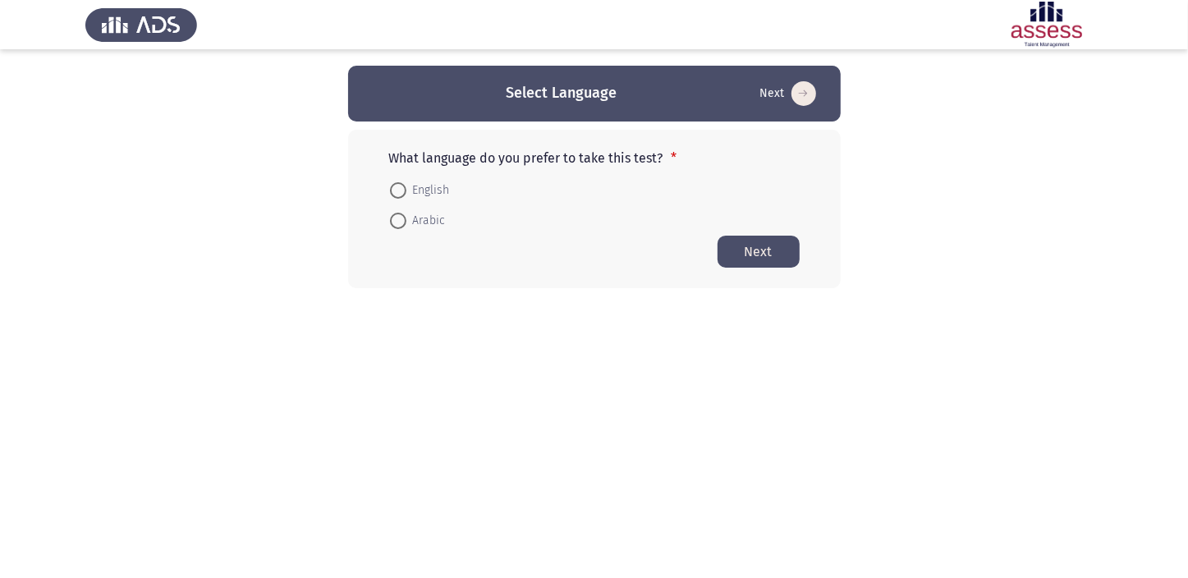
click at [399, 190] on span at bounding box center [398, 190] width 16 height 16
click at [399, 190] on input "English" at bounding box center [398, 190] width 16 height 16
radio input "true"
click at [770, 246] on button "Next" at bounding box center [759, 251] width 82 height 32
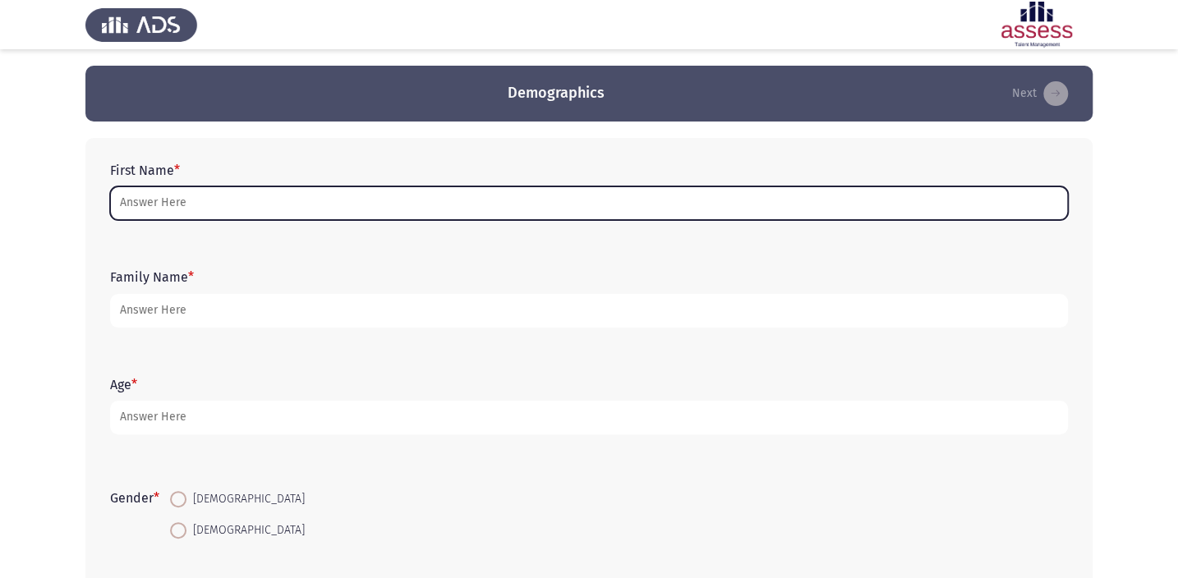
click at [274, 201] on input "First Name *" at bounding box center [588, 203] width 957 height 34
type input "M"
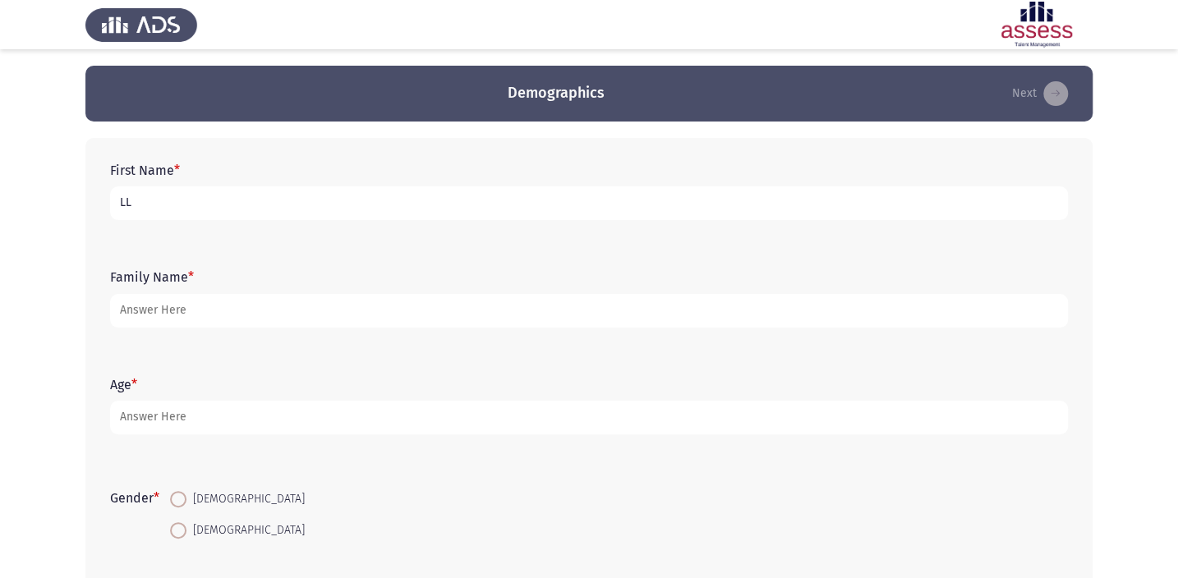
type input "L"
type input "[PERSON_NAME] [PERSON_NAME]"
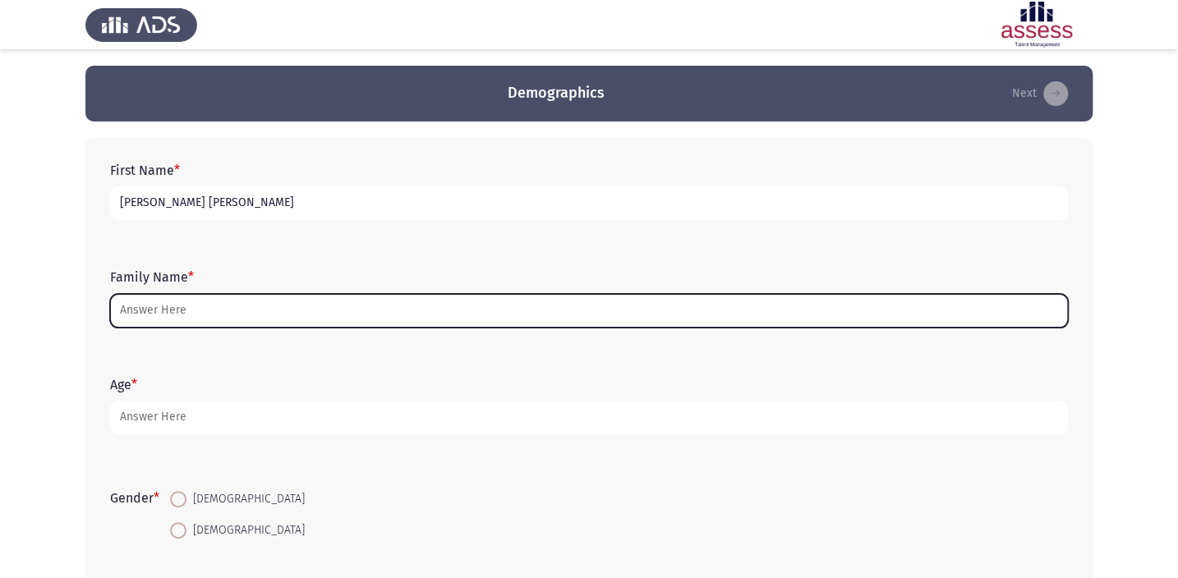
click at [222, 322] on input "Family Name *" at bounding box center [588, 311] width 957 height 34
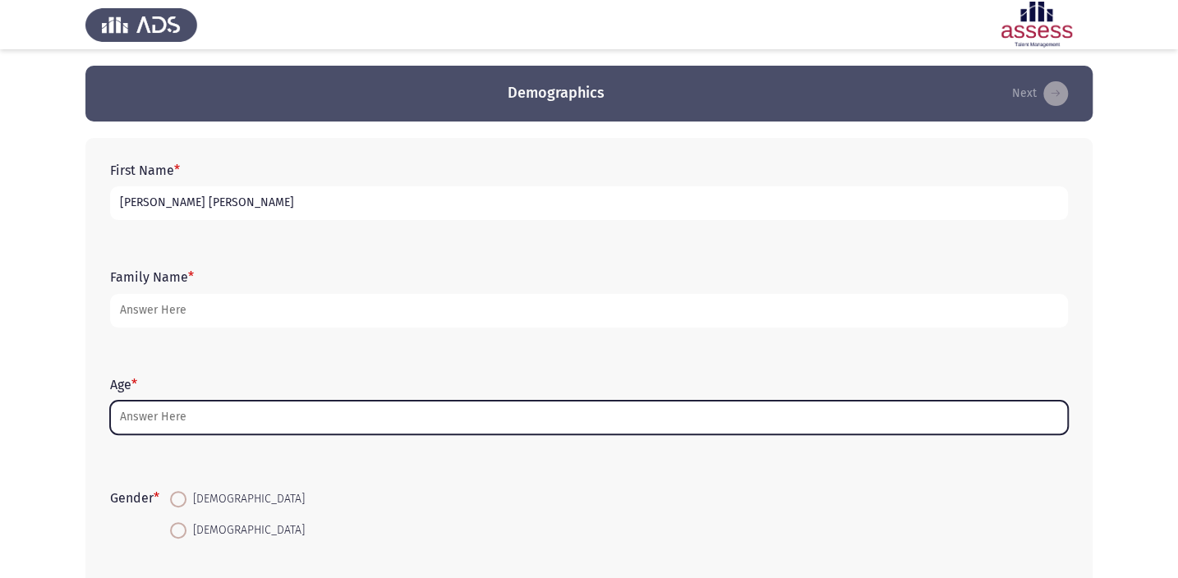
click at [280, 425] on input "Age *" at bounding box center [588, 418] width 957 height 34
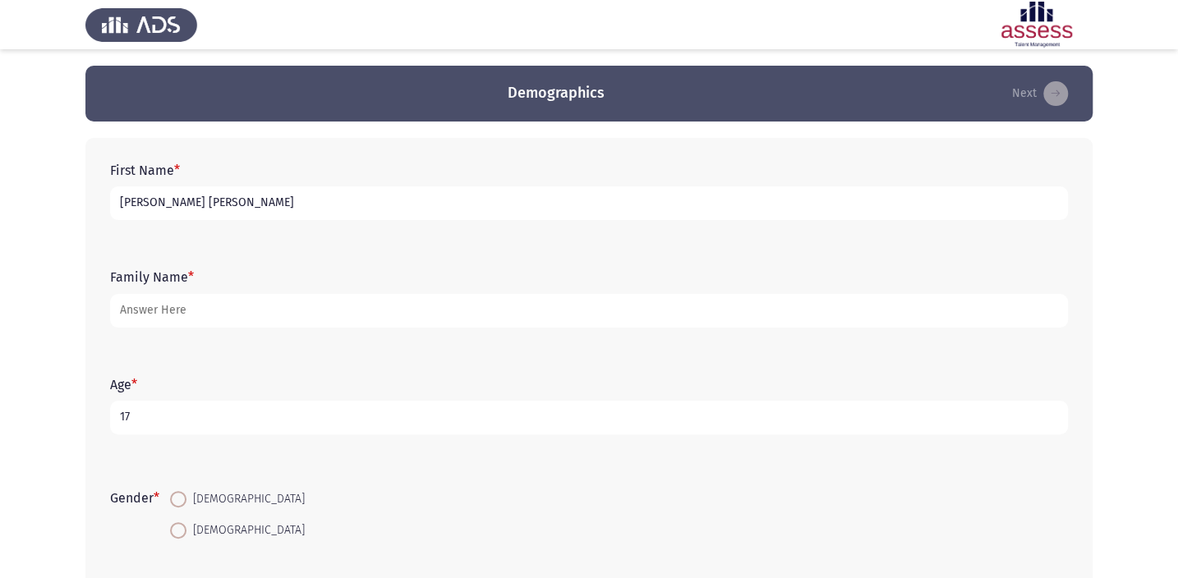
type input "17"
click at [175, 502] on span at bounding box center [178, 499] width 16 height 16
click at [175, 502] on input "[DEMOGRAPHIC_DATA]" at bounding box center [178, 499] width 16 height 16
radio input "true"
click at [277, 209] on input "[PERSON_NAME] [PERSON_NAME]" at bounding box center [588, 203] width 957 height 34
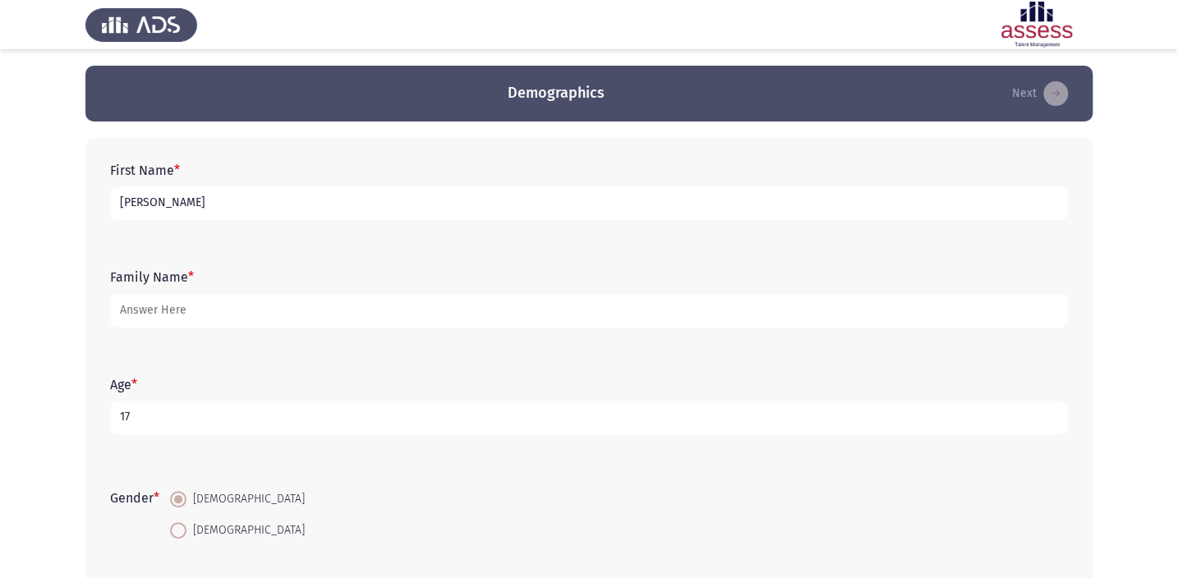
type input "[PERSON_NAME]"
click at [312, 335] on div "Family Name *" at bounding box center [589, 298] width 974 height 74
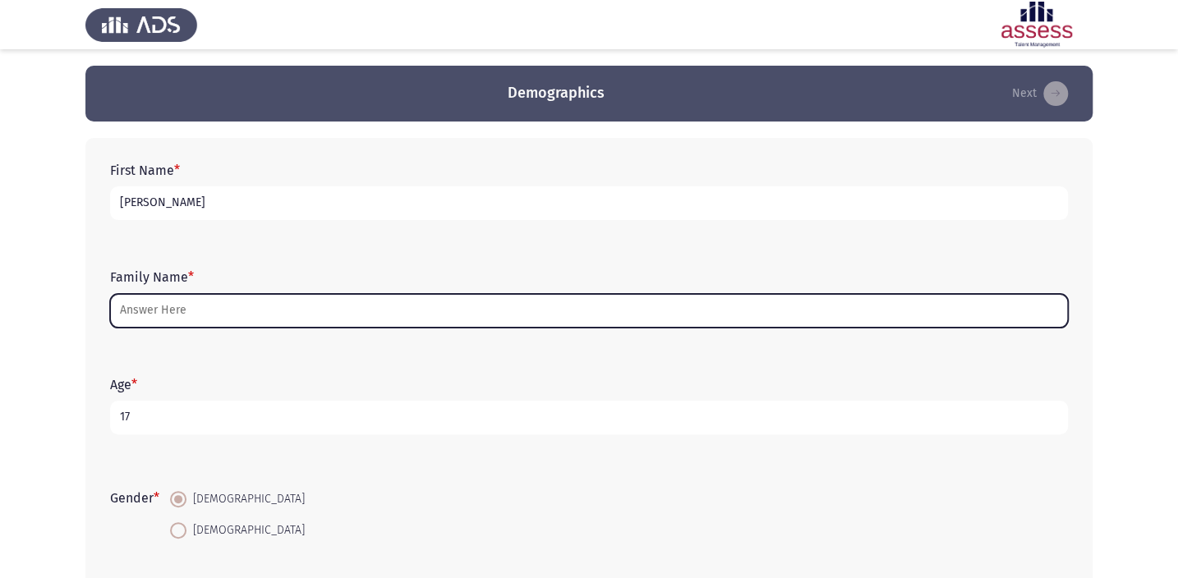
click at [316, 320] on input "Family Name *" at bounding box center [588, 311] width 957 height 34
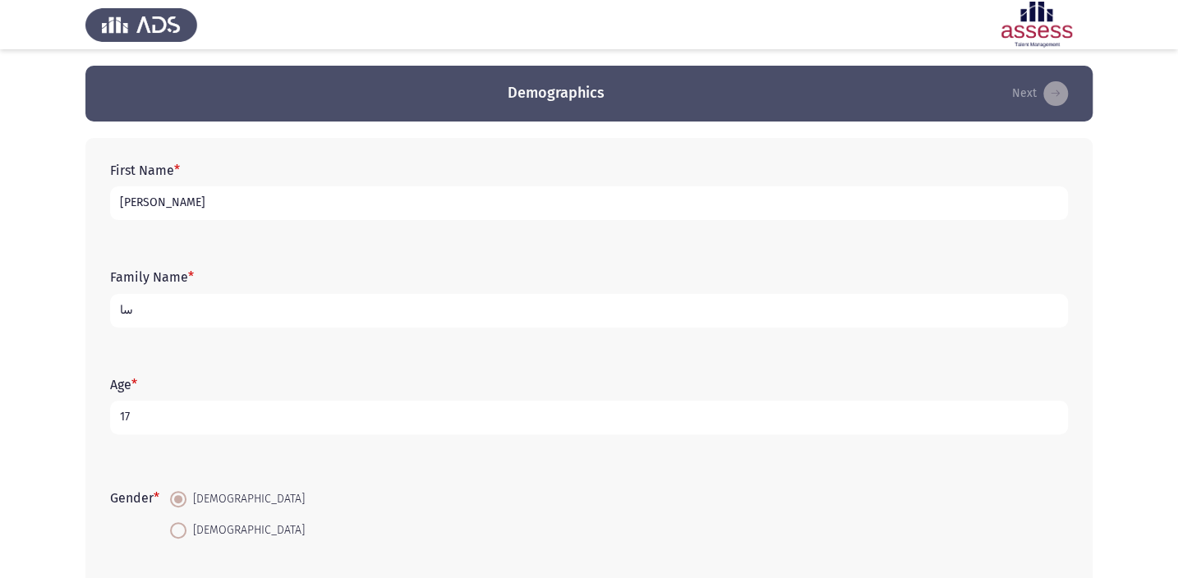
type input "س"
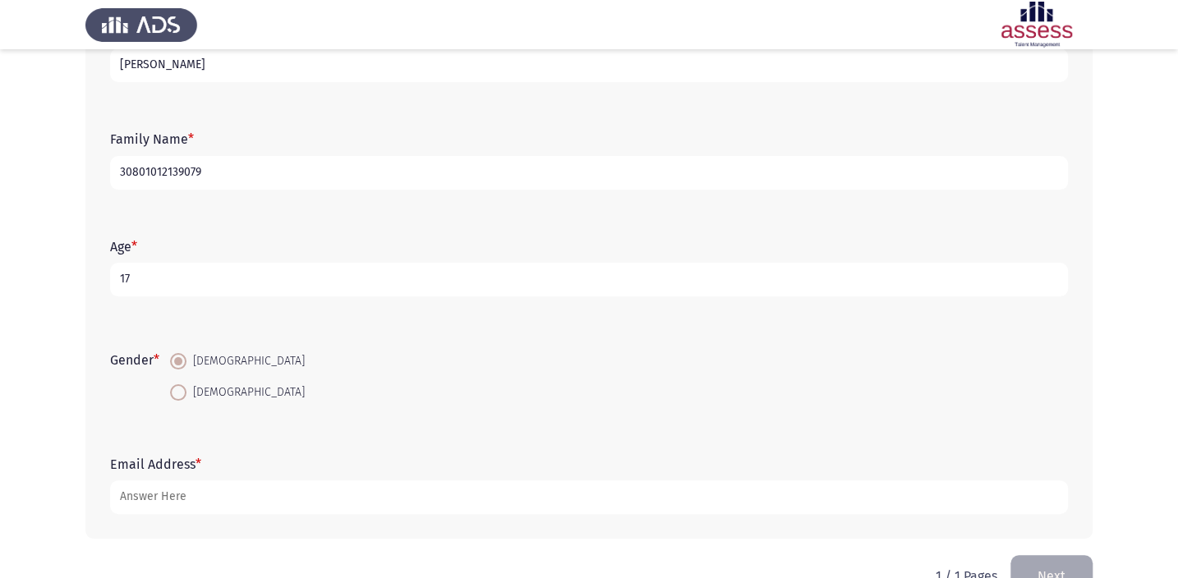
scroll to position [180, 0]
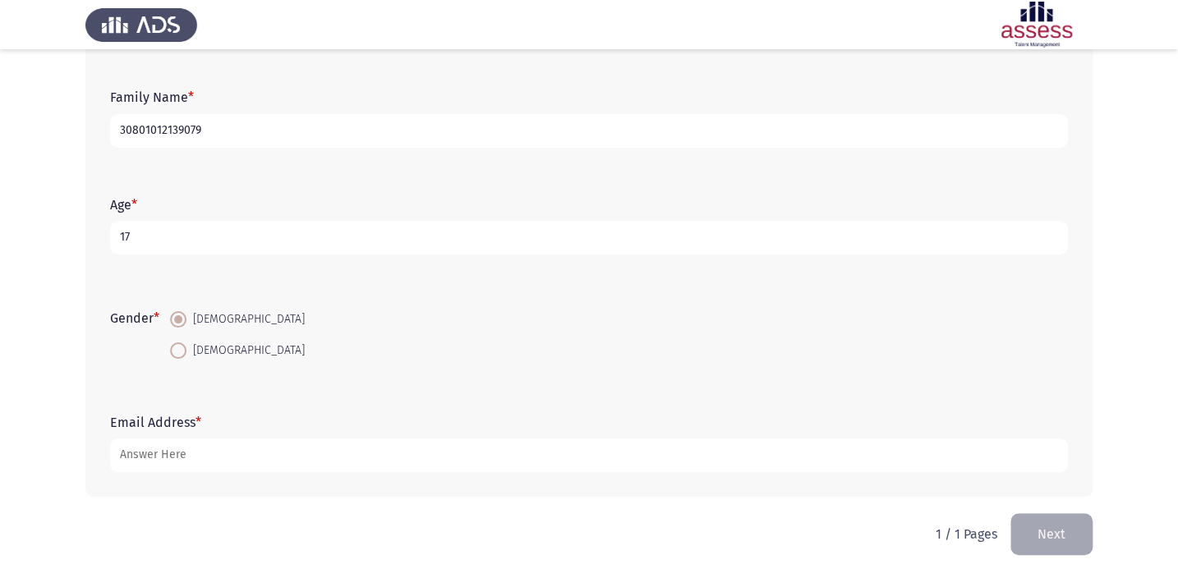
type input "30801012139079"
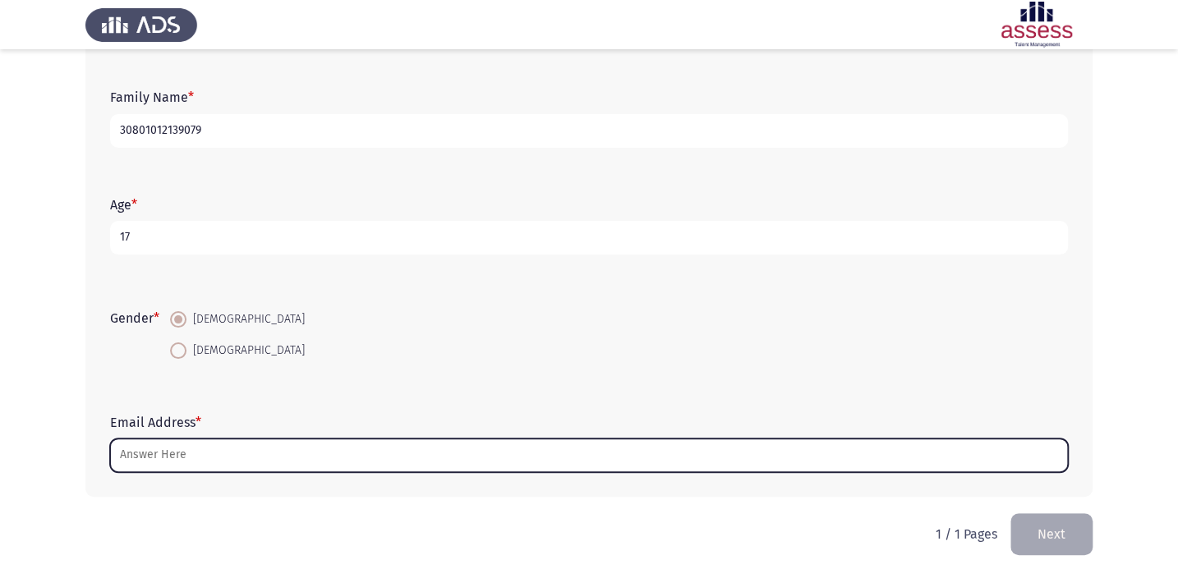
click at [410, 447] on input "Email Address *" at bounding box center [588, 456] width 957 height 34
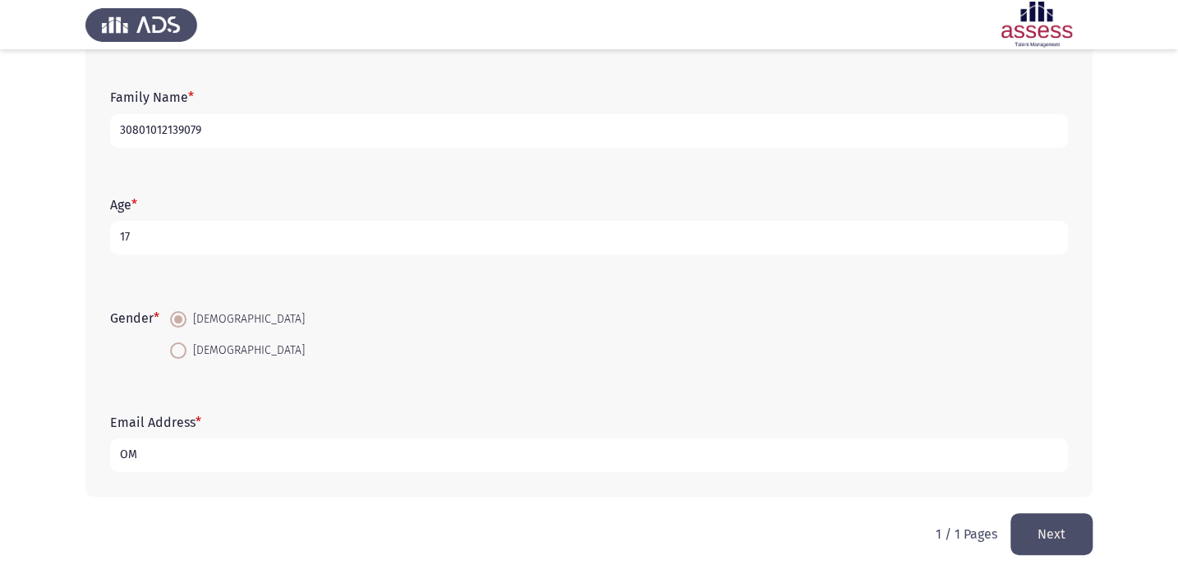
type input "O"
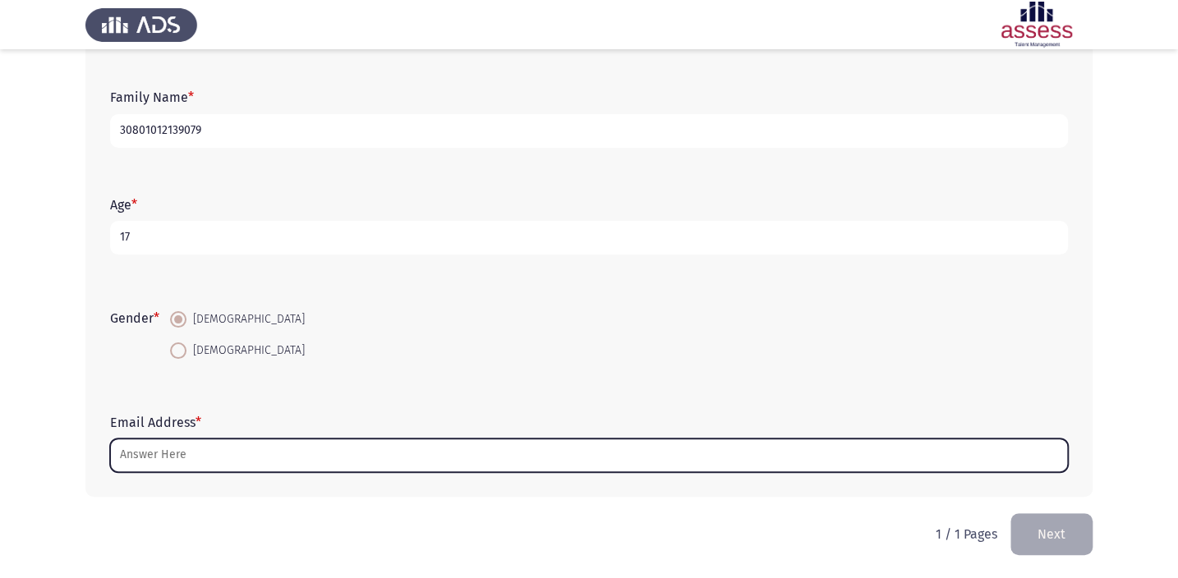
type input "N"
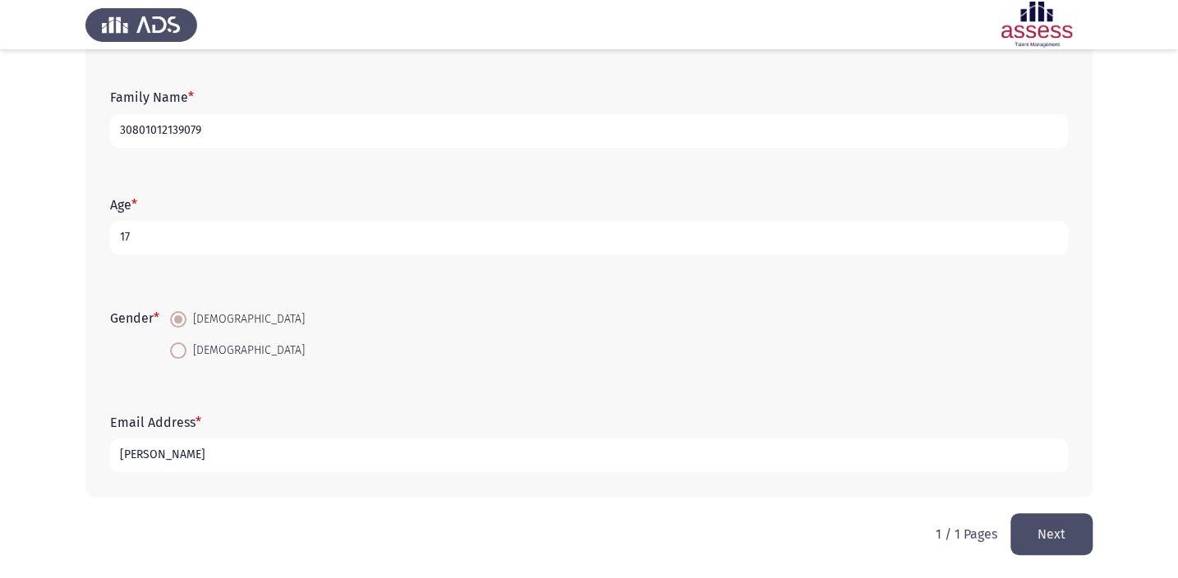
type input "[PERSON_NAME]"
click at [360, 447] on input "[PERSON_NAME]" at bounding box center [588, 456] width 957 height 34
click at [349, 465] on input "[PERSON_NAME]" at bounding box center [588, 456] width 957 height 34
click at [357, 463] on input "[PERSON_NAME]" at bounding box center [588, 456] width 957 height 34
click at [213, 457] on input "[PERSON_NAME]#@" at bounding box center [588, 456] width 957 height 34
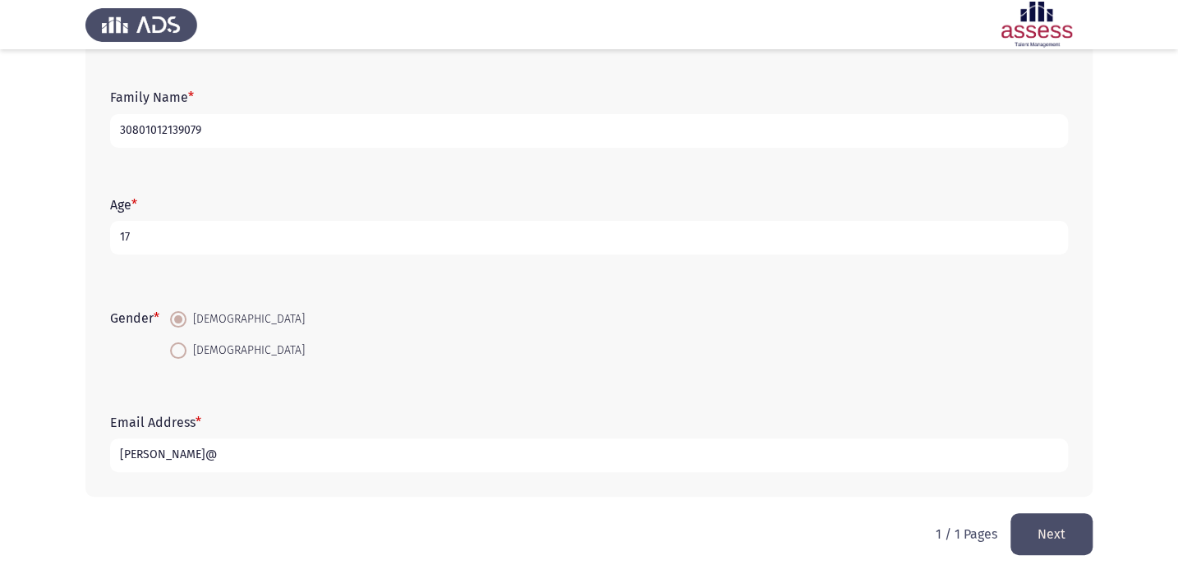
click at [269, 450] on input "[PERSON_NAME]@" at bounding box center [588, 456] width 957 height 34
type input "[PERSON_NAME]@COM"
click at [1041, 526] on button "Next" at bounding box center [1051, 534] width 82 height 42
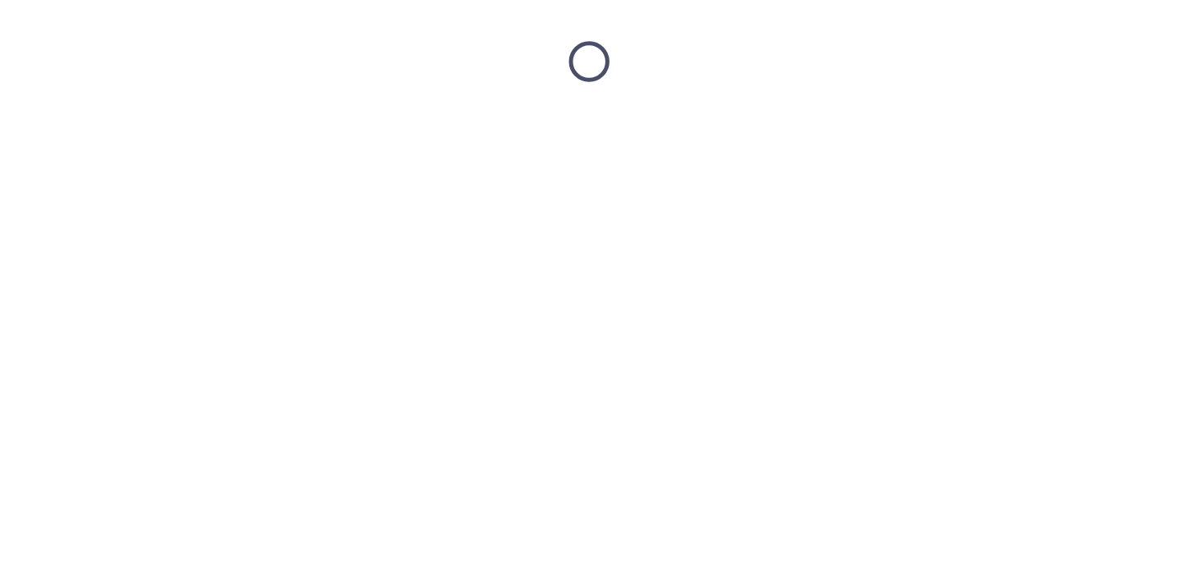
scroll to position [0, 0]
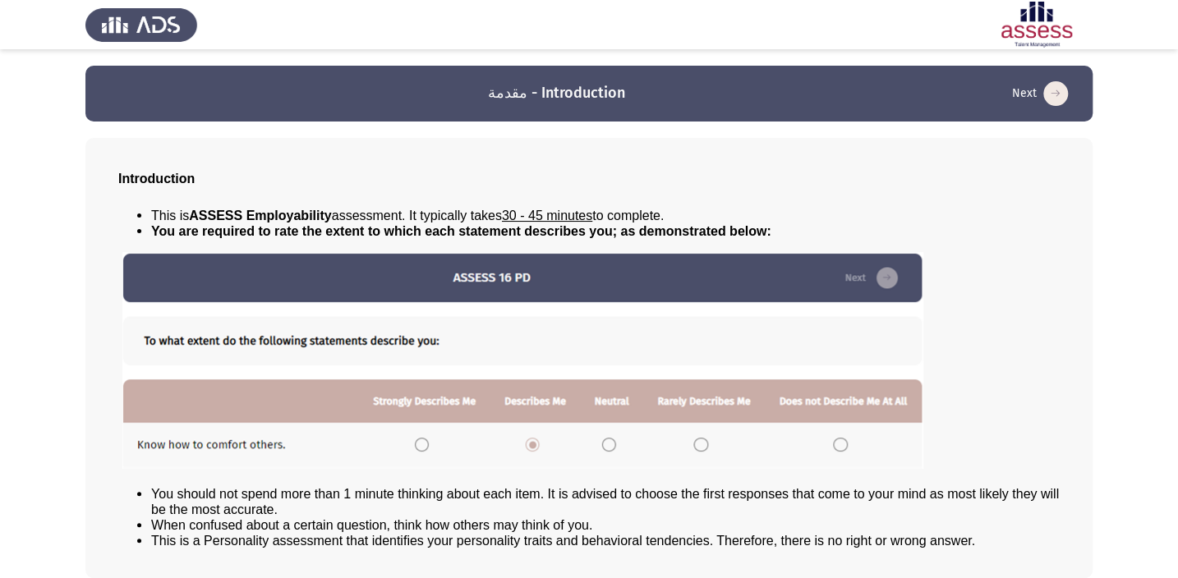
click at [1053, 80] on button "Next" at bounding box center [1040, 93] width 66 height 26
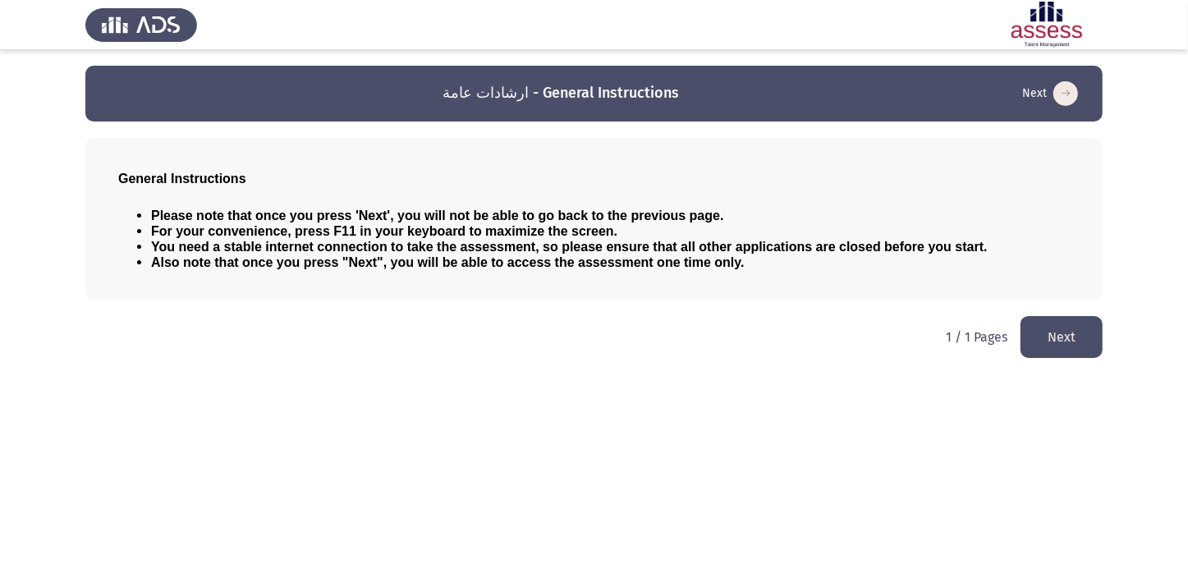
click at [1080, 352] on button "Next" at bounding box center [1062, 337] width 82 height 42
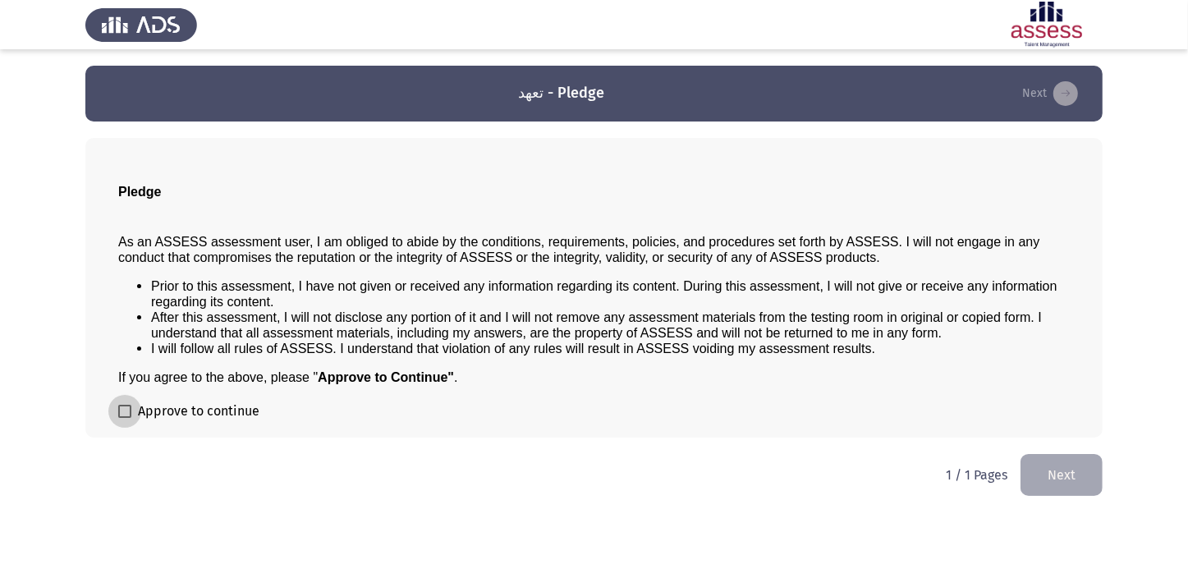
click at [126, 416] on span at bounding box center [124, 411] width 13 height 13
click at [125, 418] on input "Approve to continue" at bounding box center [124, 418] width 1 height 1
checkbox input "true"
click at [1057, 489] on button "Next" at bounding box center [1062, 475] width 82 height 42
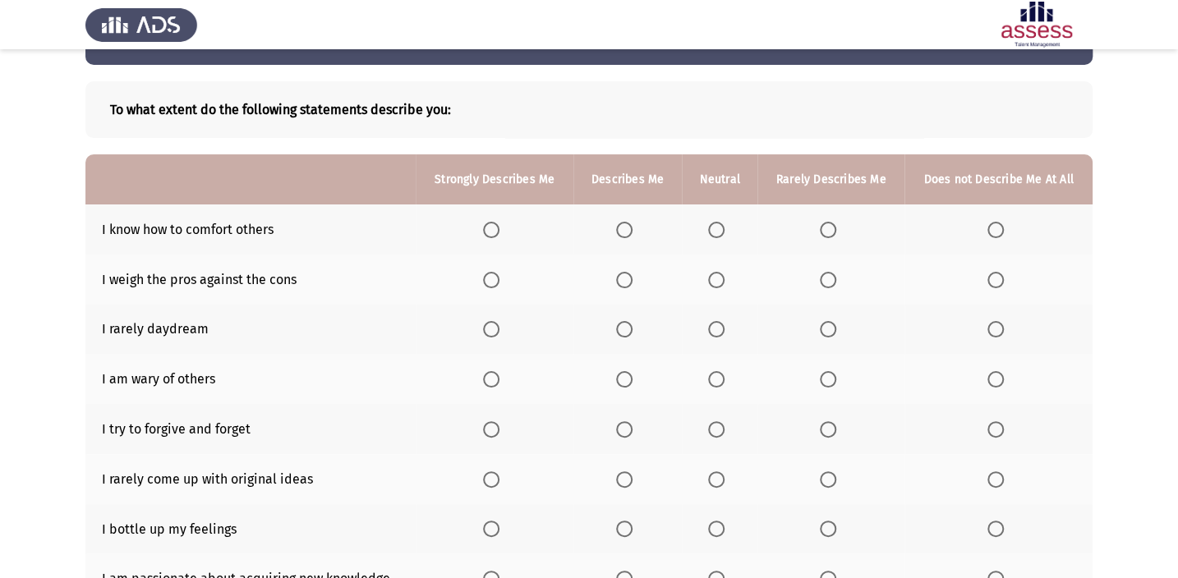
scroll to position [74, 0]
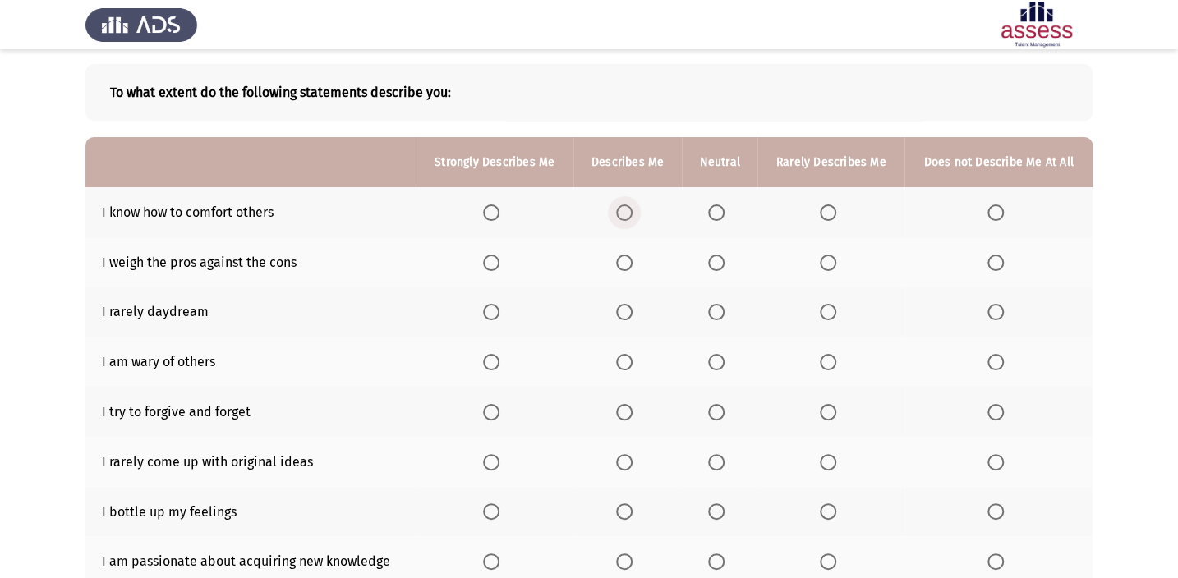
click at [631, 213] on span "Select an option" at bounding box center [624, 212] width 16 height 16
click at [631, 213] on input "Select an option" at bounding box center [624, 212] width 16 height 16
click at [708, 264] on span "Select an option" at bounding box center [716, 263] width 16 height 16
click at [708, 264] on input "Select an option" at bounding box center [716, 263] width 16 height 16
click at [622, 311] on span "Select an option" at bounding box center [624, 312] width 16 height 16
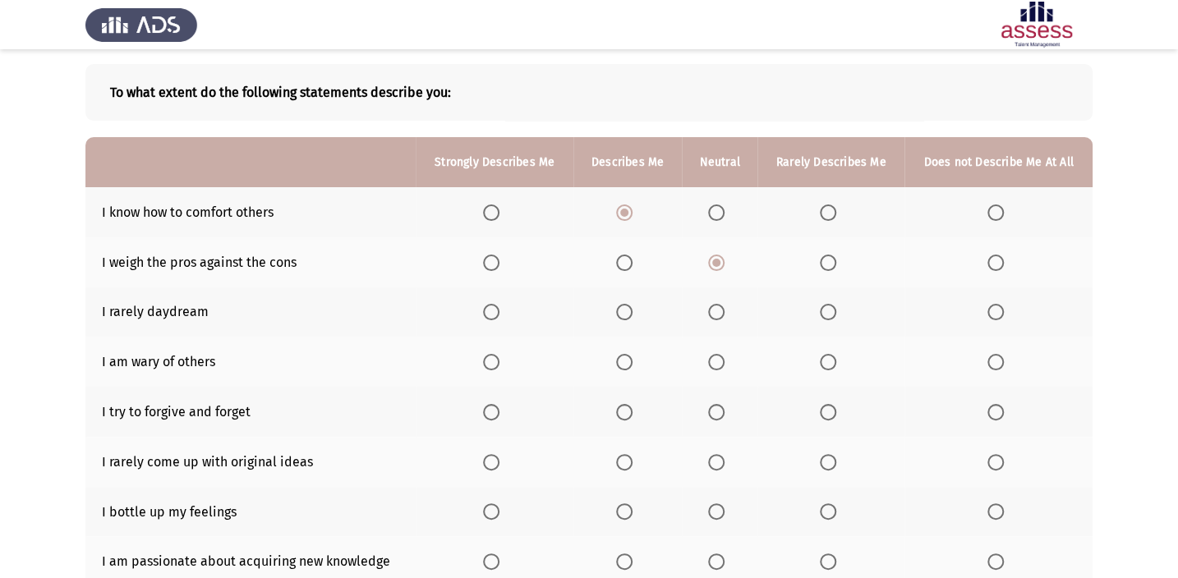
click at [622, 311] on input "Select an option" at bounding box center [624, 312] width 16 height 16
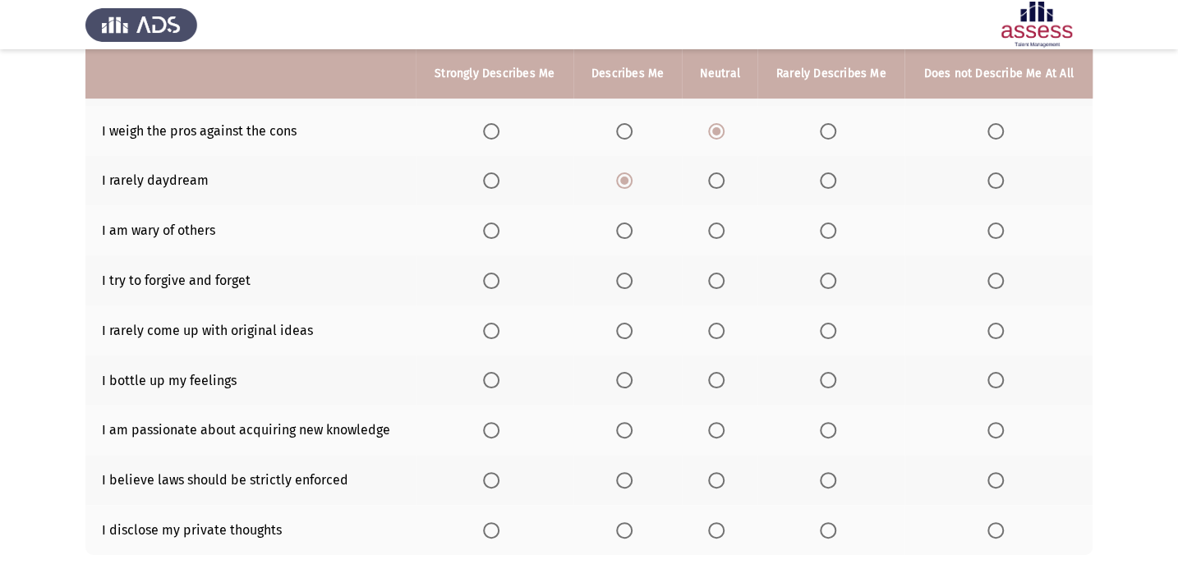
scroll to position [212, 0]
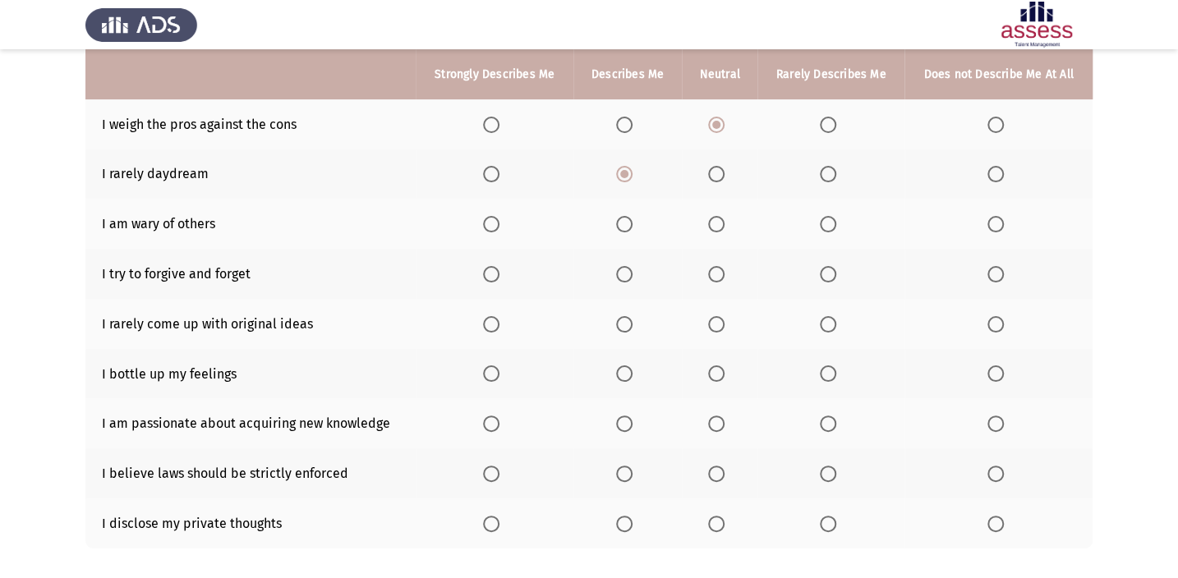
click at [713, 223] on span "Select an option" at bounding box center [716, 224] width 16 height 16
click at [713, 223] on input "Select an option" at bounding box center [716, 224] width 16 height 16
click at [717, 273] on span "Select an option" at bounding box center [716, 274] width 16 height 16
click at [717, 273] on input "Select an option" at bounding box center [716, 274] width 16 height 16
click at [621, 321] on span "Select an option" at bounding box center [624, 324] width 16 height 16
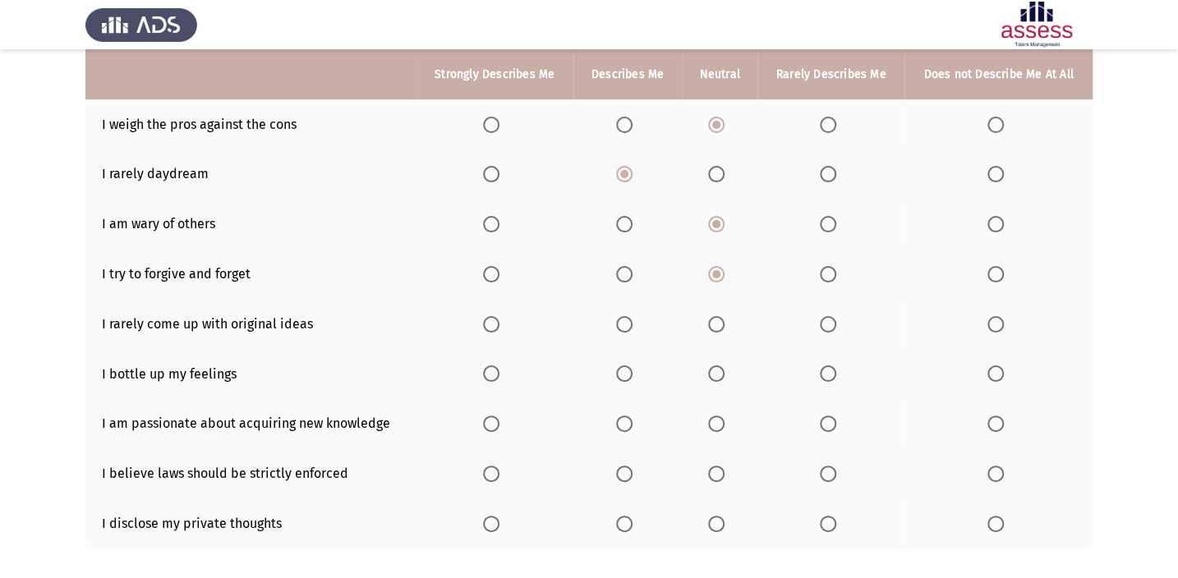
click at [621, 321] on input "Select an option" at bounding box center [624, 324] width 16 height 16
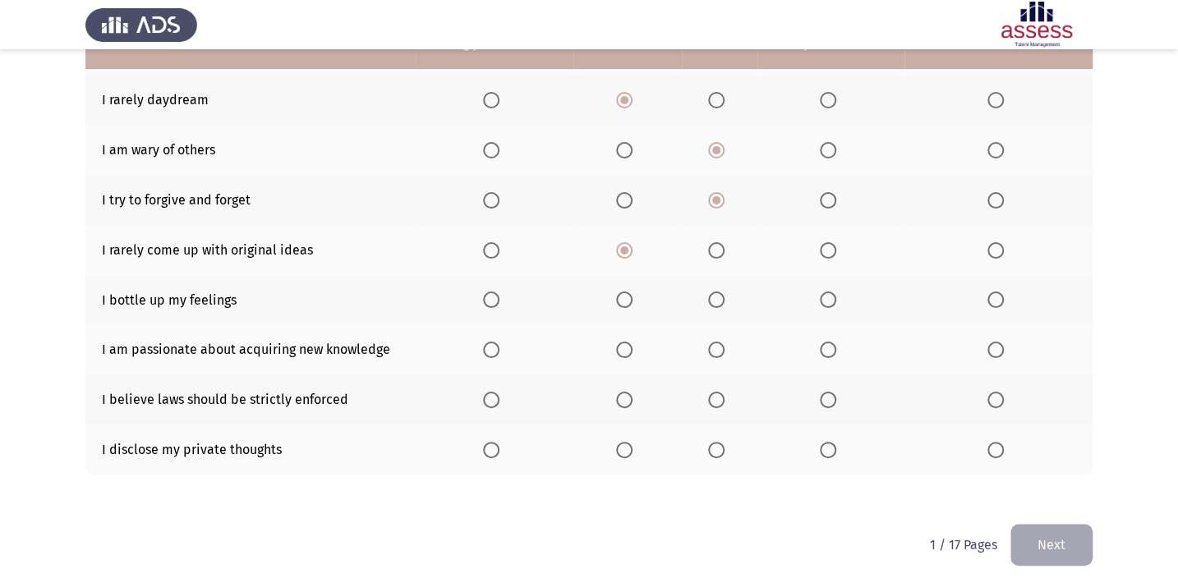
scroll to position [291, 0]
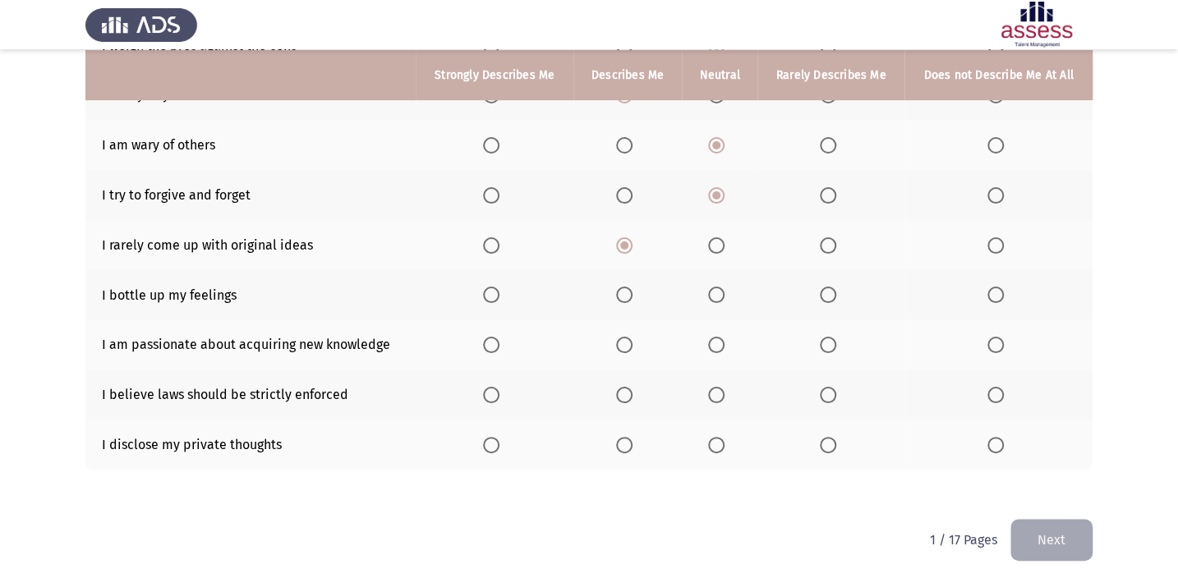
click at [720, 302] on th at bounding box center [720, 295] width 76 height 50
click at [719, 296] on span "Select an option" at bounding box center [716, 295] width 16 height 16
click at [719, 296] on input "Select an option" at bounding box center [716, 295] width 16 height 16
click at [714, 345] on span "Select an option" at bounding box center [716, 345] width 16 height 16
click at [714, 345] on input "Select an option" at bounding box center [716, 345] width 16 height 16
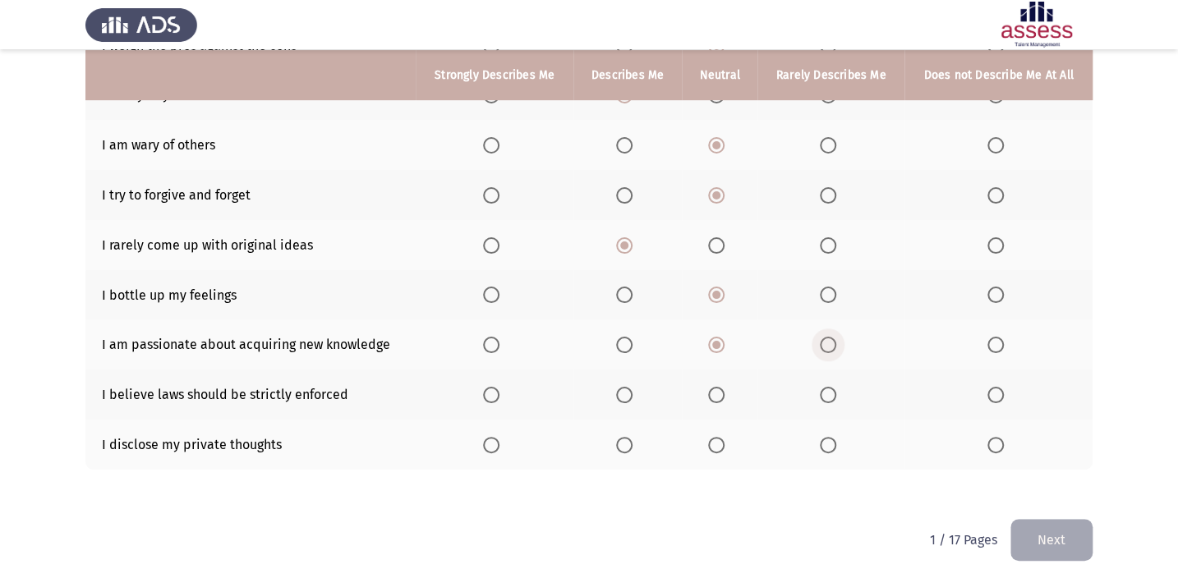
click at [824, 345] on span "Select an option" at bounding box center [828, 345] width 16 height 16
click at [824, 345] on input "Select an option" at bounding box center [828, 345] width 16 height 16
click at [710, 342] on span "Select an option" at bounding box center [716, 345] width 16 height 16
click at [710, 342] on input "Select an option" at bounding box center [716, 345] width 16 height 16
click at [829, 392] on span "Select an option" at bounding box center [828, 395] width 16 height 16
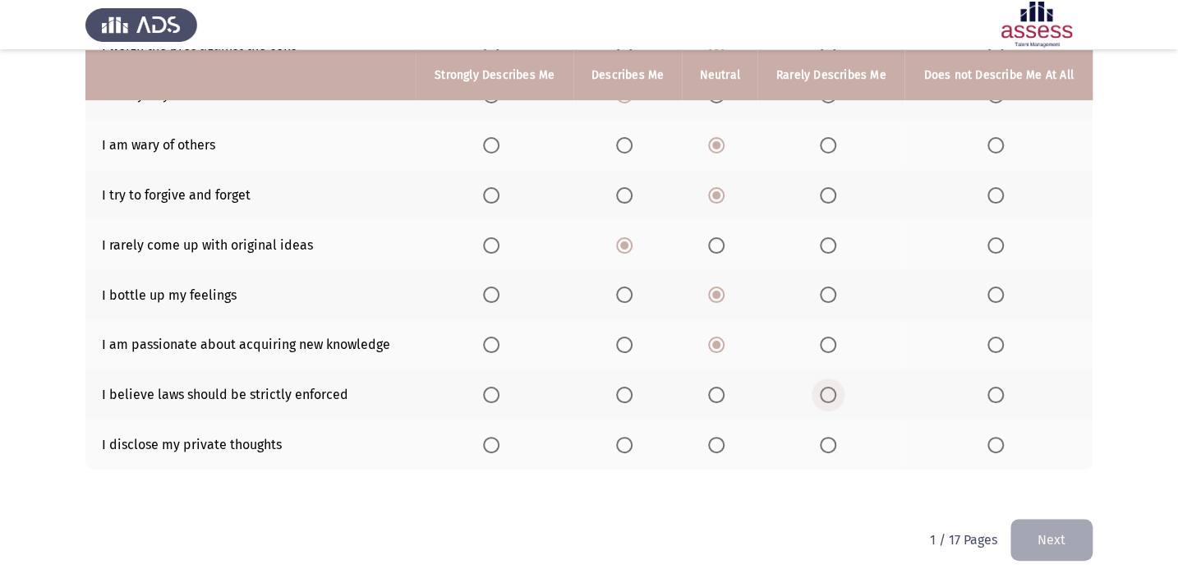
click at [829, 392] on input "Select an option" at bounding box center [828, 395] width 16 height 16
click at [719, 448] on span "Select an option" at bounding box center [716, 445] width 16 height 16
click at [719, 448] on input "Select an option" at bounding box center [716, 445] width 16 height 16
click at [1067, 538] on button "Next" at bounding box center [1051, 540] width 82 height 42
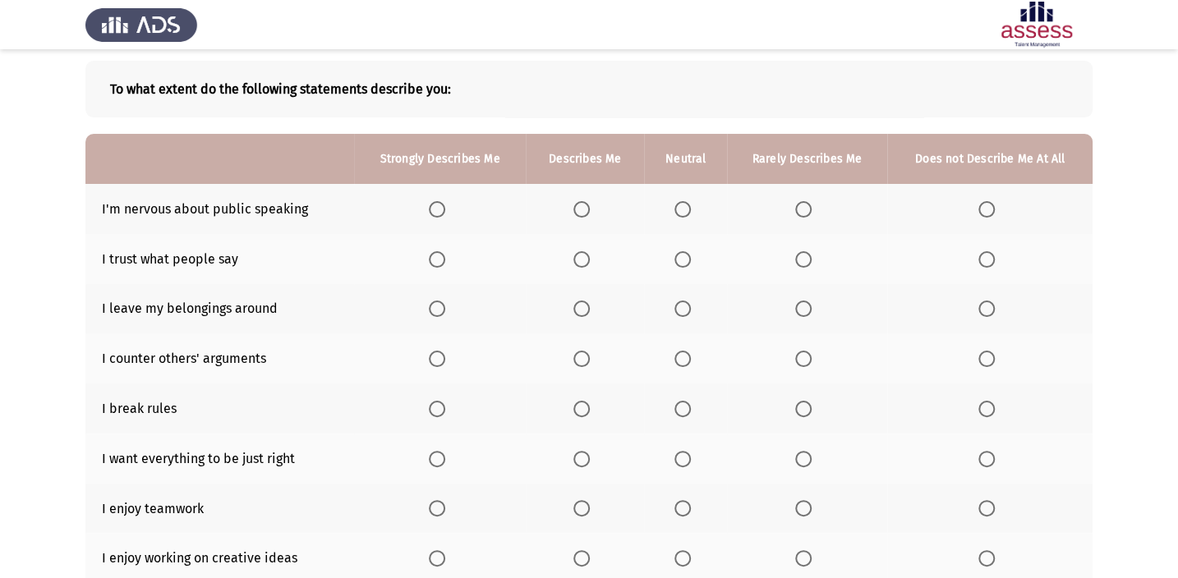
scroll to position [100, 0]
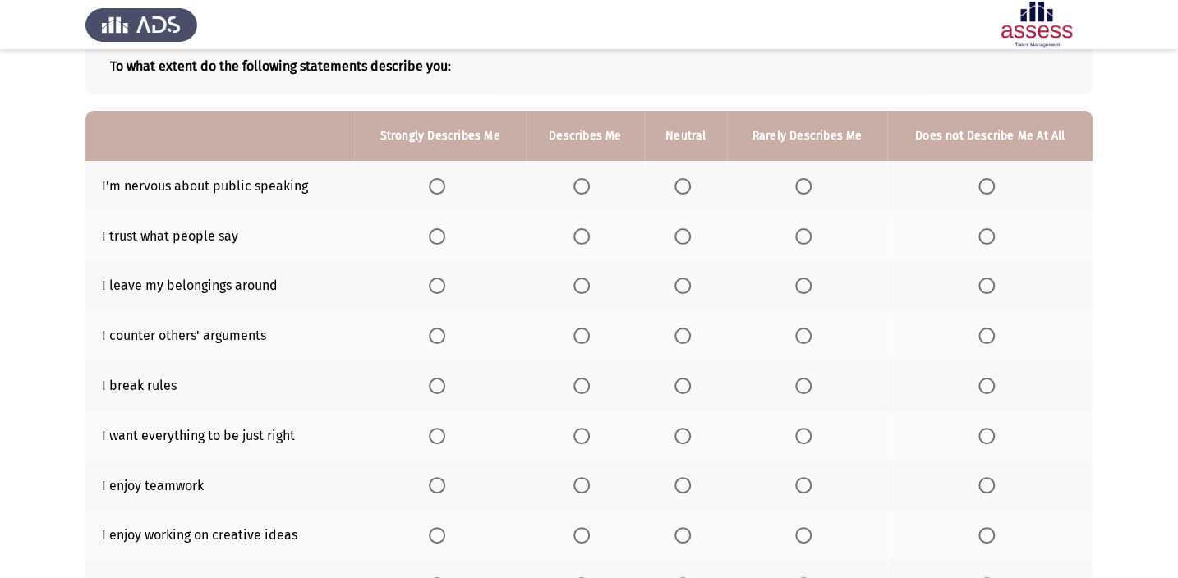
click at [583, 183] on span "Select an option" at bounding box center [581, 186] width 16 height 16
click at [583, 183] on input "Select an option" at bounding box center [581, 186] width 16 height 16
click at [575, 242] on span "Select an option" at bounding box center [581, 236] width 16 height 16
click at [575, 242] on input "Select an option" at bounding box center [581, 236] width 16 height 16
click at [684, 287] on span "Select an option" at bounding box center [682, 286] width 16 height 16
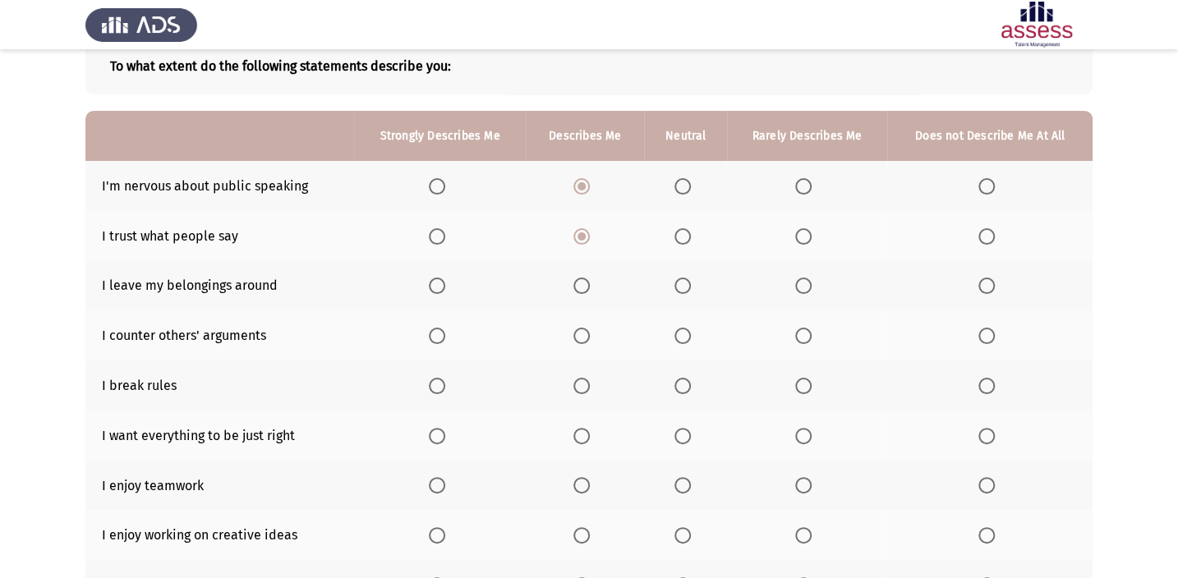
click at [684, 287] on input "Select an option" at bounding box center [682, 286] width 16 height 16
click at [682, 337] on span "Select an option" at bounding box center [682, 336] width 16 height 16
click at [682, 337] on input "Select an option" at bounding box center [682, 336] width 16 height 16
click at [797, 389] on span "Select an option" at bounding box center [803, 386] width 16 height 16
click at [797, 389] on input "Select an option" at bounding box center [803, 386] width 16 height 16
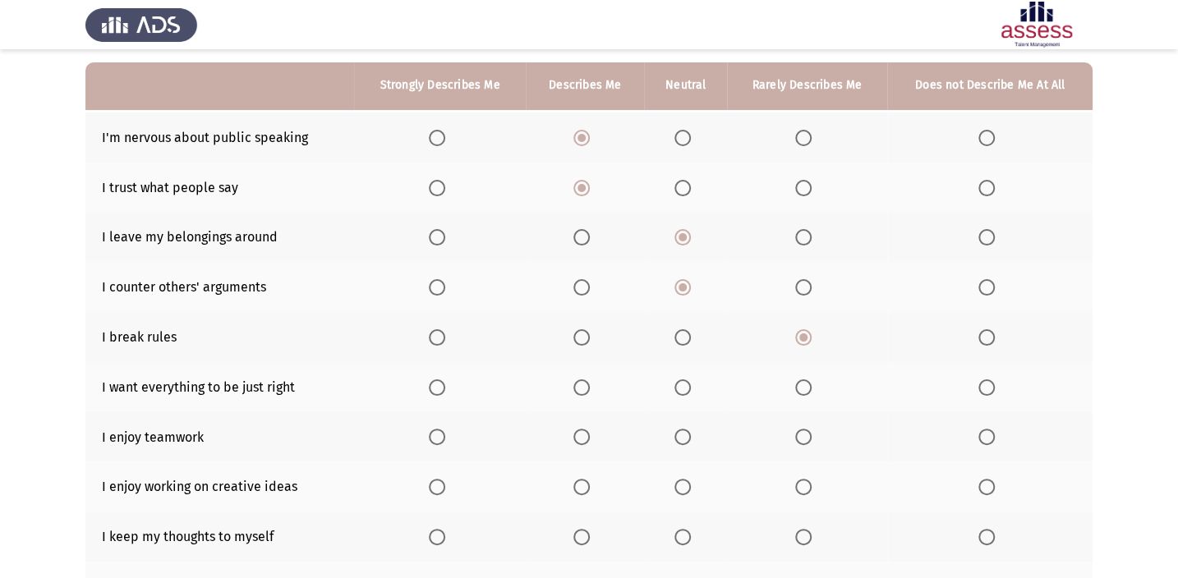
scroll to position [175, 0]
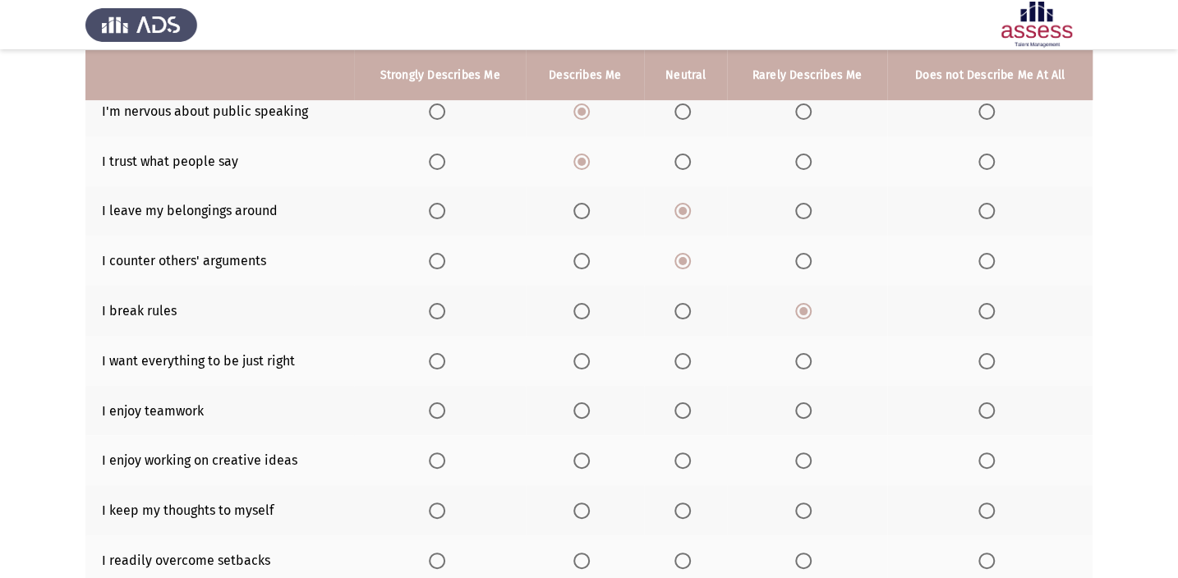
click at [439, 363] on span "Select an option" at bounding box center [437, 361] width 16 height 16
click at [439, 363] on input "Select an option" at bounding box center [437, 361] width 16 height 16
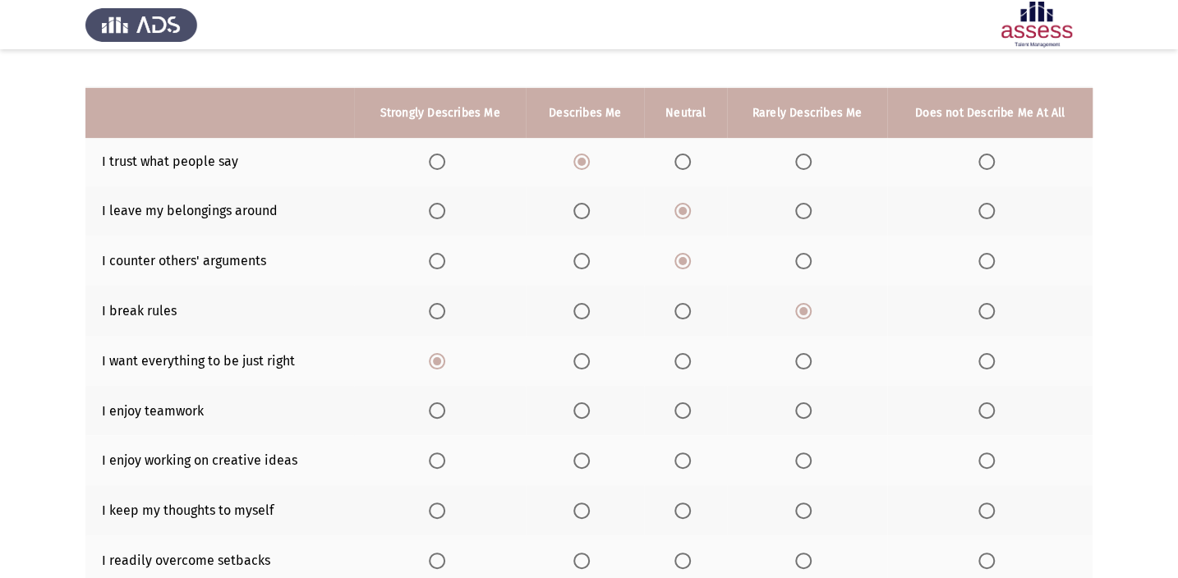
scroll to position [250, 0]
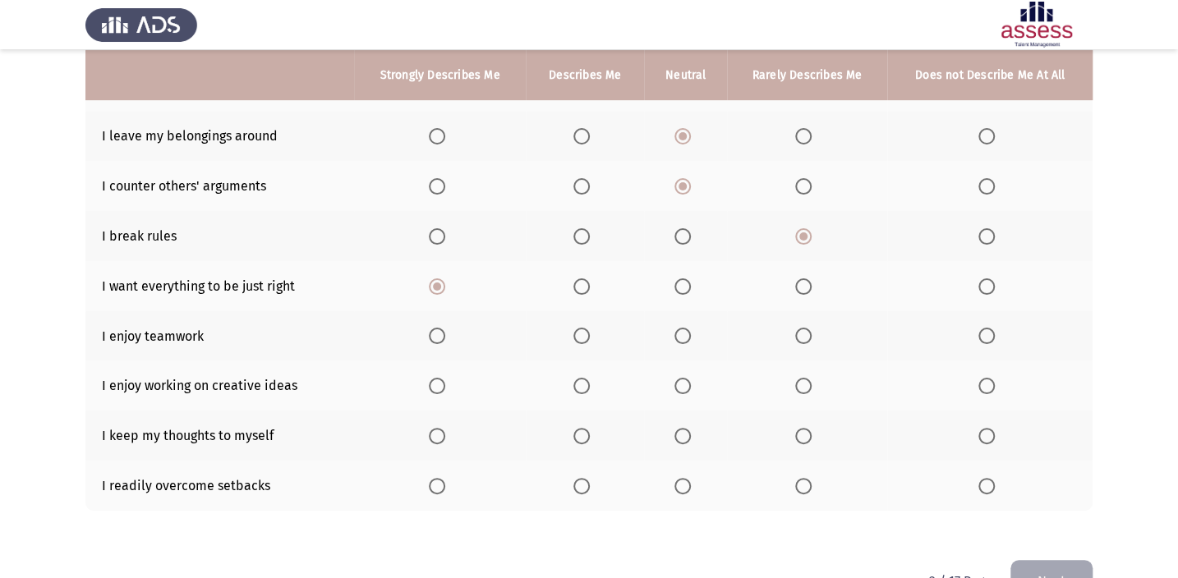
click at [573, 283] on th at bounding box center [585, 286] width 118 height 50
click at [576, 285] on span "Select an option" at bounding box center [581, 286] width 16 height 16
click at [576, 285] on input "Select an option" at bounding box center [581, 286] width 16 height 16
click at [442, 337] on span "Select an option" at bounding box center [437, 336] width 16 height 16
click at [442, 337] on input "Select an option" at bounding box center [437, 336] width 16 height 16
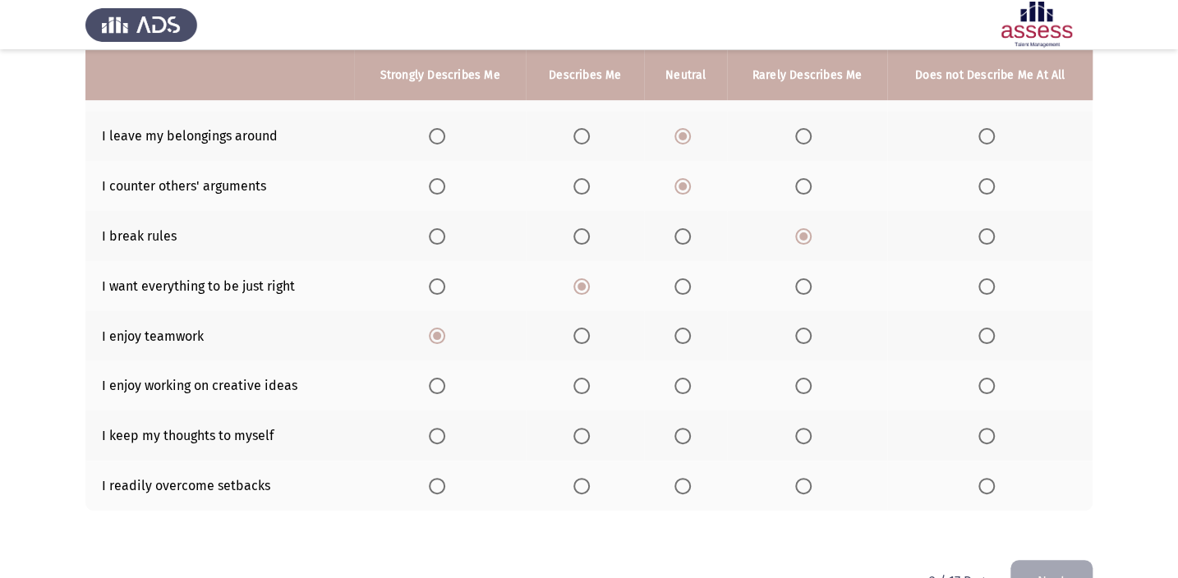
click at [577, 379] on span "Select an option" at bounding box center [581, 386] width 16 height 16
click at [577, 379] on input "Select an option" at bounding box center [581, 386] width 16 height 16
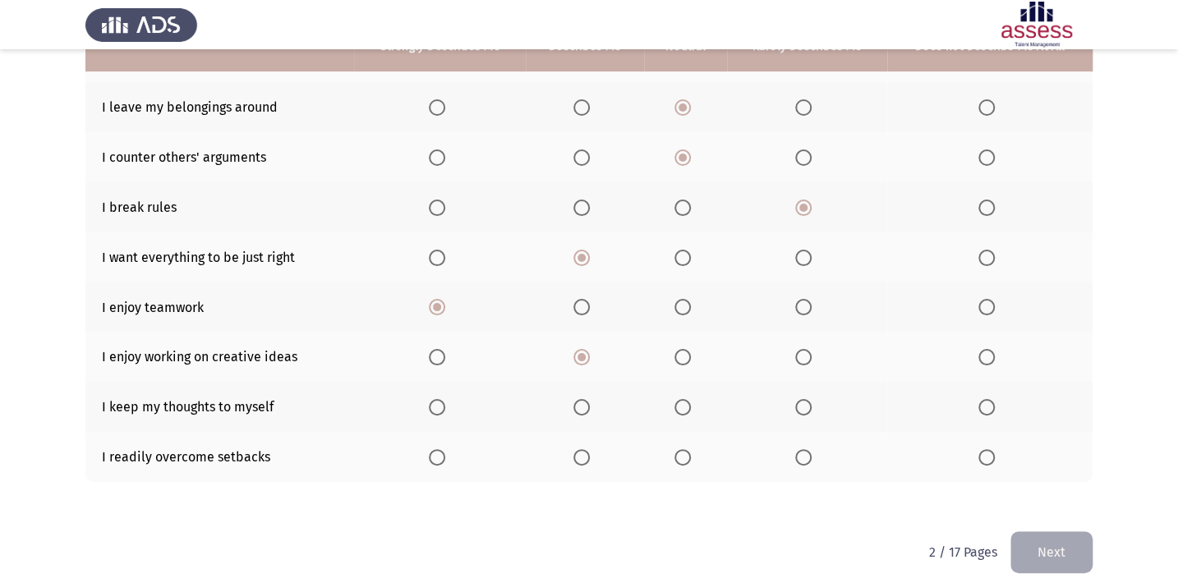
scroll to position [293, 0]
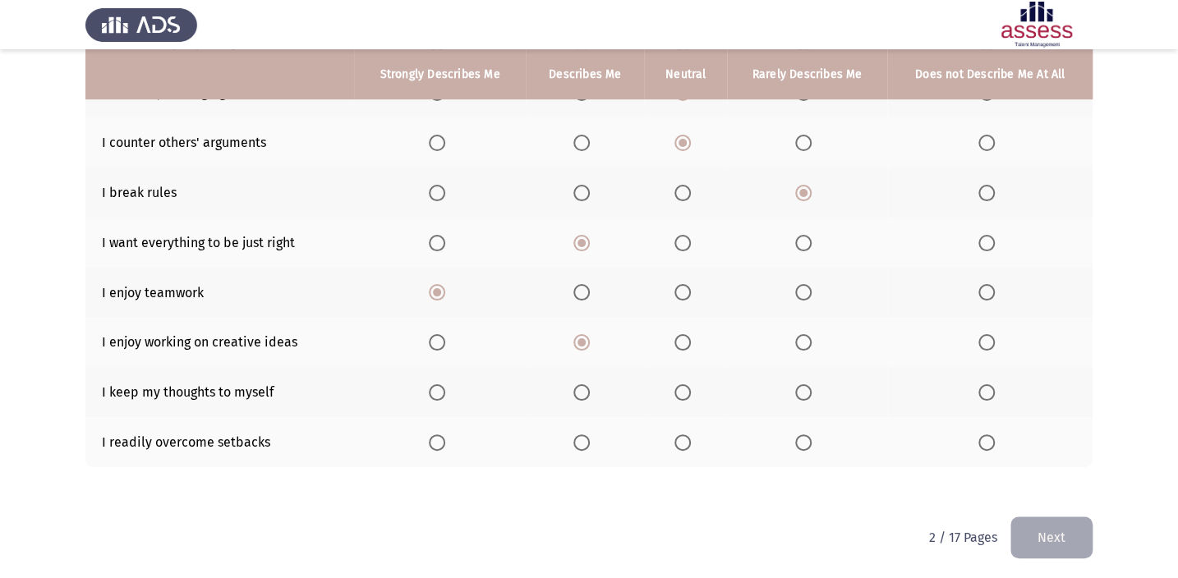
click at [690, 400] on th at bounding box center [685, 392] width 82 height 50
click at [687, 394] on span "Select an option" at bounding box center [682, 392] width 16 height 16
click at [687, 394] on input "Select an option" at bounding box center [682, 392] width 16 height 16
click at [681, 444] on span "Select an option" at bounding box center [682, 442] width 16 height 16
click at [681, 444] on input "Select an option" at bounding box center [682, 442] width 16 height 16
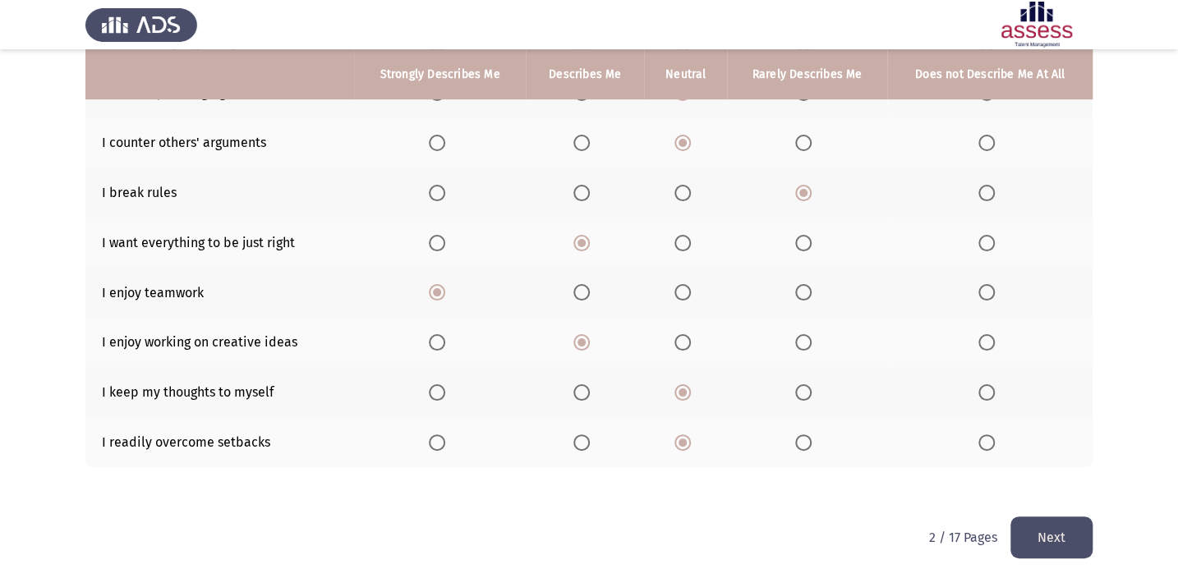
click at [1076, 532] on button "Next" at bounding box center [1051, 538] width 82 height 42
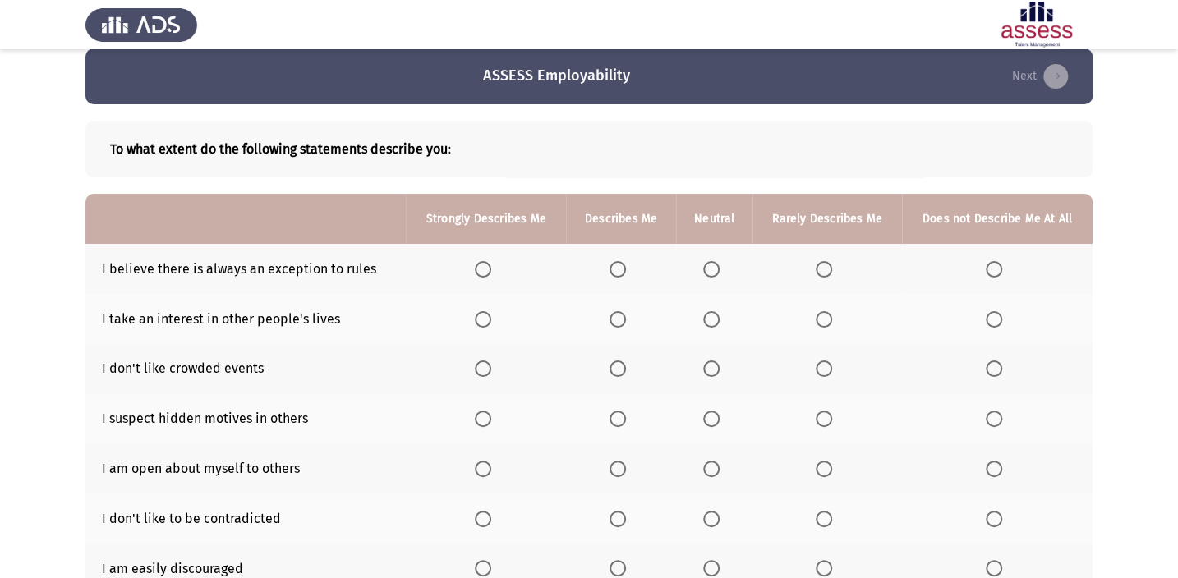
scroll to position [0, 0]
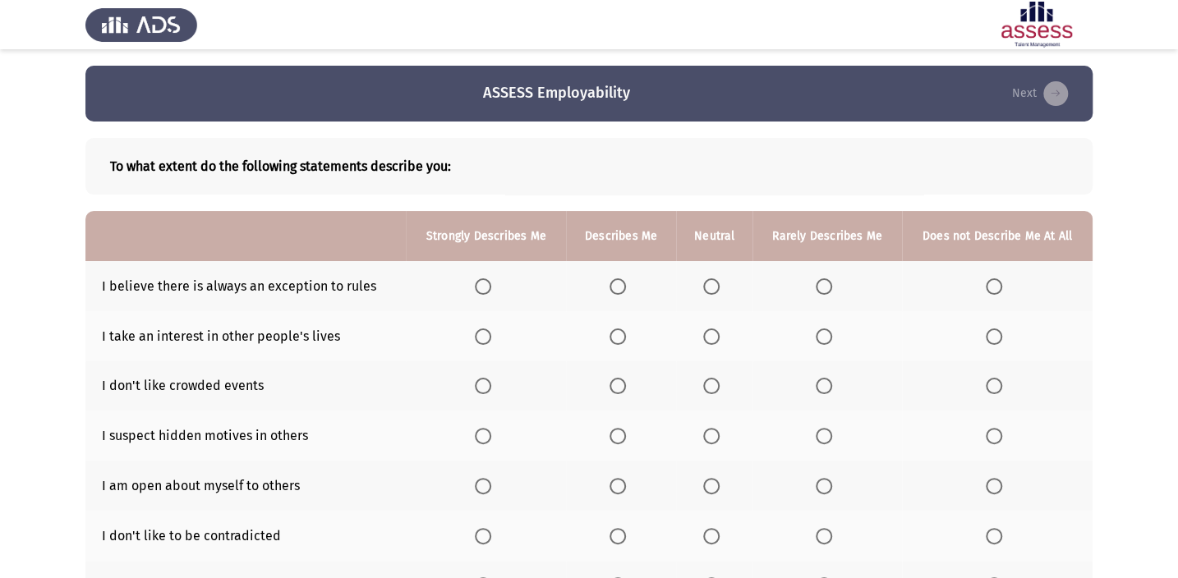
click at [618, 287] on span "Select an option" at bounding box center [617, 286] width 16 height 16
click at [618, 287] on input "Select an option" at bounding box center [617, 286] width 16 height 16
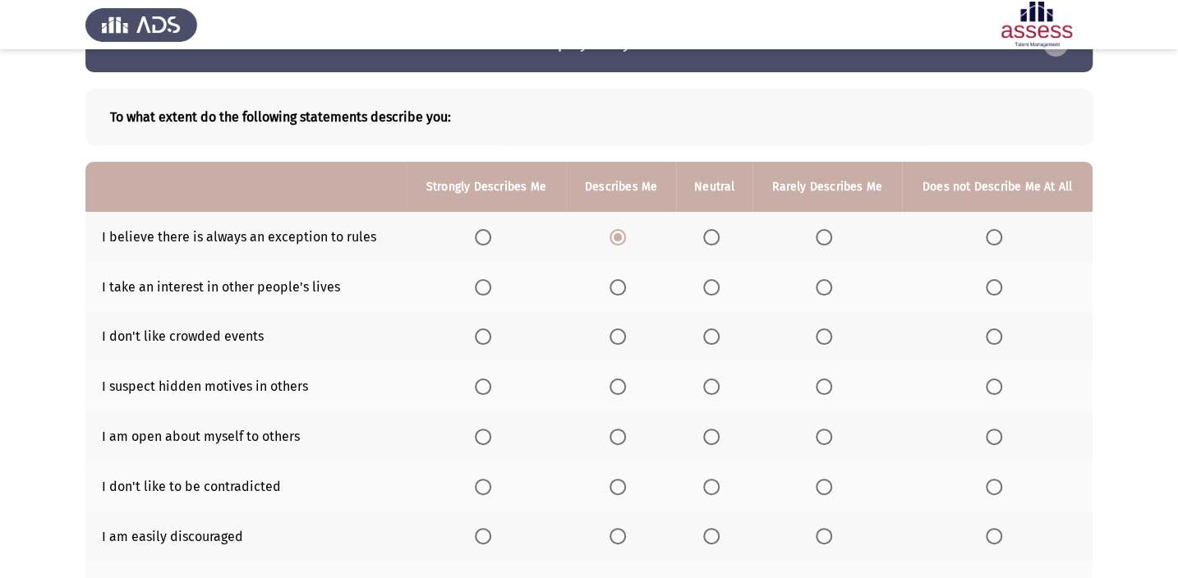
scroll to position [74, 0]
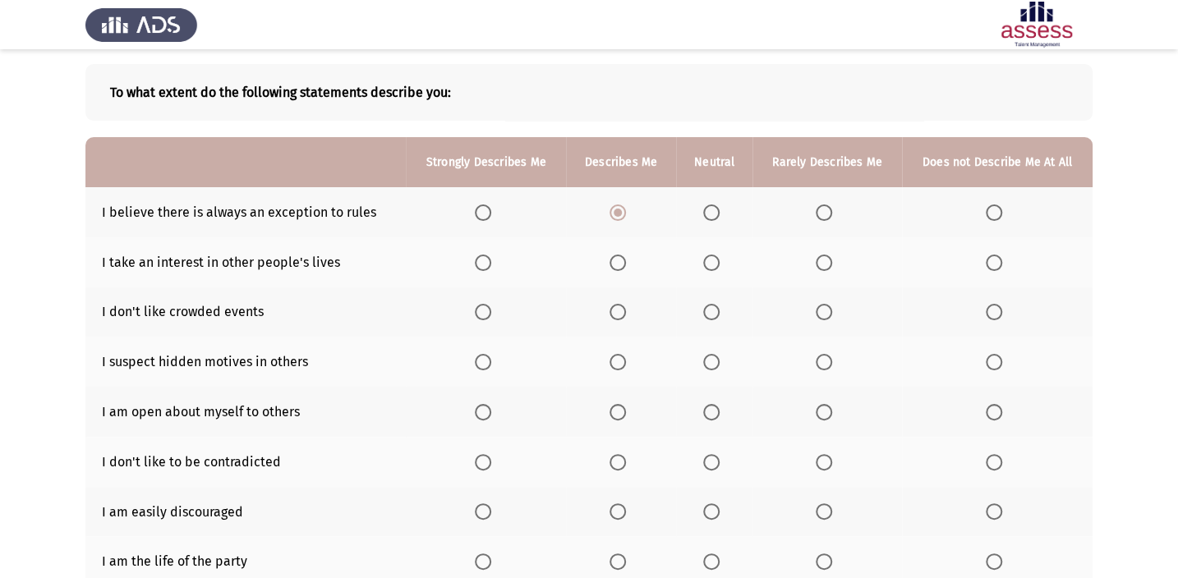
click at [714, 261] on span "Select an option" at bounding box center [711, 263] width 16 height 16
click at [714, 261] on input "Select an option" at bounding box center [711, 263] width 16 height 16
click at [713, 315] on span "Select an option" at bounding box center [711, 312] width 16 height 16
click at [713, 315] on input "Select an option" at bounding box center [711, 312] width 16 height 16
click at [609, 364] on span "Select an option" at bounding box center [617, 362] width 16 height 16
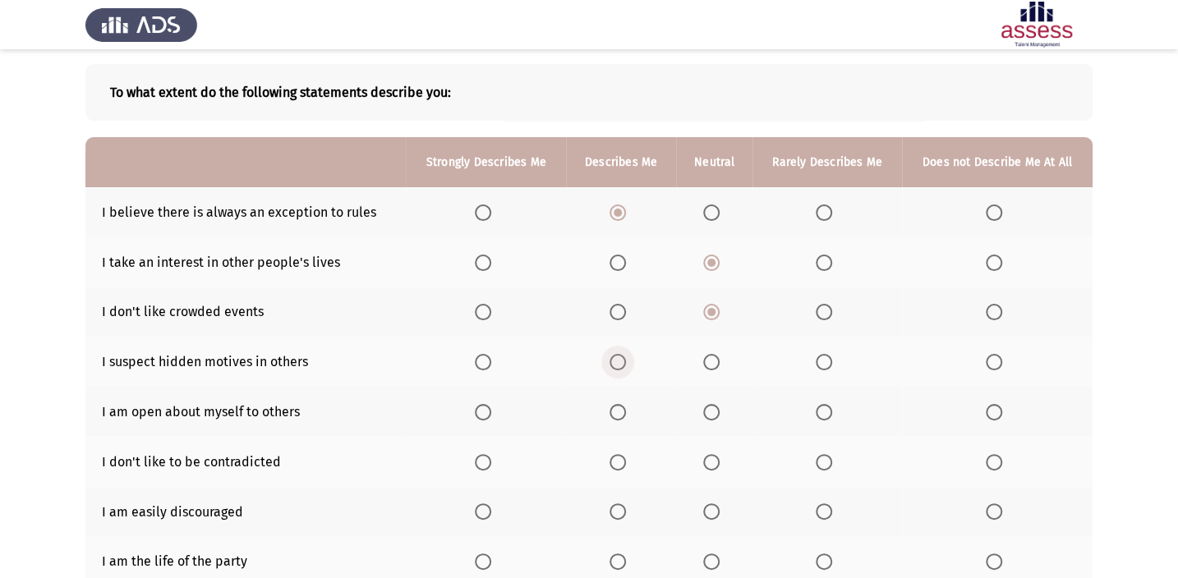
click at [609, 364] on input "Select an option" at bounding box center [617, 362] width 16 height 16
click at [829, 412] on span "Select an option" at bounding box center [823, 412] width 16 height 16
click at [829, 412] on input "Select an option" at bounding box center [823, 412] width 16 height 16
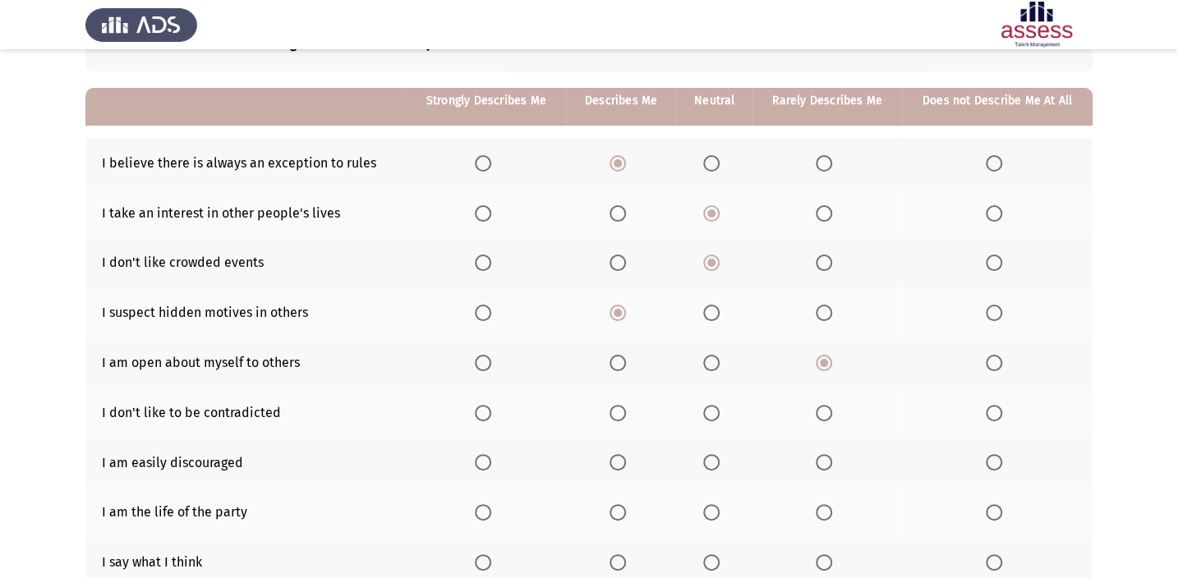
scroll to position [149, 0]
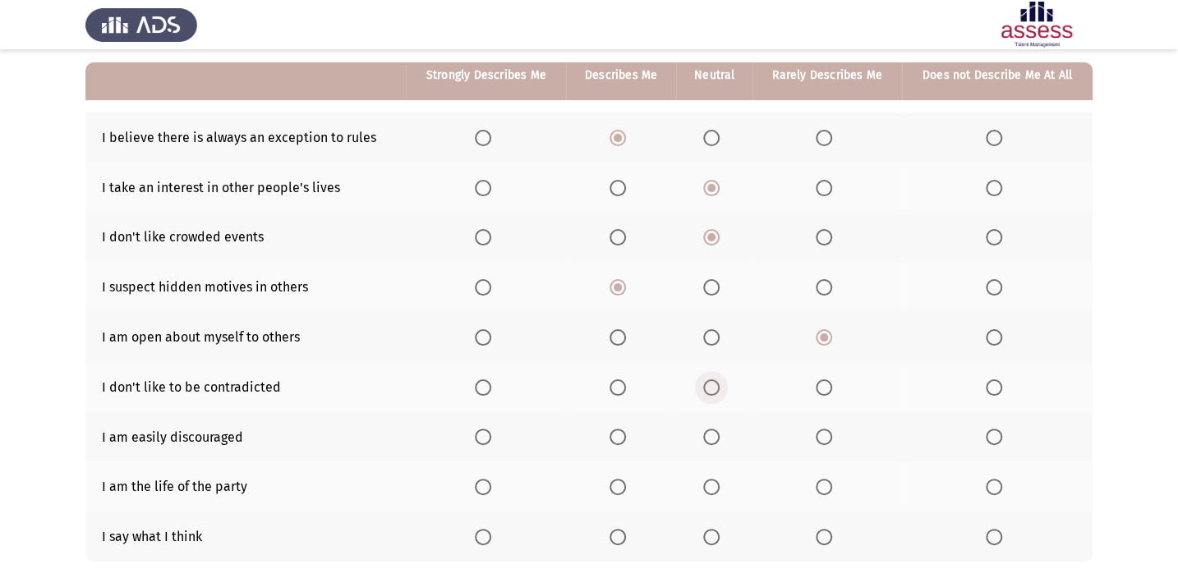
click at [717, 387] on span "Select an option" at bounding box center [711, 387] width 16 height 16
click at [717, 387] on input "Select an option" at bounding box center [711, 387] width 16 height 16
click at [705, 438] on span "Select an option" at bounding box center [711, 437] width 16 height 16
click at [705, 438] on input "Select an option" at bounding box center [711, 437] width 16 height 16
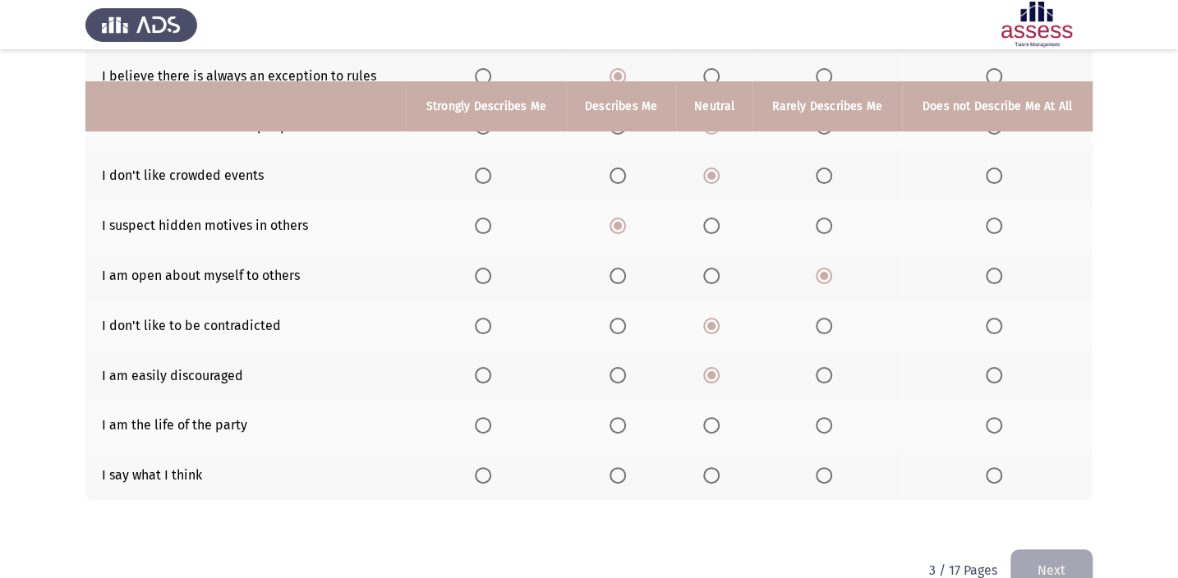
scroll to position [244, 0]
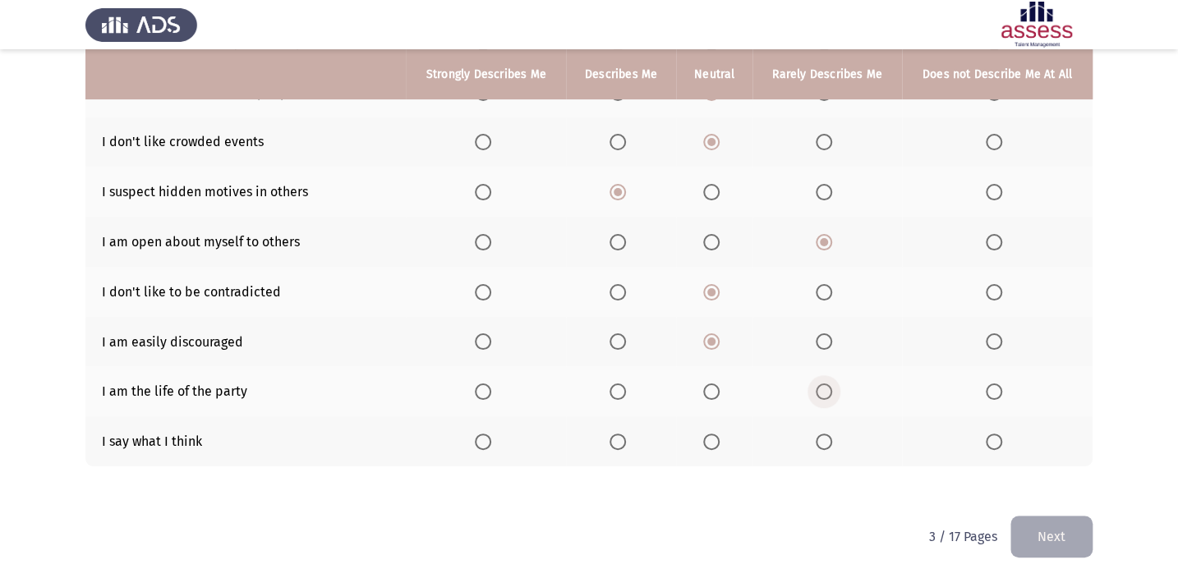
click at [829, 392] on span "Select an option" at bounding box center [823, 391] width 16 height 16
click at [829, 392] on input "Select an option" at bounding box center [823, 391] width 16 height 16
click at [713, 437] on span "Select an option" at bounding box center [711, 442] width 16 height 16
click at [713, 437] on input "Select an option" at bounding box center [711, 442] width 16 height 16
click at [1045, 525] on button "Next" at bounding box center [1051, 537] width 82 height 42
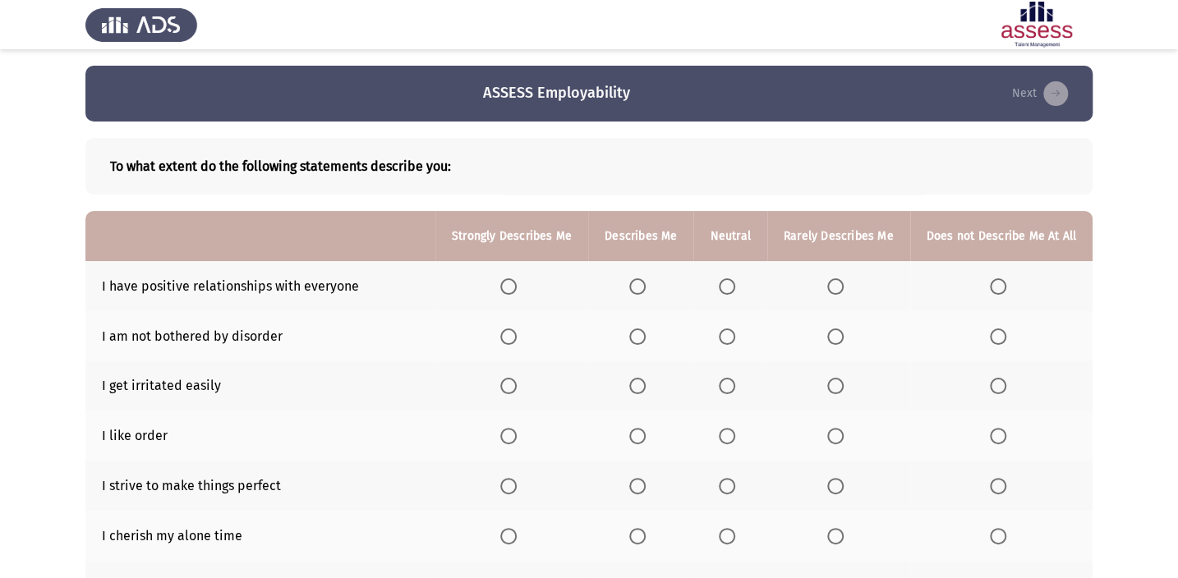
scroll to position [74, 0]
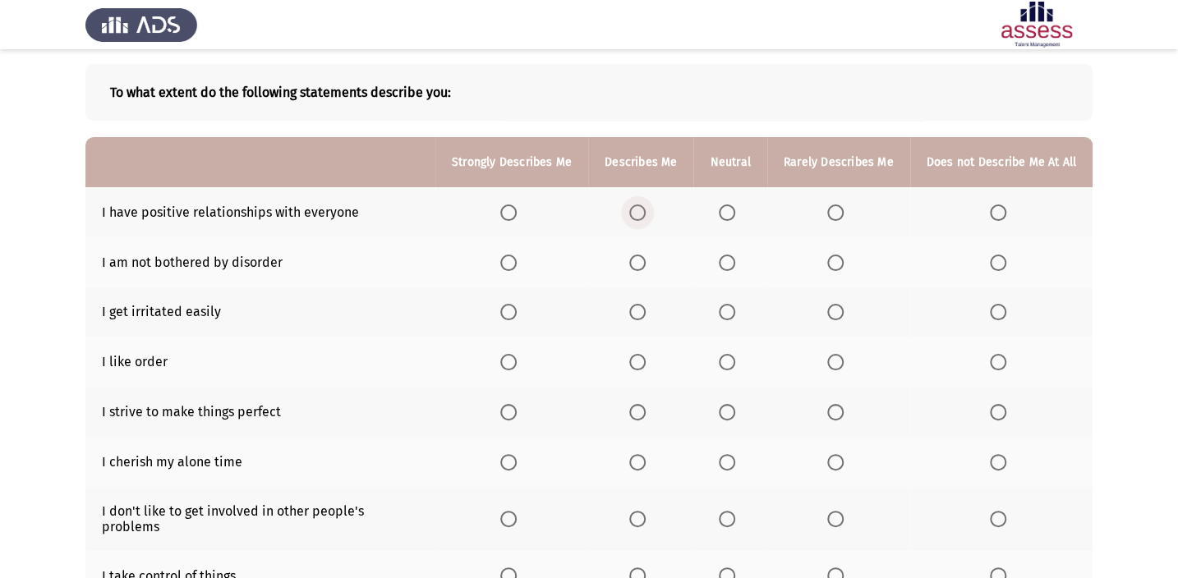
click at [641, 211] on span "Select an option" at bounding box center [637, 212] width 16 height 16
click at [641, 211] on input "Select an option" at bounding box center [637, 212] width 16 height 16
click at [732, 268] on span "Select an option" at bounding box center [727, 263] width 16 height 16
click at [732, 268] on input "Select an option" at bounding box center [727, 263] width 16 height 16
click at [720, 314] on span "Select an option" at bounding box center [727, 312] width 16 height 16
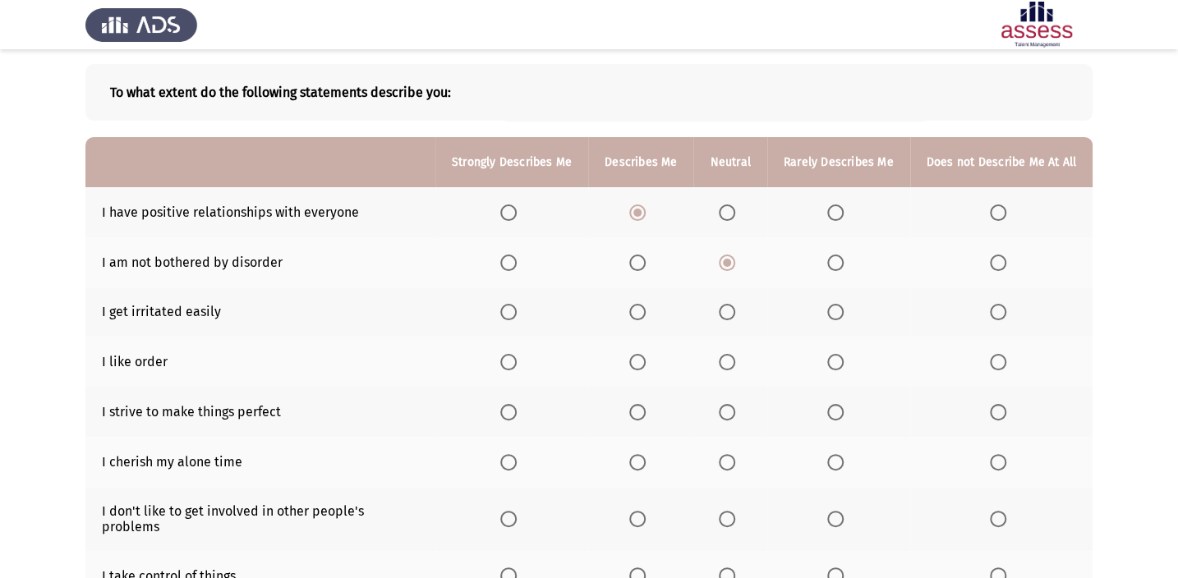
click at [720, 314] on input "Select an option" at bounding box center [727, 312] width 16 height 16
click at [636, 361] on span "Select an option" at bounding box center [637, 362] width 16 height 16
click at [636, 361] on input "Select an option" at bounding box center [637, 362] width 16 height 16
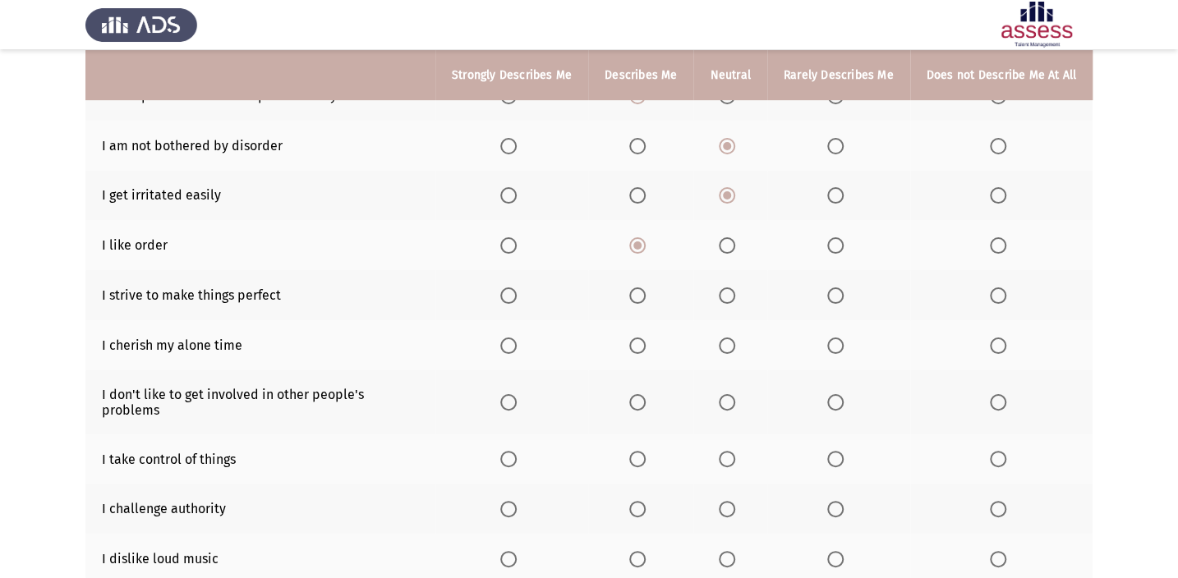
scroll to position [223, 0]
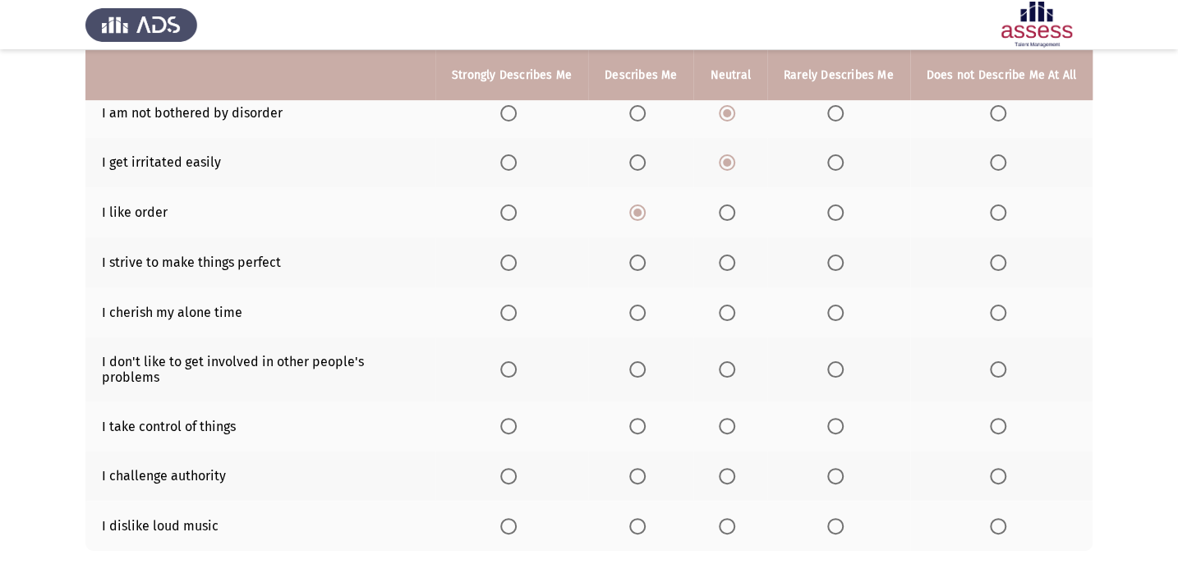
click at [636, 261] on span "Select an option" at bounding box center [637, 263] width 16 height 16
click at [636, 261] on input "Select an option" at bounding box center [637, 263] width 16 height 16
click at [735, 305] on span "Select an option" at bounding box center [727, 313] width 16 height 16
click at [735, 305] on input "Select an option" at bounding box center [727, 313] width 16 height 16
click at [839, 361] on span "Select an option" at bounding box center [835, 369] width 16 height 16
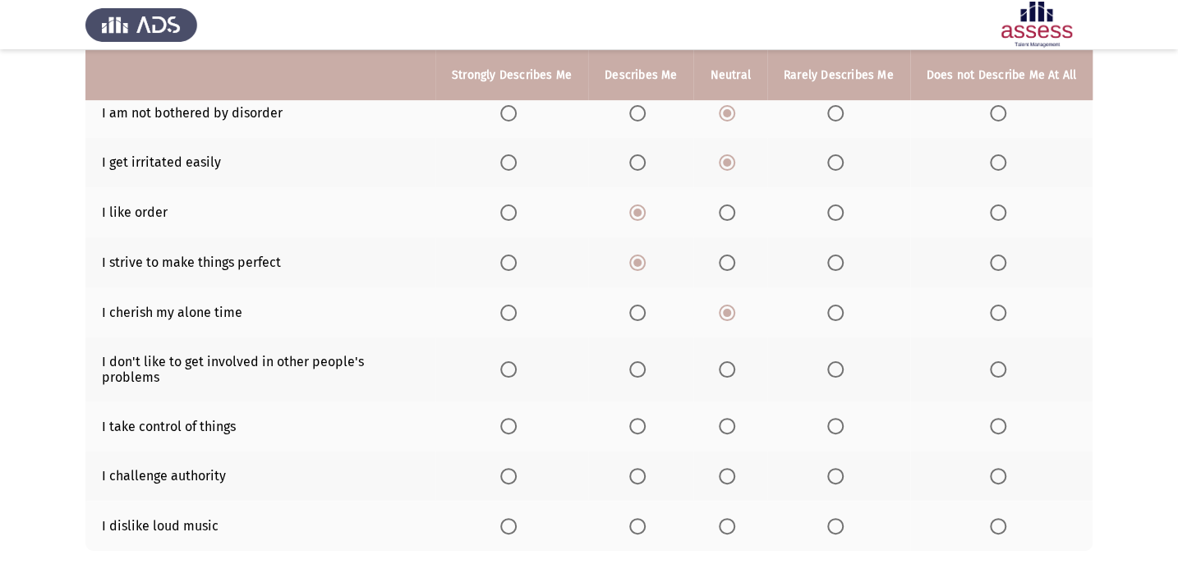
click at [839, 361] on input "Select an option" at bounding box center [835, 369] width 16 height 16
click at [637, 418] on span "Select an option" at bounding box center [637, 426] width 16 height 16
click at [637, 418] on input "Select an option" at bounding box center [637, 426] width 16 height 16
click at [734, 468] on span "Select an option" at bounding box center [727, 476] width 16 height 16
click at [734, 468] on input "Select an option" at bounding box center [727, 476] width 16 height 16
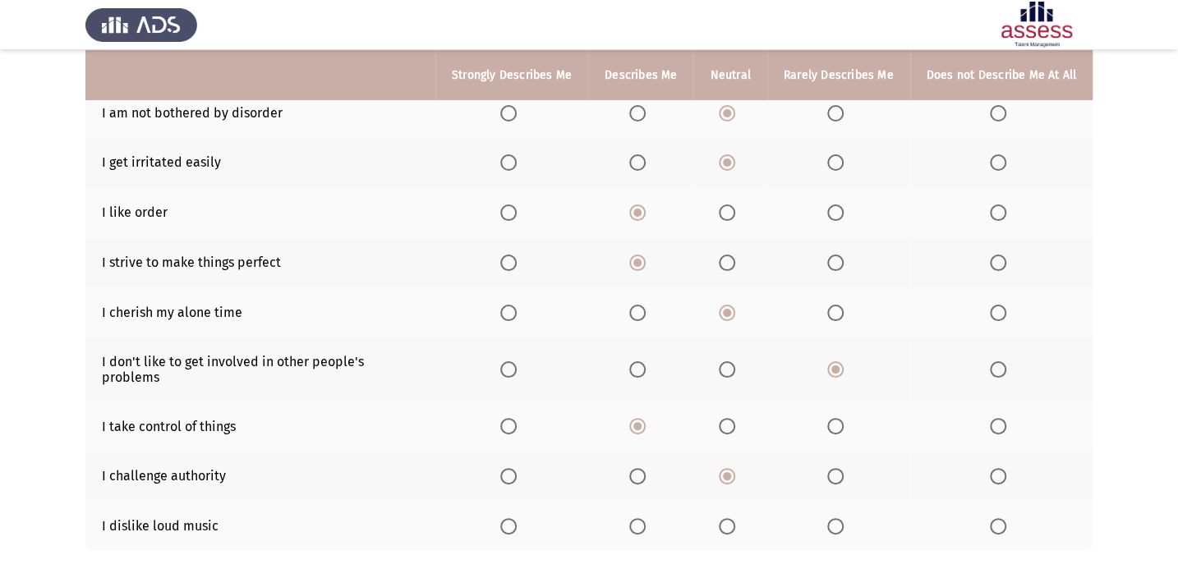
click at [728, 518] on span "Select an option" at bounding box center [727, 526] width 16 height 16
click at [728, 518] on input "Select an option" at bounding box center [727, 526] width 16 height 16
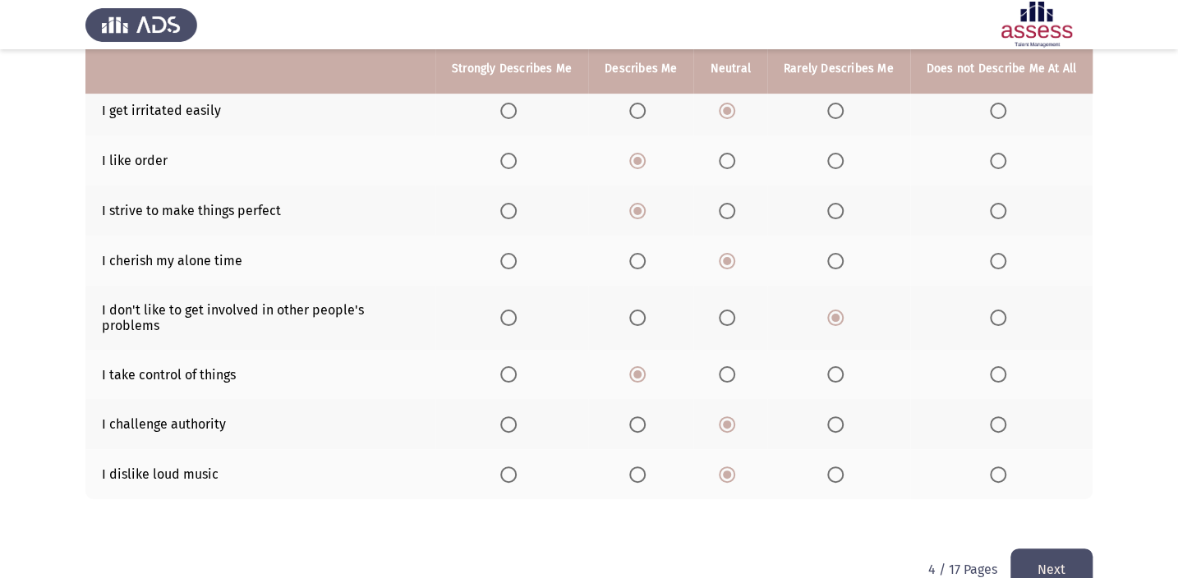
scroll to position [293, 0]
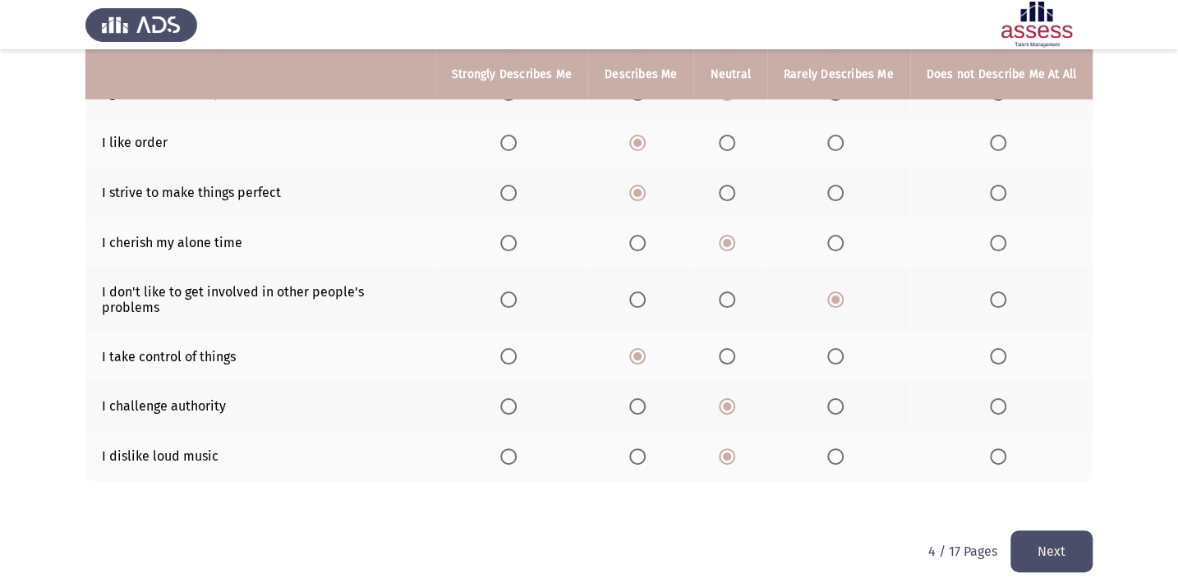
click at [1057, 537] on button "Next" at bounding box center [1051, 551] width 82 height 42
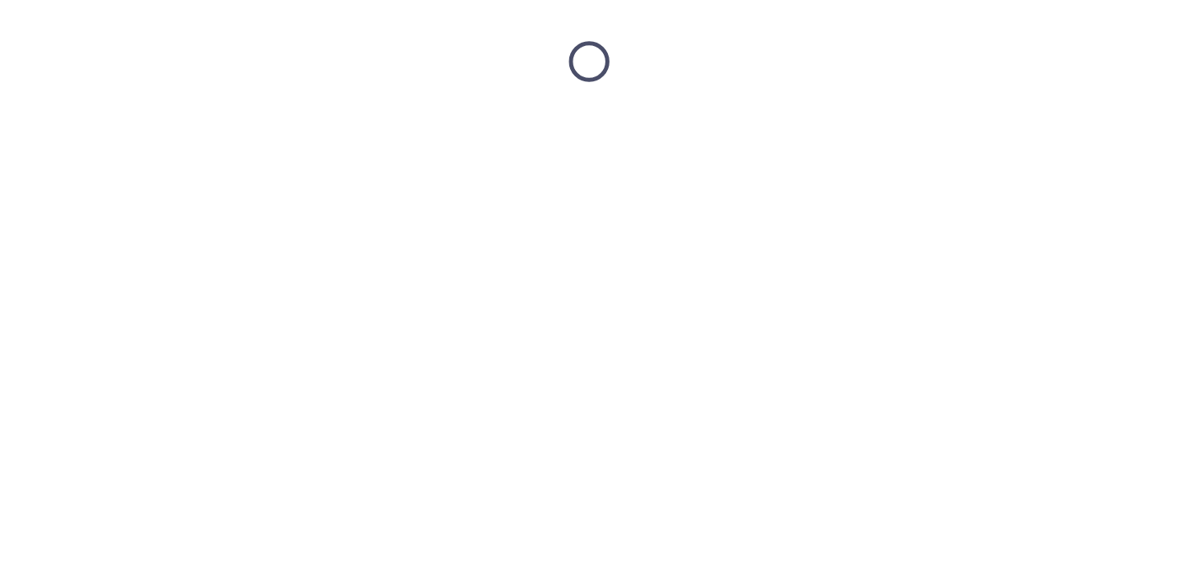
scroll to position [0, 0]
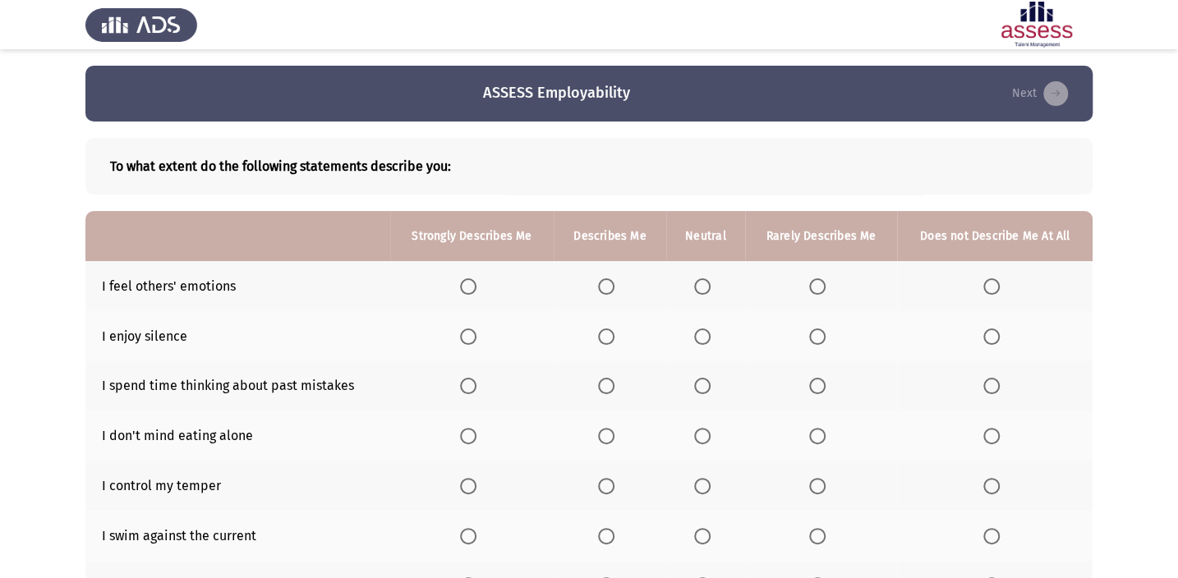
click at [698, 291] on span "Select an option" at bounding box center [702, 286] width 16 height 16
click at [698, 291] on input "Select an option" at bounding box center [702, 286] width 16 height 16
click at [605, 287] on span "Select an option" at bounding box center [606, 286] width 16 height 16
click at [605, 287] on input "Select an option" at bounding box center [606, 286] width 16 height 16
click at [698, 337] on span "Select an option" at bounding box center [702, 336] width 16 height 16
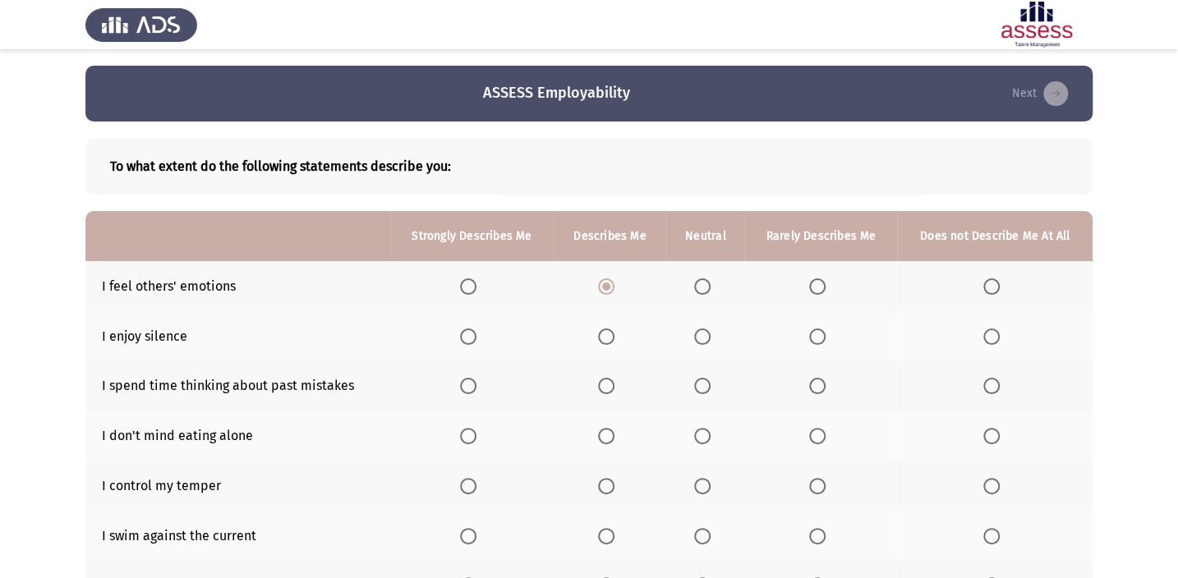
click at [698, 337] on input "Select an option" at bounding box center [702, 336] width 16 height 16
click at [605, 384] on span "Select an option" at bounding box center [606, 386] width 16 height 16
click at [605, 384] on input "Select an option" at bounding box center [606, 386] width 16 height 16
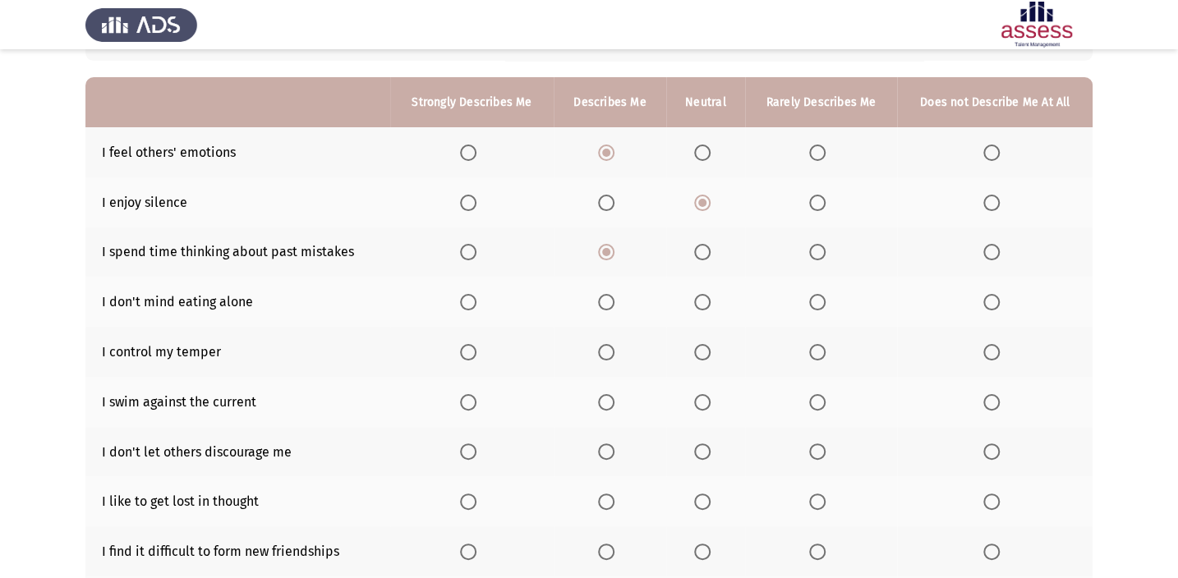
scroll to position [149, 0]
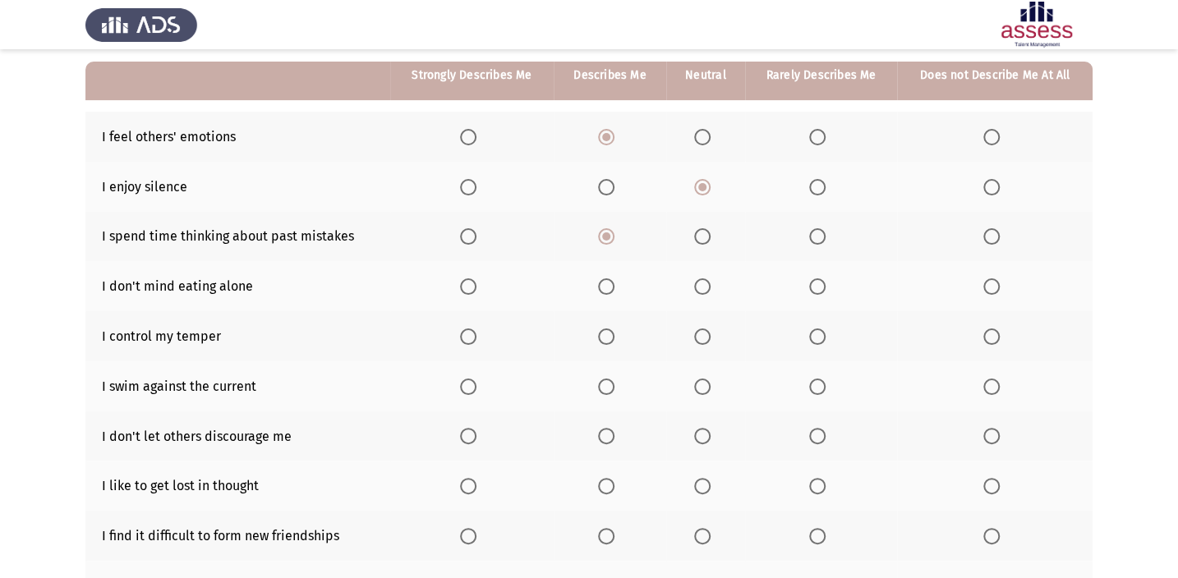
click at [699, 293] on th at bounding box center [705, 286] width 79 height 50
click at [702, 287] on span "Select an option" at bounding box center [702, 286] width 16 height 16
click at [702, 287] on input "Select an option" at bounding box center [702, 286] width 16 height 16
click at [608, 337] on span "Select an option" at bounding box center [606, 336] width 16 height 16
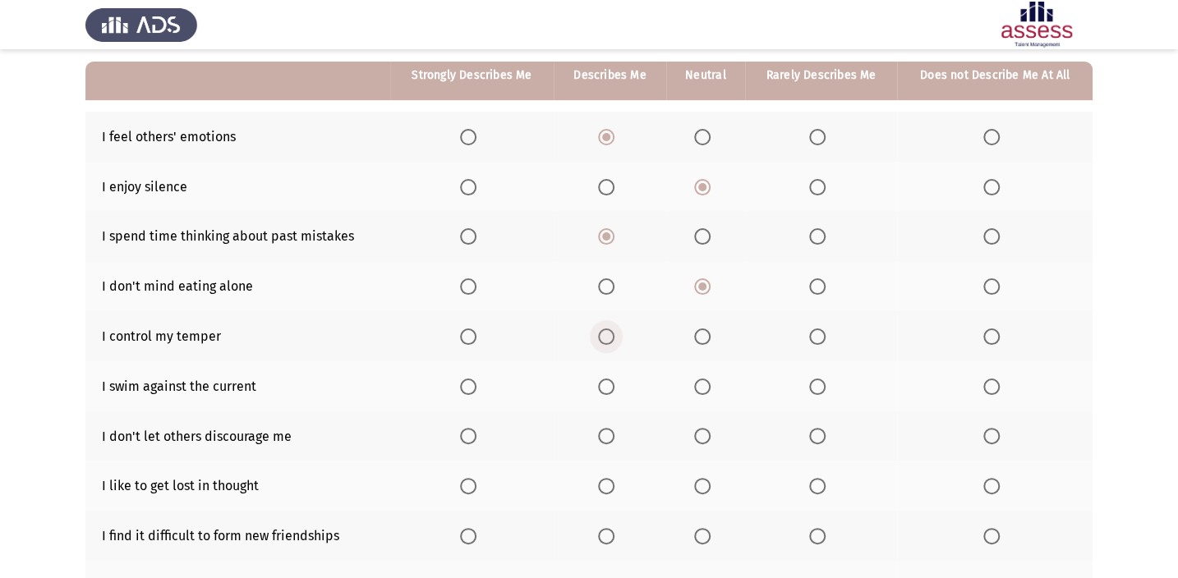
click at [608, 337] on input "Select an option" at bounding box center [606, 336] width 16 height 16
click at [703, 384] on span "Select an option" at bounding box center [702, 387] width 16 height 16
click at [703, 384] on input "Select an option" at bounding box center [702, 387] width 16 height 16
click at [608, 435] on span "Select an option" at bounding box center [606, 436] width 16 height 16
click at [608, 435] on input "Select an option" at bounding box center [606, 436] width 16 height 16
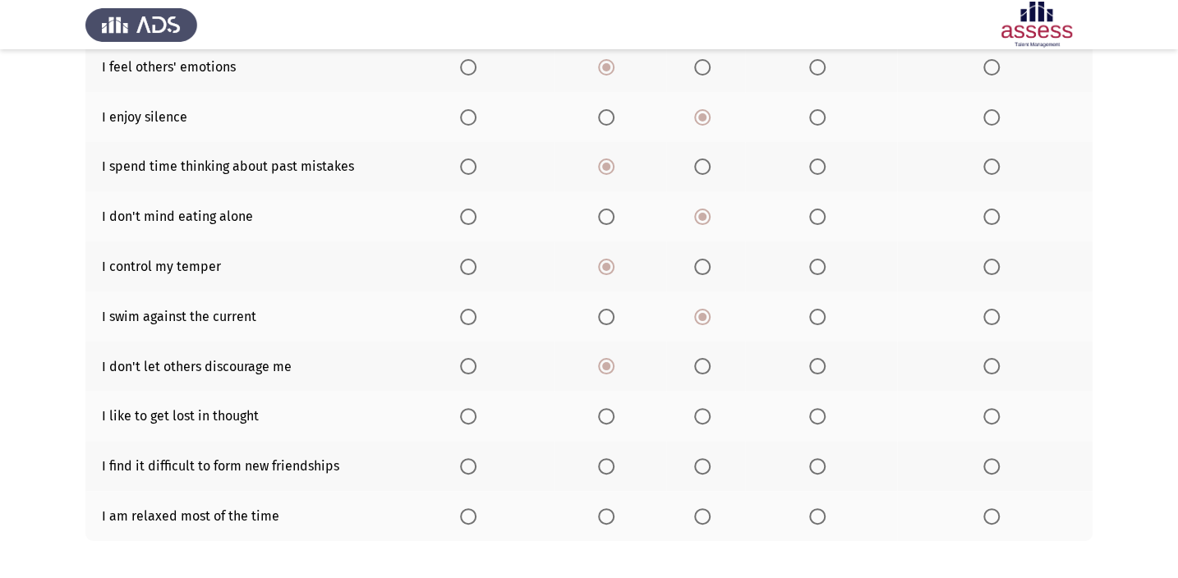
scroll to position [293, 0]
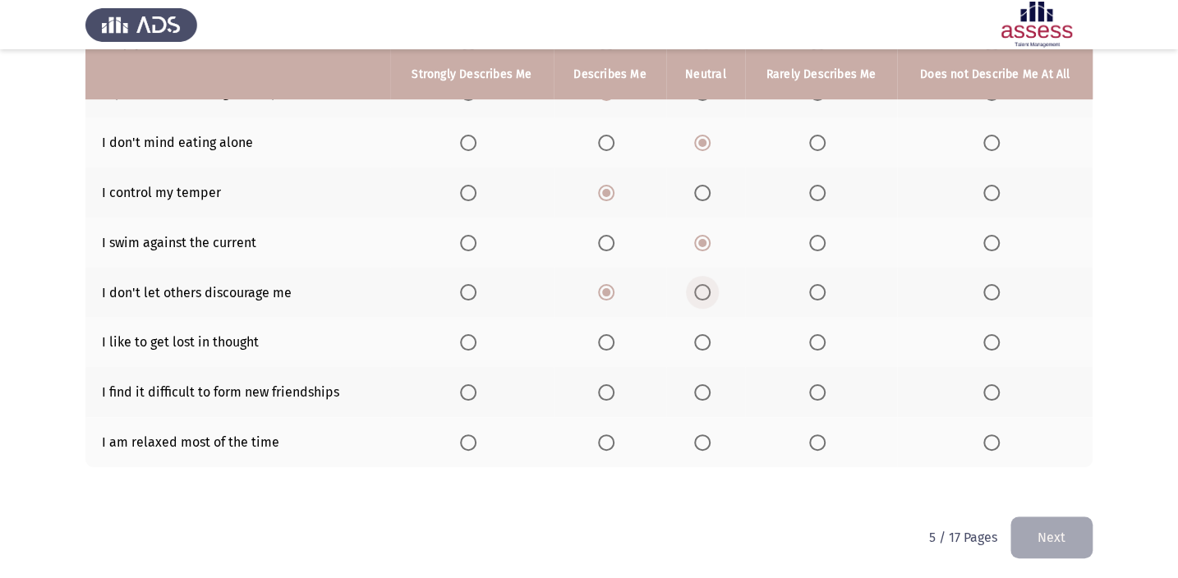
click at [707, 291] on span "Select an option" at bounding box center [702, 292] width 16 height 16
click at [707, 291] on input "Select an option" at bounding box center [702, 292] width 16 height 16
click at [823, 340] on span "Select an option" at bounding box center [817, 342] width 16 height 16
click at [823, 340] on input "Select an option" at bounding box center [817, 342] width 16 height 16
click at [989, 393] on span "Select an option" at bounding box center [991, 392] width 16 height 16
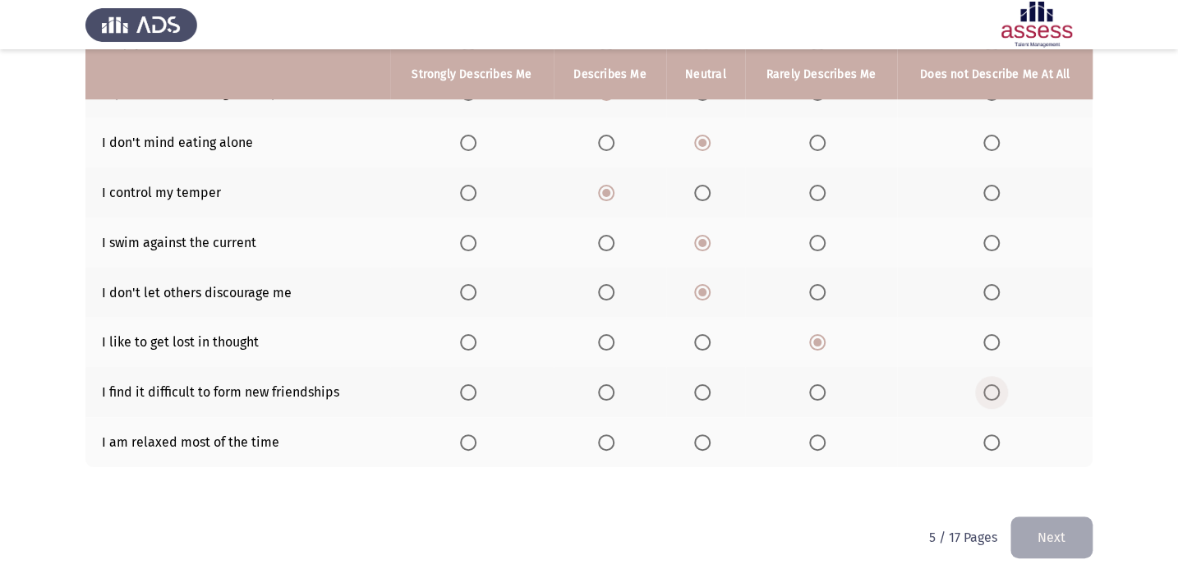
click at [989, 393] on input "Select an option" at bounding box center [991, 392] width 16 height 16
click at [820, 436] on span "Select an option" at bounding box center [817, 442] width 16 height 16
click at [820, 436] on input "Select an option" at bounding box center [817, 442] width 16 height 16
click at [1028, 542] on button "Next" at bounding box center [1051, 538] width 82 height 42
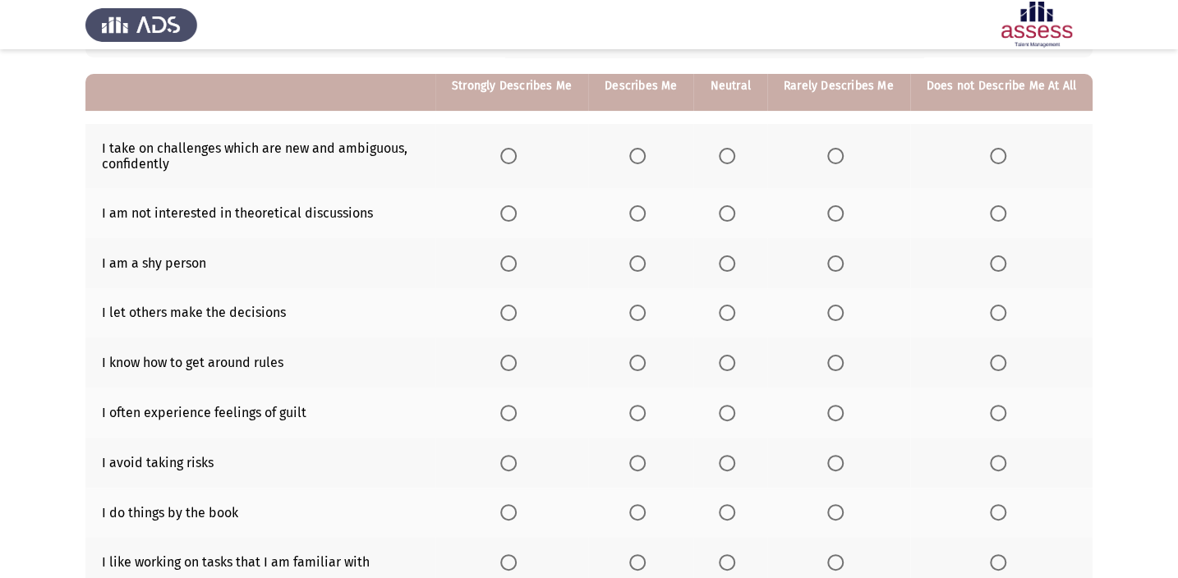
scroll to position [154, 0]
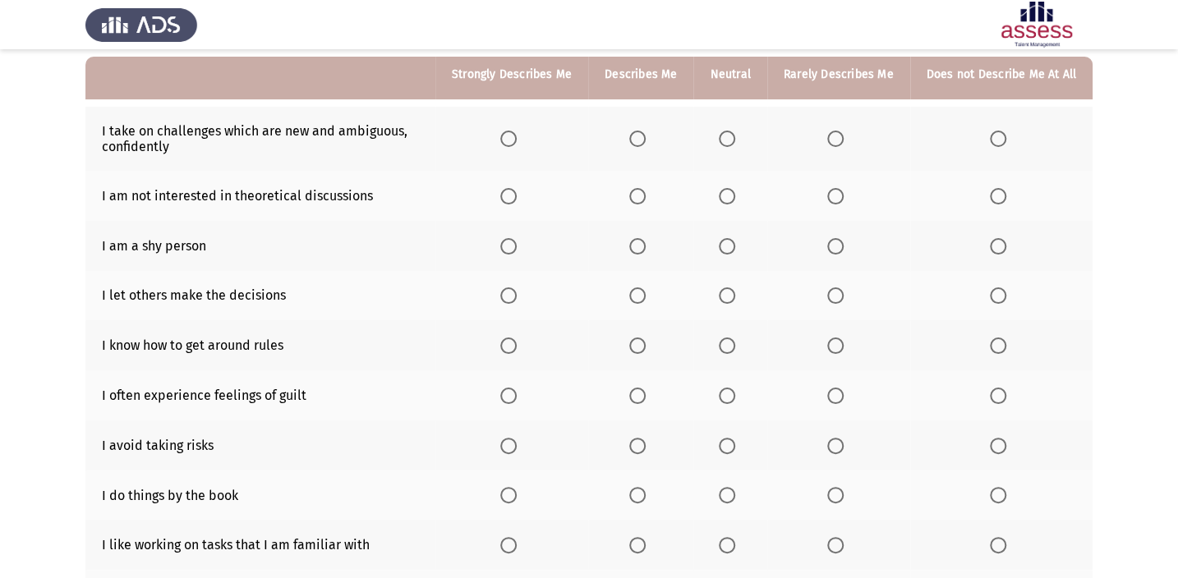
click at [728, 141] on span "Select an option" at bounding box center [727, 139] width 16 height 16
click at [728, 141] on input "Select an option" at bounding box center [727, 139] width 16 height 16
click at [735, 194] on span "Select an option" at bounding box center [727, 196] width 16 height 16
click at [735, 194] on input "Select an option" at bounding box center [727, 196] width 16 height 16
click at [836, 246] on span "Select an option" at bounding box center [835, 246] width 16 height 16
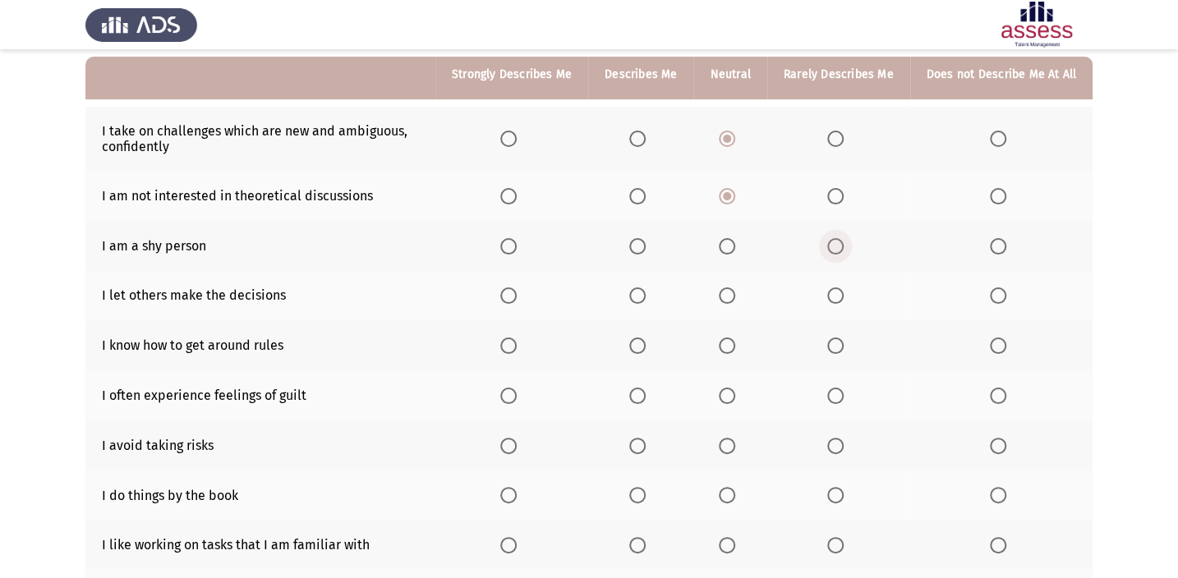
click at [836, 246] on input "Select an option" at bounding box center [835, 246] width 16 height 16
click at [735, 295] on span "Select an option" at bounding box center [727, 295] width 16 height 16
click at [735, 295] on input "Select an option" at bounding box center [727, 295] width 16 height 16
click at [645, 351] on span "Select an option" at bounding box center [637, 345] width 16 height 16
click at [645, 351] on input "Select an option" at bounding box center [637, 345] width 16 height 16
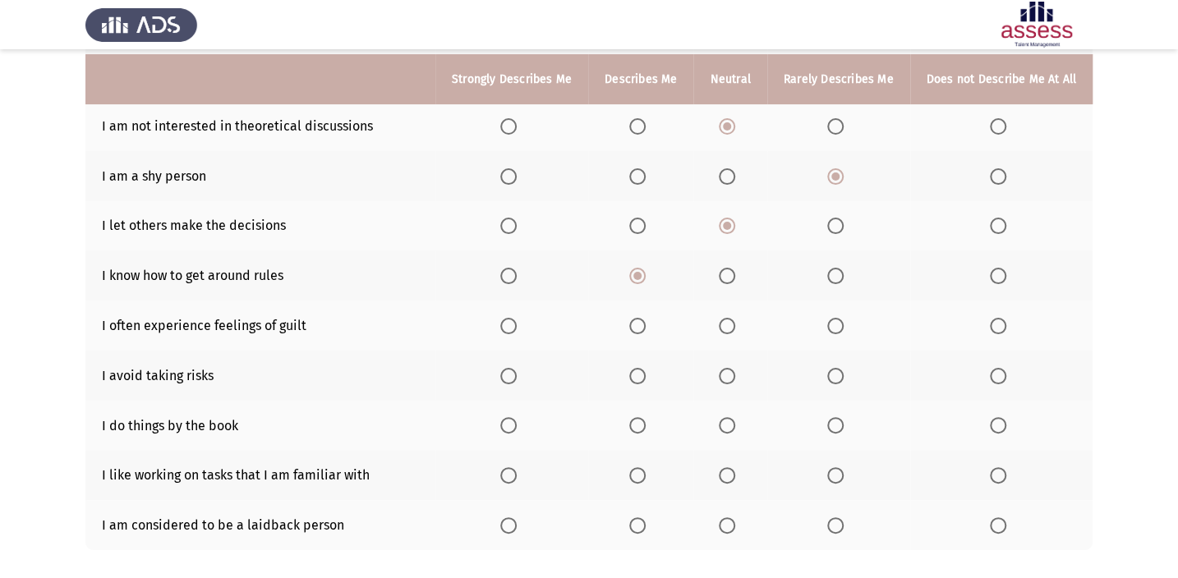
scroll to position [229, 0]
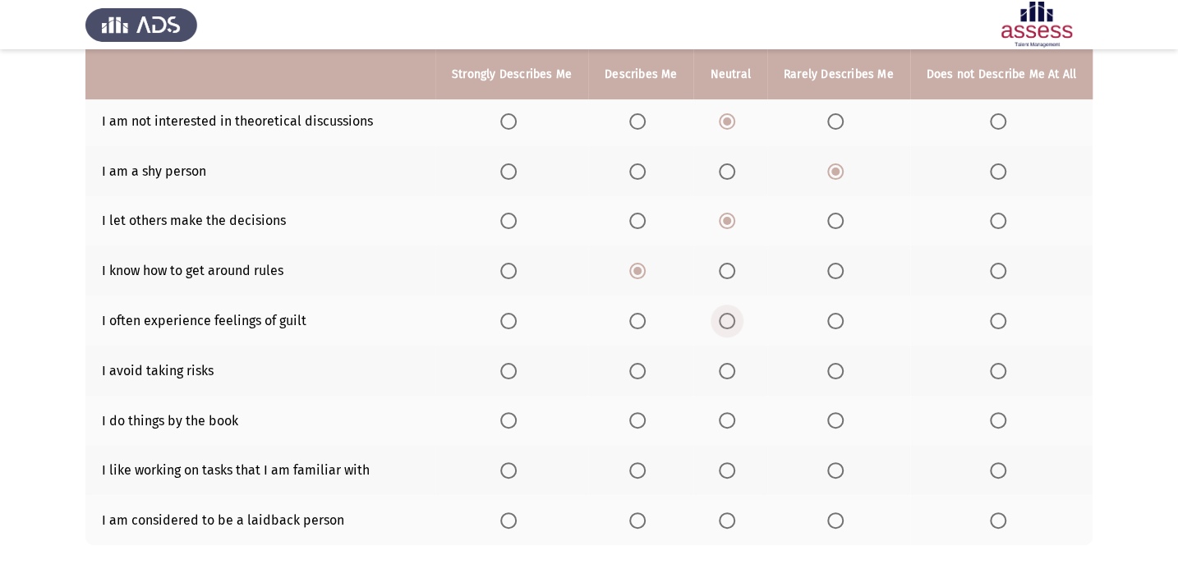
click at [729, 319] on span "Select an option" at bounding box center [727, 321] width 16 height 16
click at [729, 319] on input "Select an option" at bounding box center [727, 321] width 16 height 16
click at [641, 368] on span "Select an option" at bounding box center [637, 371] width 16 height 16
click at [641, 368] on input "Select an option" at bounding box center [637, 371] width 16 height 16
click at [843, 418] on span "Select an option" at bounding box center [835, 420] width 16 height 16
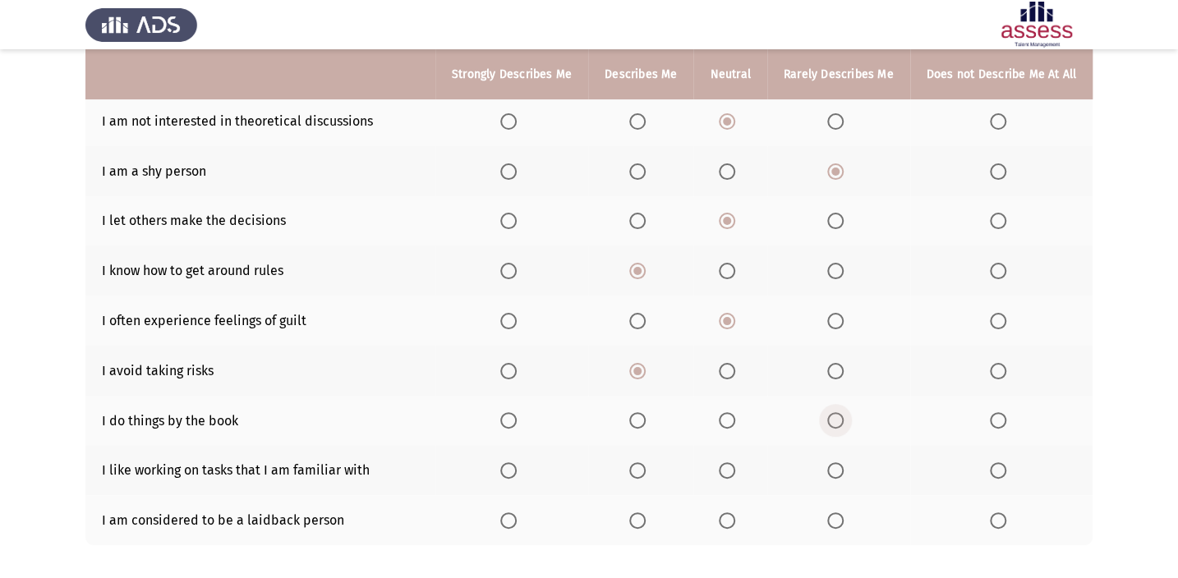
click at [843, 418] on input "Select an option" at bounding box center [835, 420] width 16 height 16
click at [735, 471] on span "Select an option" at bounding box center [727, 470] width 16 height 16
click at [735, 471] on input "Select an option" at bounding box center [727, 470] width 16 height 16
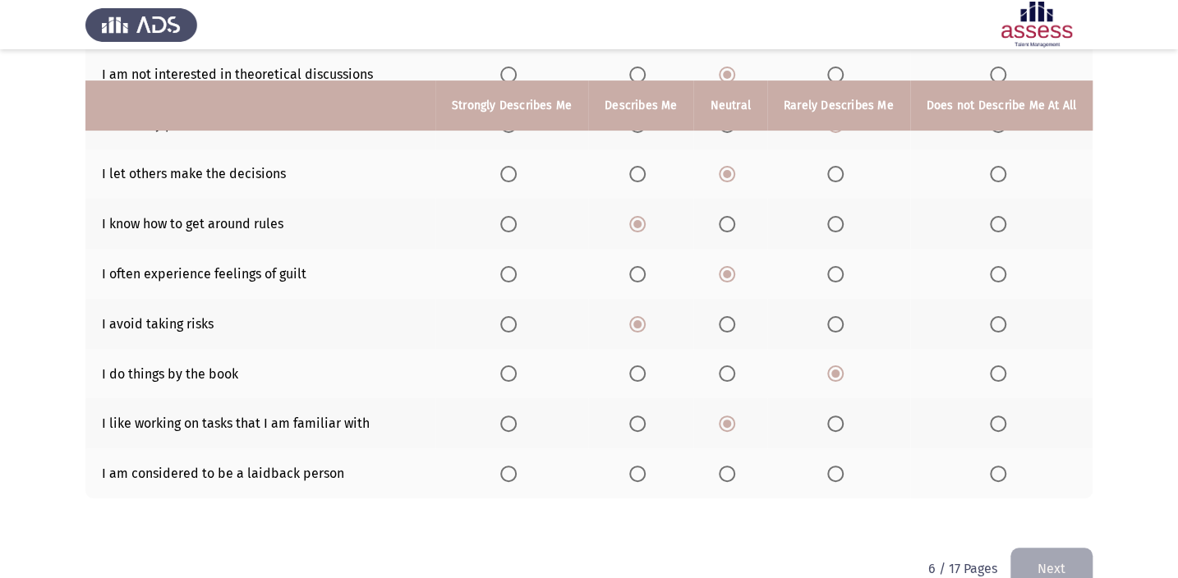
scroll to position [308, 0]
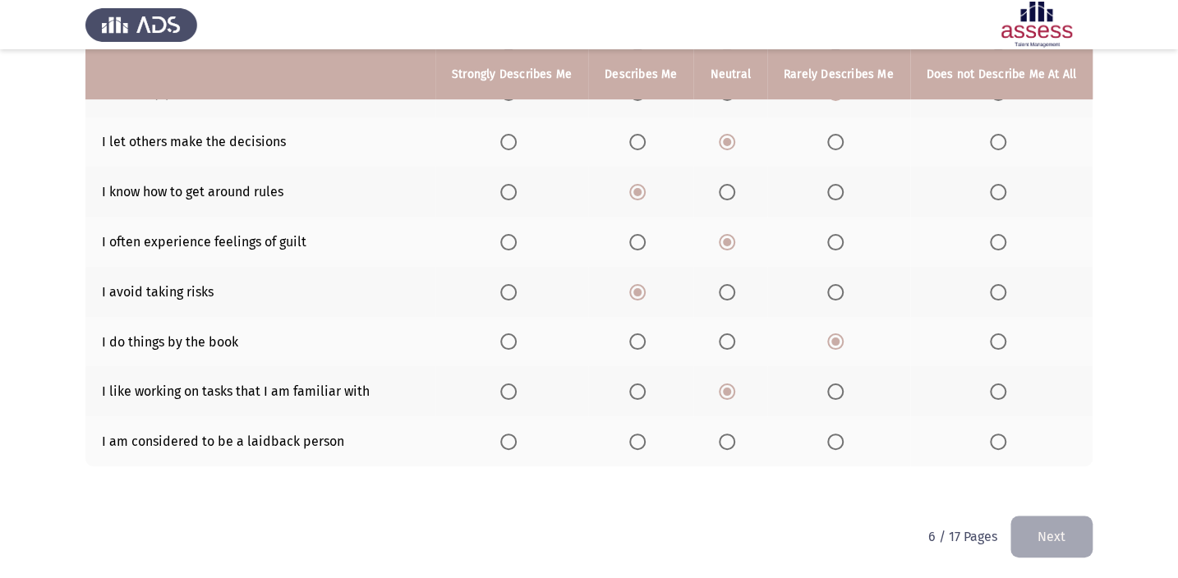
click at [723, 439] on span "Select an option" at bounding box center [727, 442] width 16 height 16
click at [723, 439] on input "Select an option" at bounding box center [727, 442] width 16 height 16
click at [632, 445] on th at bounding box center [640, 441] width 105 height 50
click at [652, 441] on label "Select an option" at bounding box center [640, 442] width 23 height 16
click at [645, 441] on input "Select an option" at bounding box center [637, 442] width 16 height 16
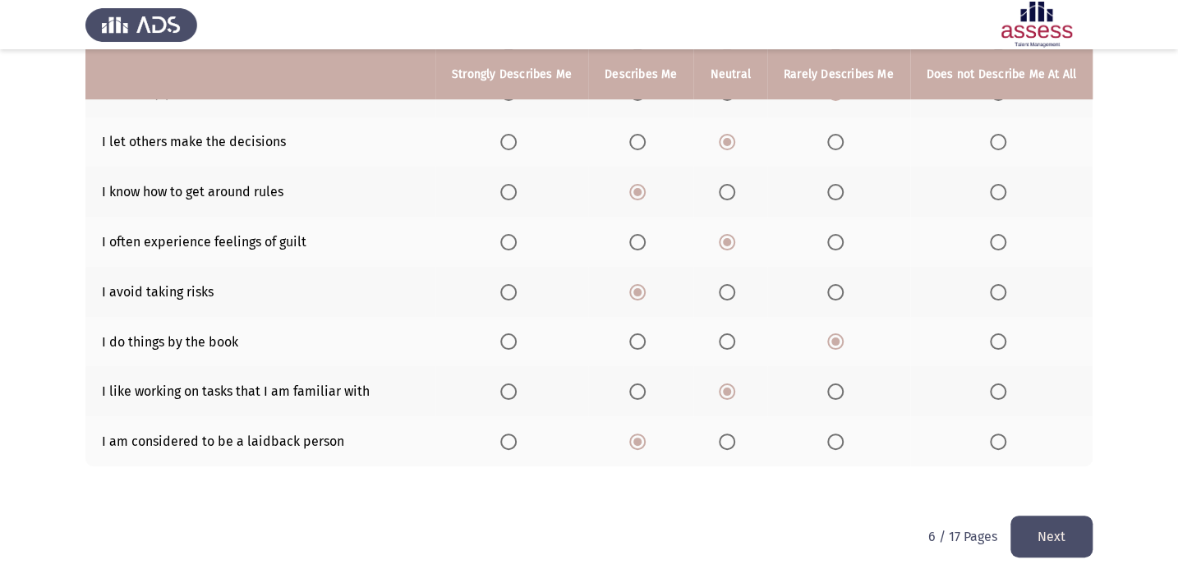
click at [1043, 527] on button "Next" at bounding box center [1051, 537] width 82 height 42
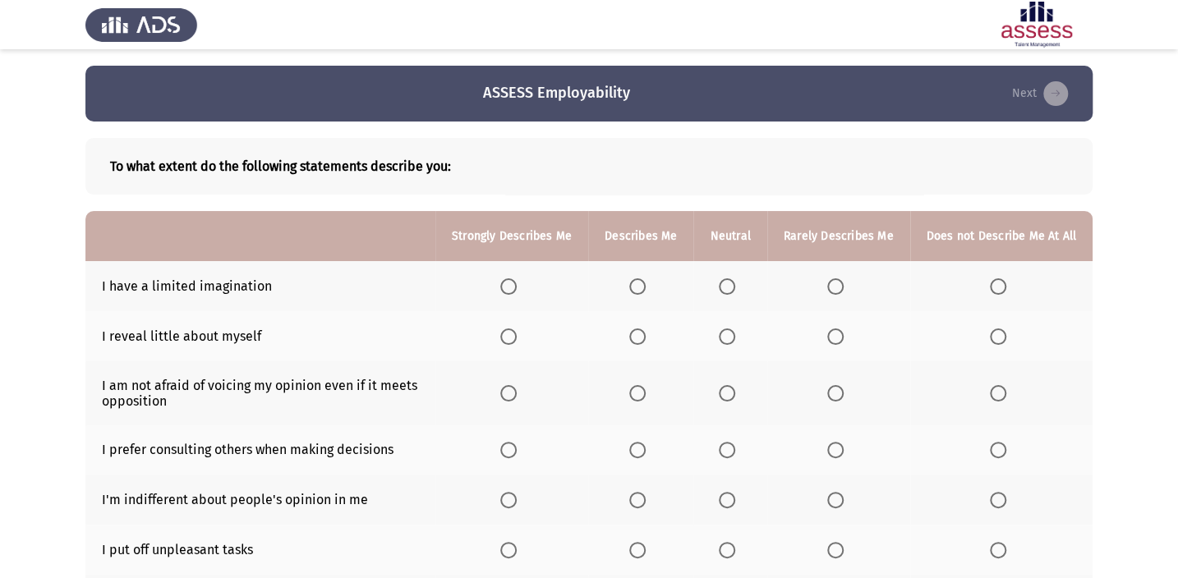
scroll to position [74, 0]
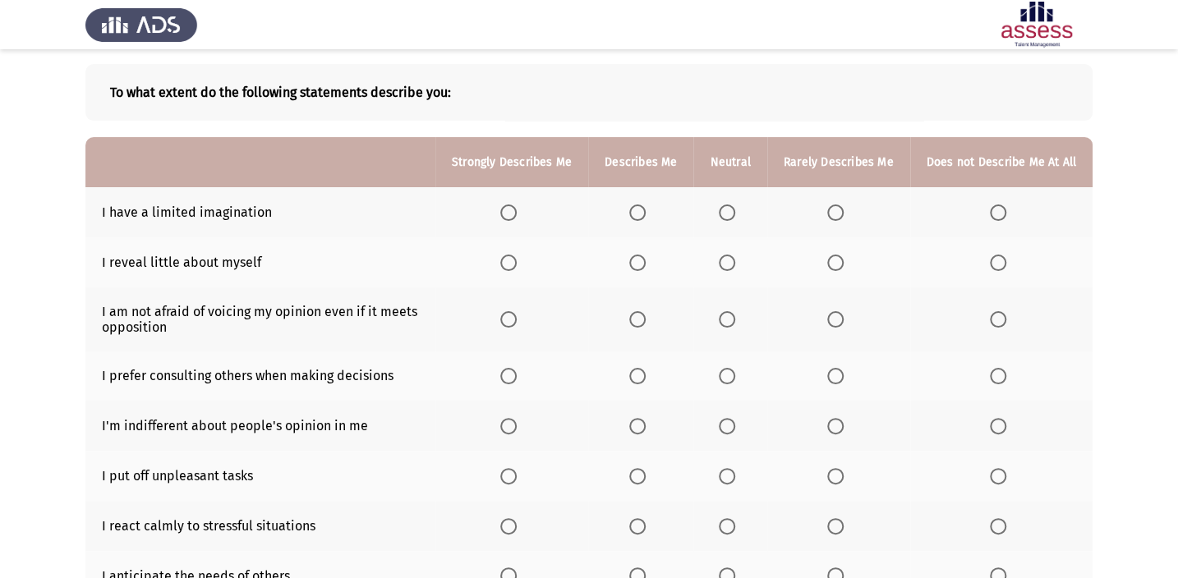
click at [730, 214] on span "Select an option" at bounding box center [727, 212] width 16 height 16
click at [730, 214] on input "Select an option" at bounding box center [727, 212] width 16 height 16
click at [636, 260] on span "Select an option" at bounding box center [637, 263] width 16 height 16
click at [636, 260] on input "Select an option" at bounding box center [637, 263] width 16 height 16
click at [733, 269] on span "Select an option" at bounding box center [727, 263] width 16 height 16
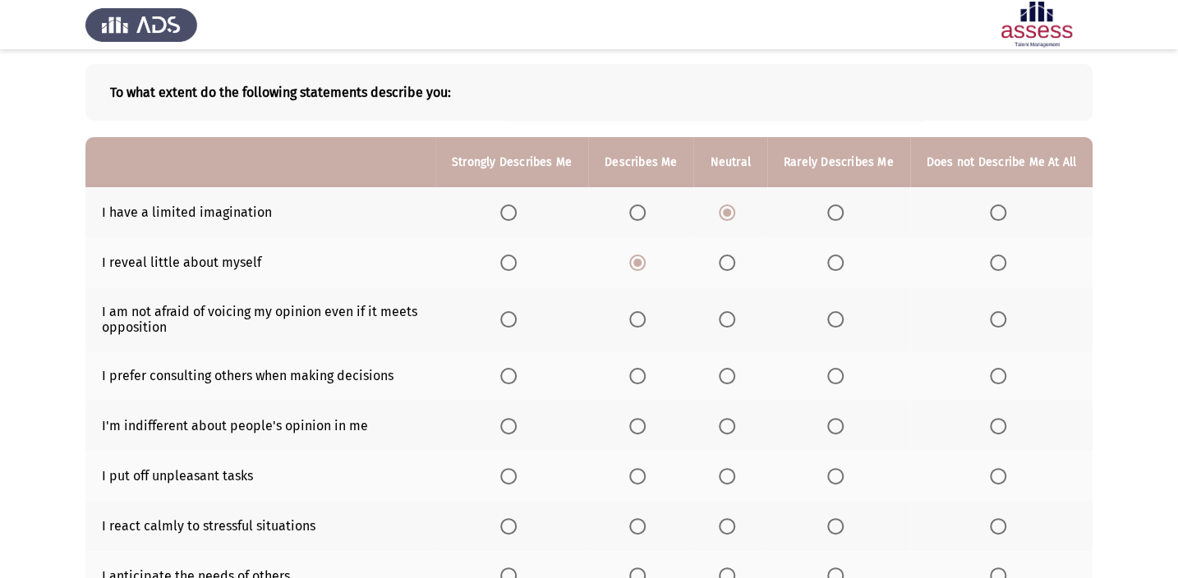
click at [733, 269] on input "Select an option" at bounding box center [727, 263] width 16 height 16
click at [829, 320] on th at bounding box center [838, 319] width 143 height 64
click at [843, 319] on span "Select an option" at bounding box center [835, 319] width 16 height 16
click at [843, 319] on input "Select an option" at bounding box center [835, 319] width 16 height 16
click at [645, 319] on span "Select an option" at bounding box center [637, 319] width 16 height 16
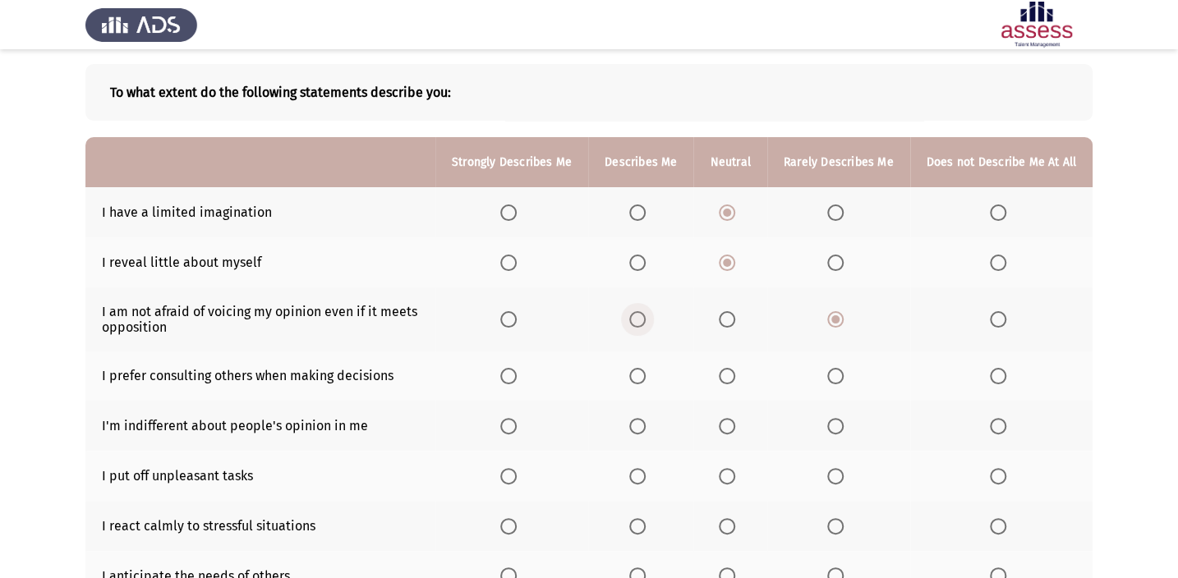
click at [645, 319] on input "Select an option" at bounding box center [637, 319] width 16 height 16
click at [739, 375] on label "Select an option" at bounding box center [730, 376] width 23 height 16
click at [735, 375] on input "Select an option" at bounding box center [727, 376] width 16 height 16
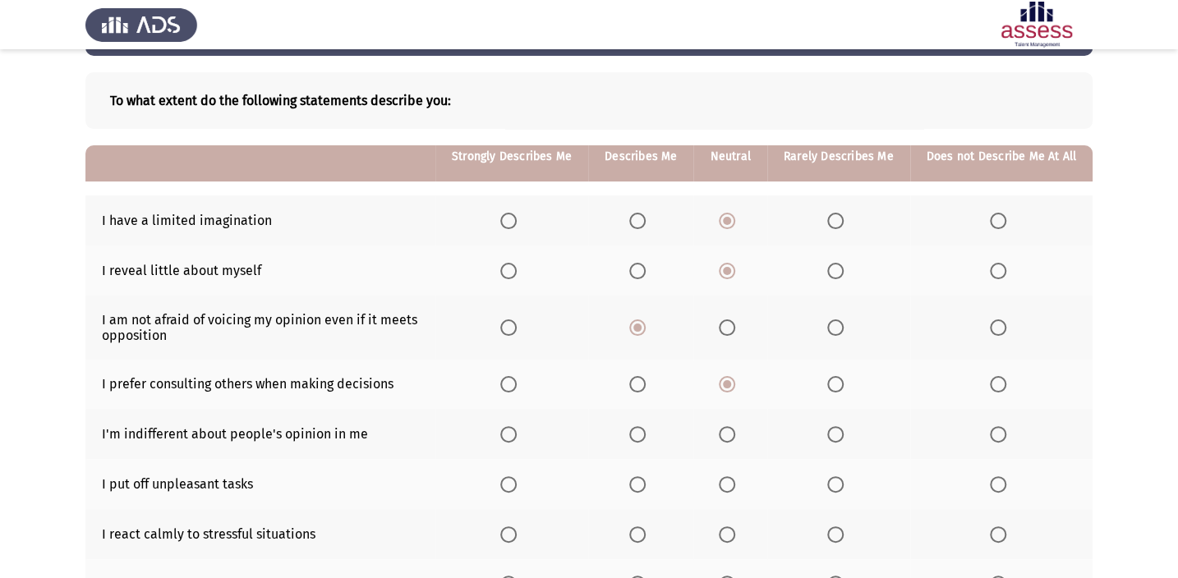
scroll to position [149, 0]
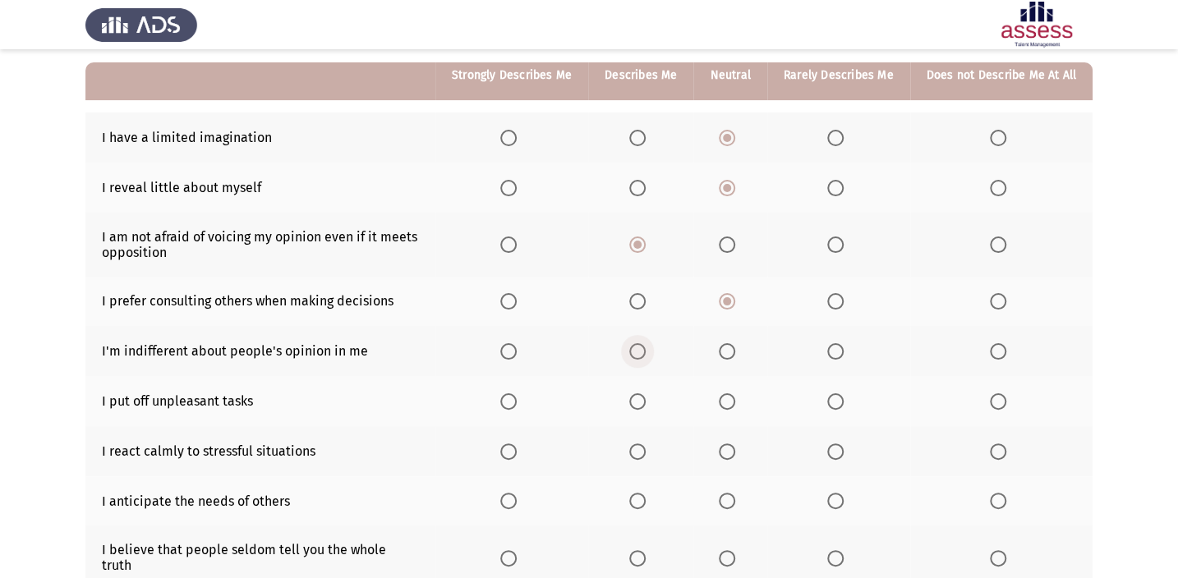
click at [645, 351] on span "Select an option" at bounding box center [637, 351] width 16 height 16
click at [645, 351] on input "Select an option" at bounding box center [637, 351] width 16 height 16
click at [836, 393] on span "Select an option" at bounding box center [835, 401] width 16 height 16
click at [836, 393] on input "Select an option" at bounding box center [835, 401] width 16 height 16
click at [640, 452] on span "Select an option" at bounding box center [637, 451] width 16 height 16
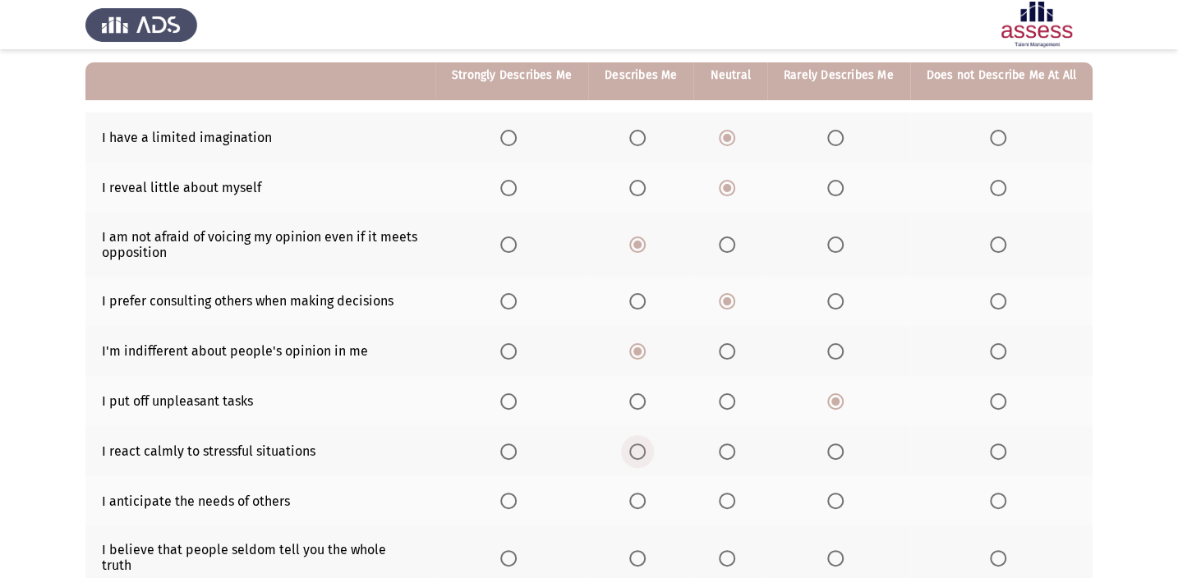
click at [640, 452] on input "Select an option" at bounding box center [637, 451] width 16 height 16
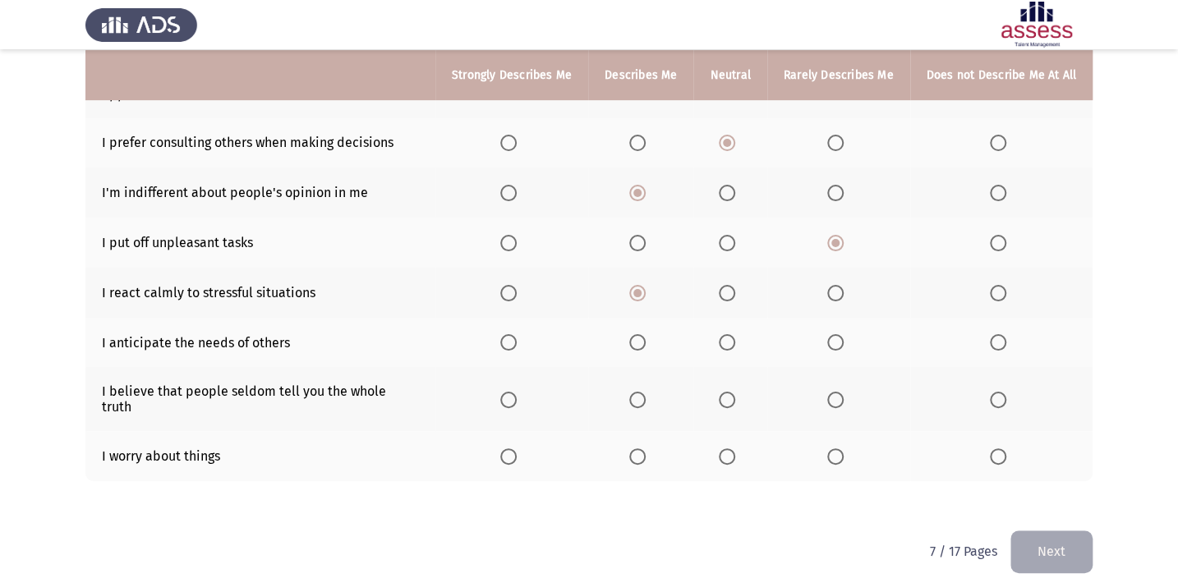
scroll to position [308, 0]
click at [735, 340] on span "Select an option" at bounding box center [727, 341] width 16 height 16
click at [735, 340] on input "Select an option" at bounding box center [727, 341] width 16 height 16
click at [645, 392] on span "Select an option" at bounding box center [637, 399] width 16 height 16
click at [645, 392] on input "Select an option" at bounding box center [637, 399] width 16 height 16
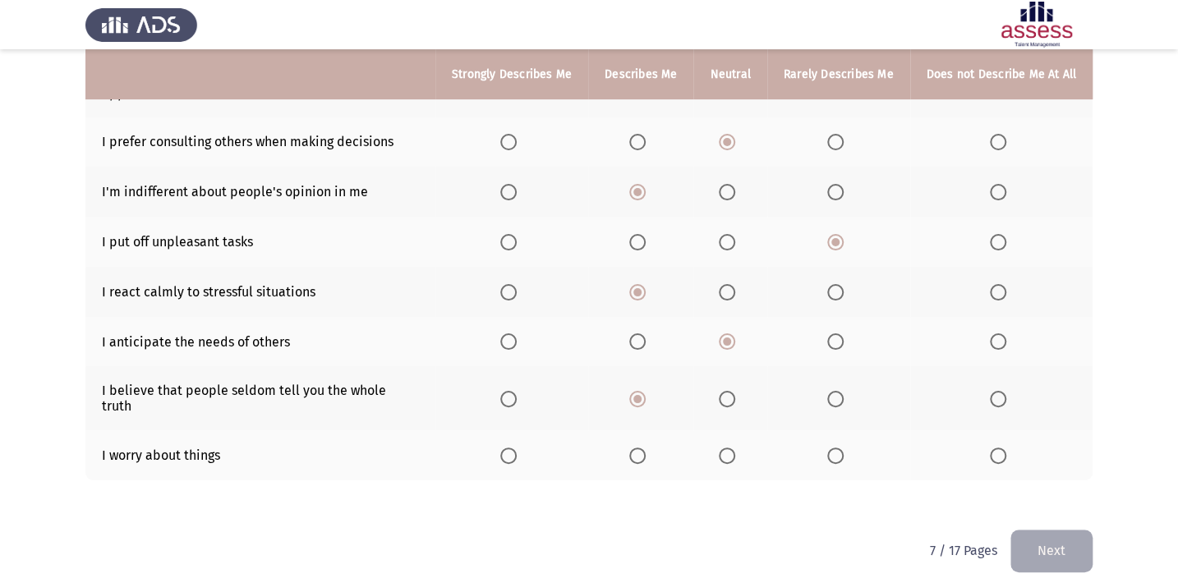
click at [732, 448] on span "Select an option" at bounding box center [727, 456] width 16 height 16
click at [732, 448] on input "Select an option" at bounding box center [727, 456] width 16 height 16
click at [1060, 540] on button "Next" at bounding box center [1051, 551] width 82 height 42
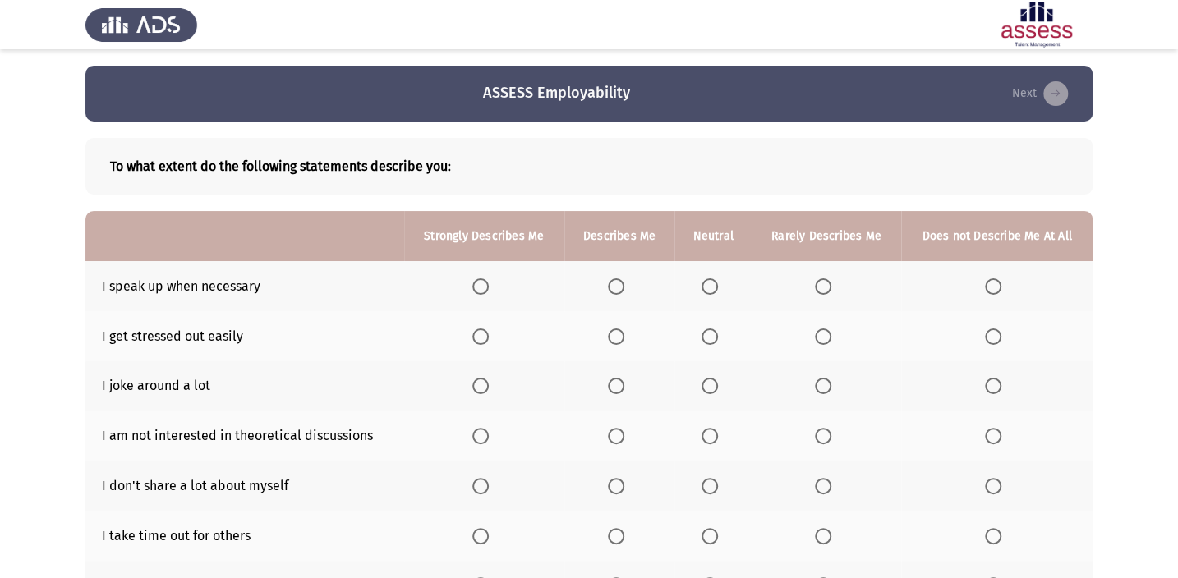
click at [707, 289] on span "Select an option" at bounding box center [709, 286] width 16 height 16
click at [707, 289] on input "Select an option" at bounding box center [709, 286] width 16 height 16
click at [612, 337] on span "Select an option" at bounding box center [616, 336] width 16 height 16
click at [612, 337] on input "Select an option" at bounding box center [616, 336] width 16 height 16
click at [821, 388] on span "Select an option" at bounding box center [823, 386] width 16 height 16
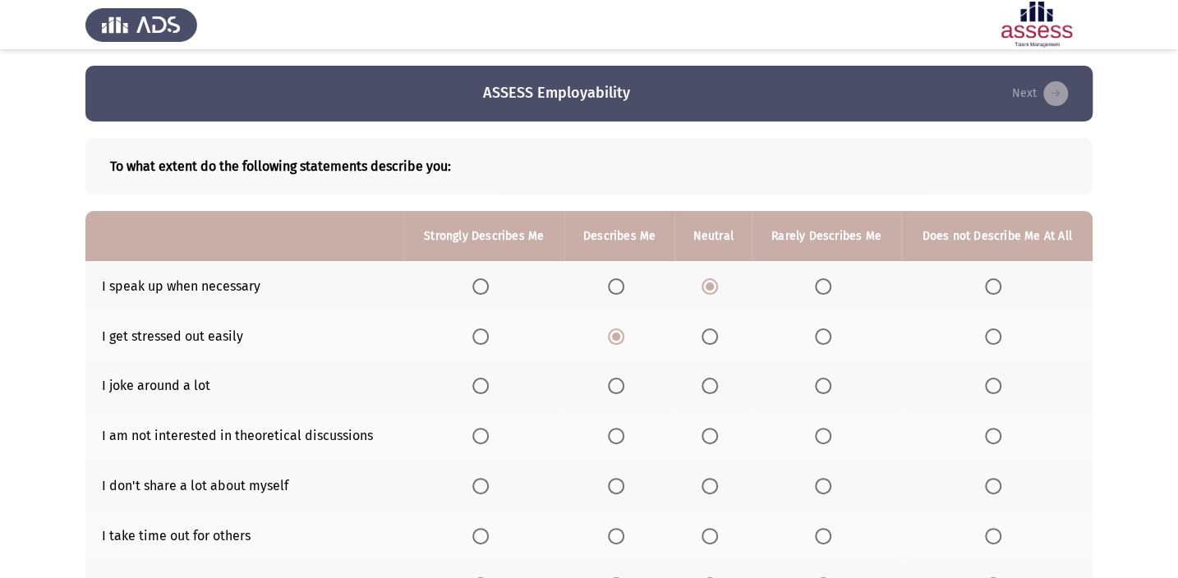
click at [821, 388] on input "Select an option" at bounding box center [823, 386] width 16 height 16
click at [712, 437] on span "Select an option" at bounding box center [709, 436] width 16 height 16
click at [712, 437] on input "Select an option" at bounding box center [709, 436] width 16 height 16
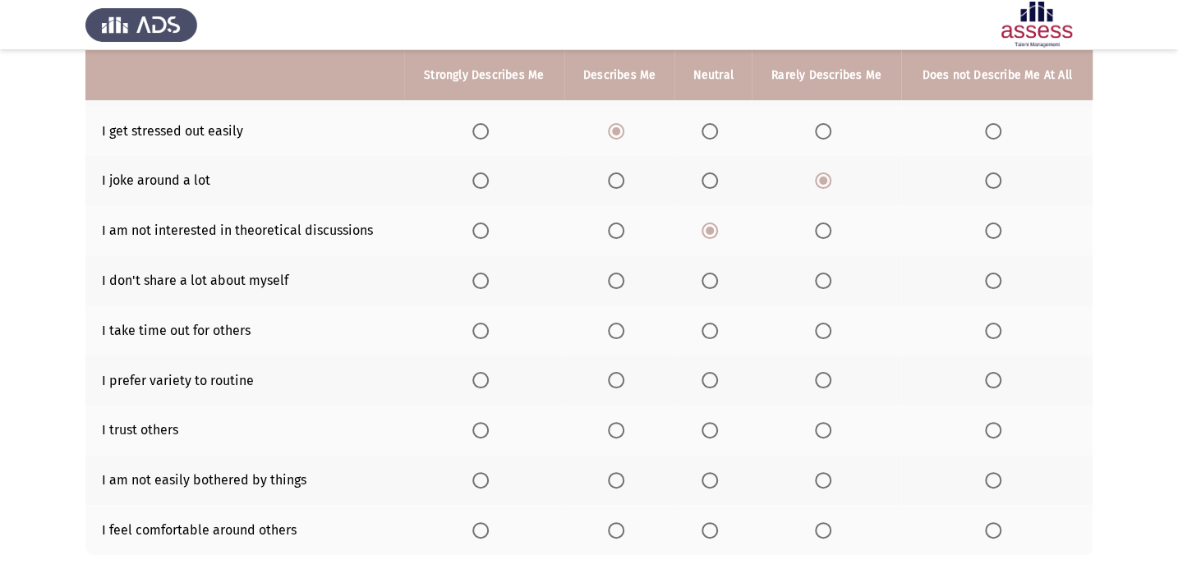
scroll to position [218, 0]
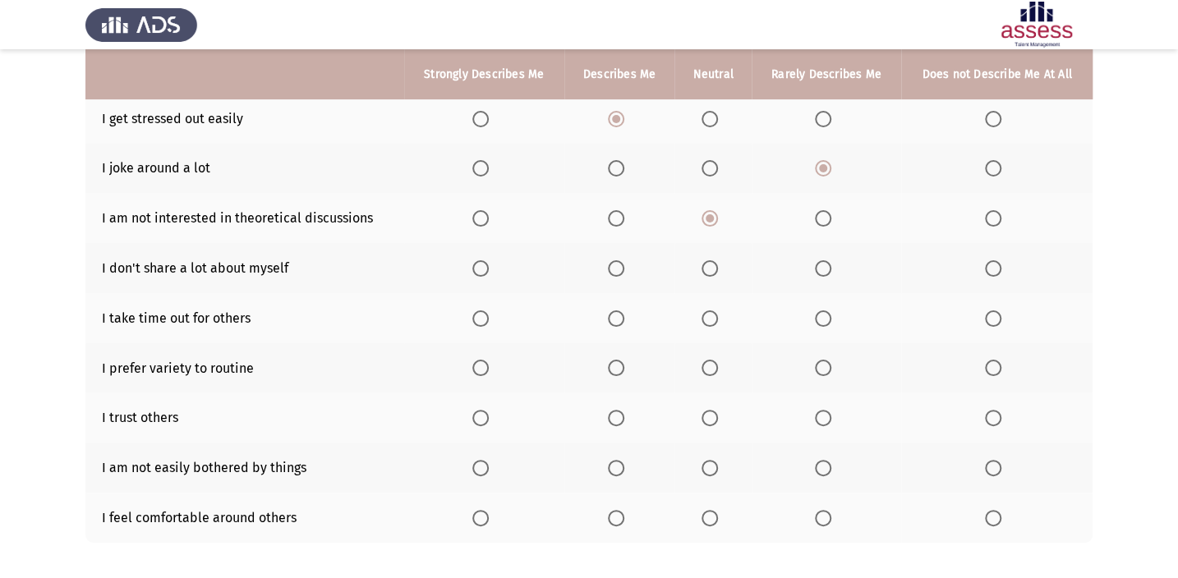
click at [622, 273] on span "Select an option" at bounding box center [616, 268] width 16 height 16
click at [622, 273] on input "Select an option" at bounding box center [616, 268] width 16 height 16
click at [719, 319] on label "Select an option" at bounding box center [712, 318] width 23 height 16
click at [718, 319] on input "Select an option" at bounding box center [709, 318] width 16 height 16
click at [825, 369] on span "Select an option" at bounding box center [823, 368] width 16 height 16
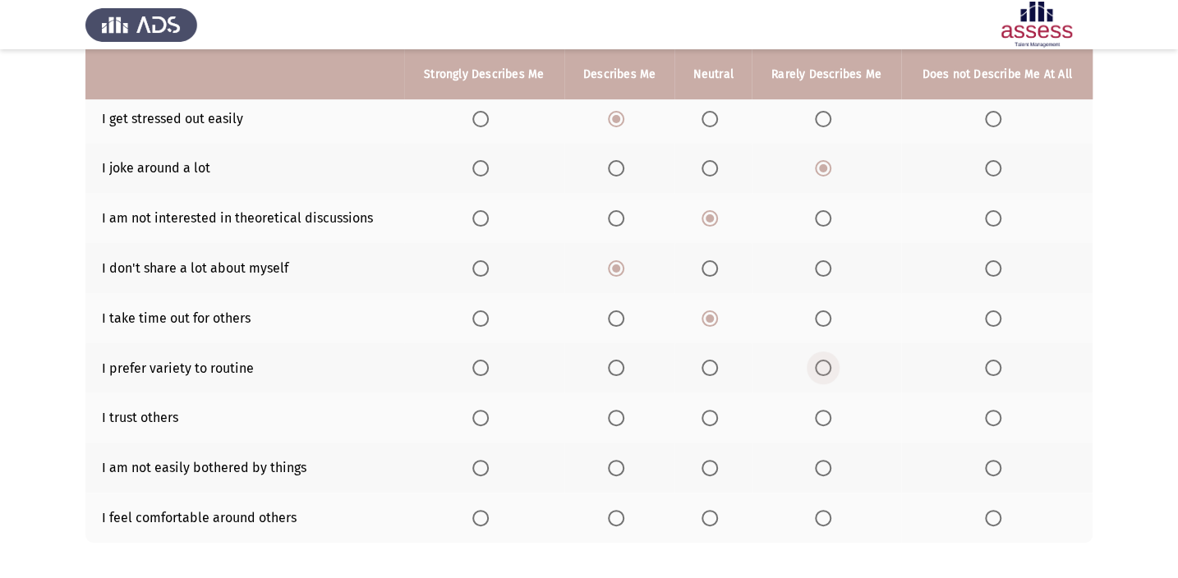
click at [825, 369] on input "Select an option" at bounding box center [823, 368] width 16 height 16
click at [609, 413] on span "Select an option" at bounding box center [616, 418] width 16 height 16
click at [609, 413] on input "Select an option" at bounding box center [616, 418] width 16 height 16
click at [705, 469] on span "Select an option" at bounding box center [709, 468] width 16 height 16
click at [705, 469] on input "Select an option" at bounding box center [709, 468] width 16 height 16
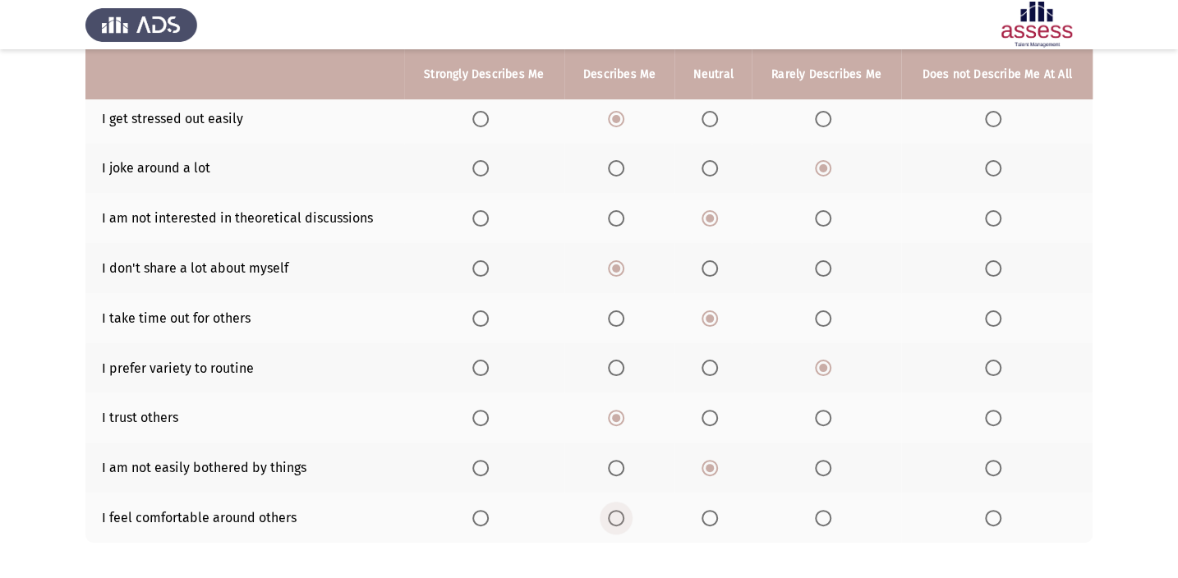
click at [619, 510] on span "Select an option" at bounding box center [616, 518] width 16 height 16
click at [619, 510] on input "Select an option" at bounding box center [616, 518] width 16 height 16
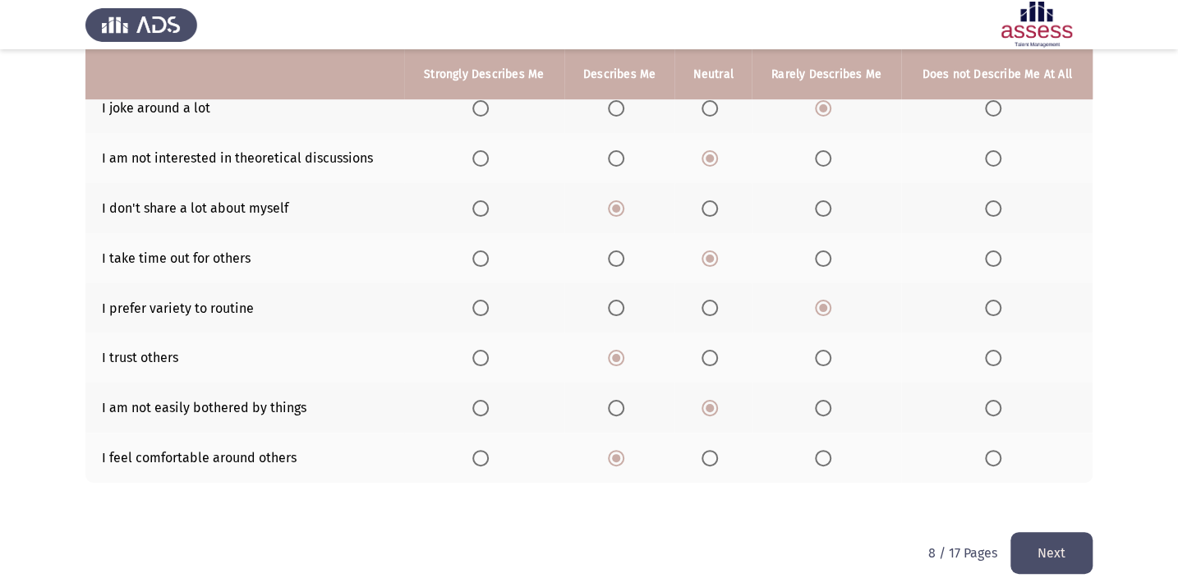
scroll to position [293, 0]
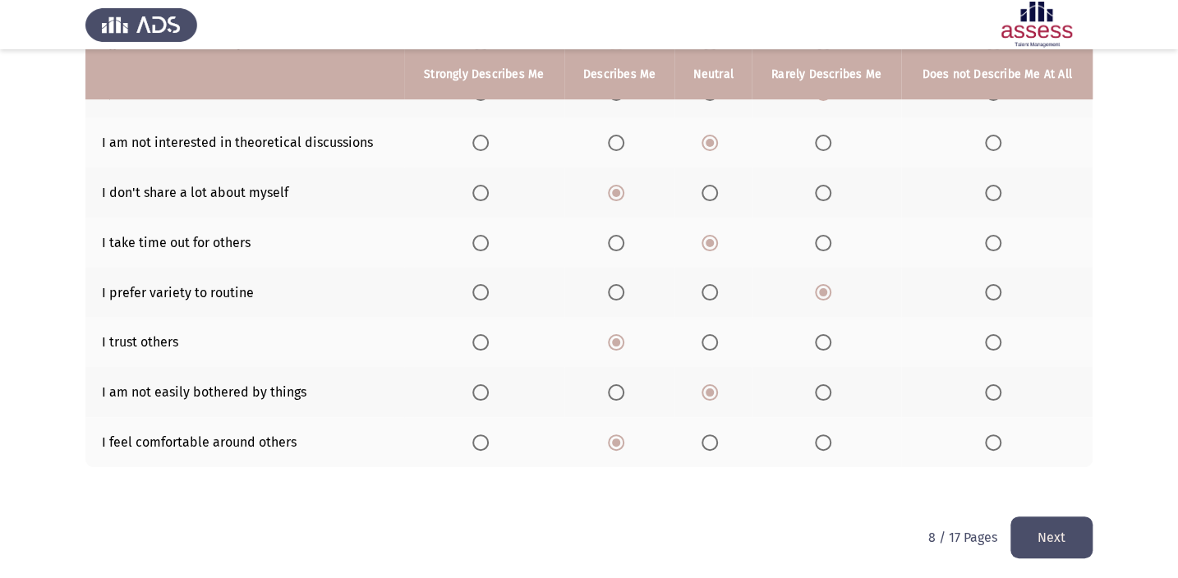
click at [1016, 524] on button "Next" at bounding box center [1051, 538] width 82 height 42
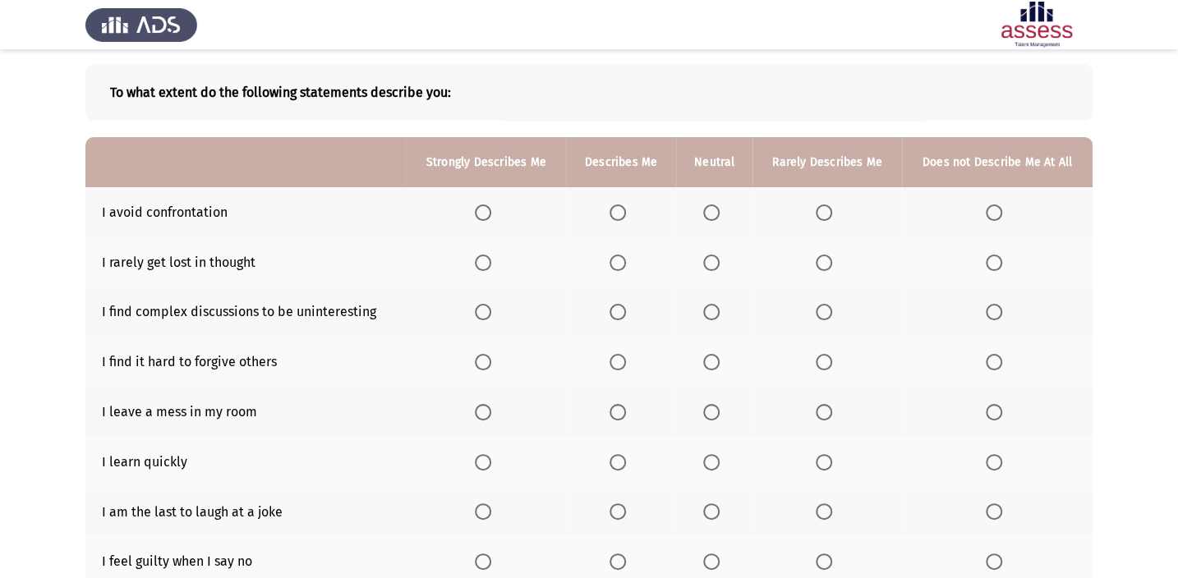
scroll to position [75, 0]
click at [617, 262] on span "Select an option" at bounding box center [617, 262] width 16 height 16
click at [617, 262] on input "Select an option" at bounding box center [617, 262] width 16 height 16
click at [725, 205] on label "Select an option" at bounding box center [714, 212] width 23 height 16
click at [719, 205] on input "Select an option" at bounding box center [711, 212] width 16 height 16
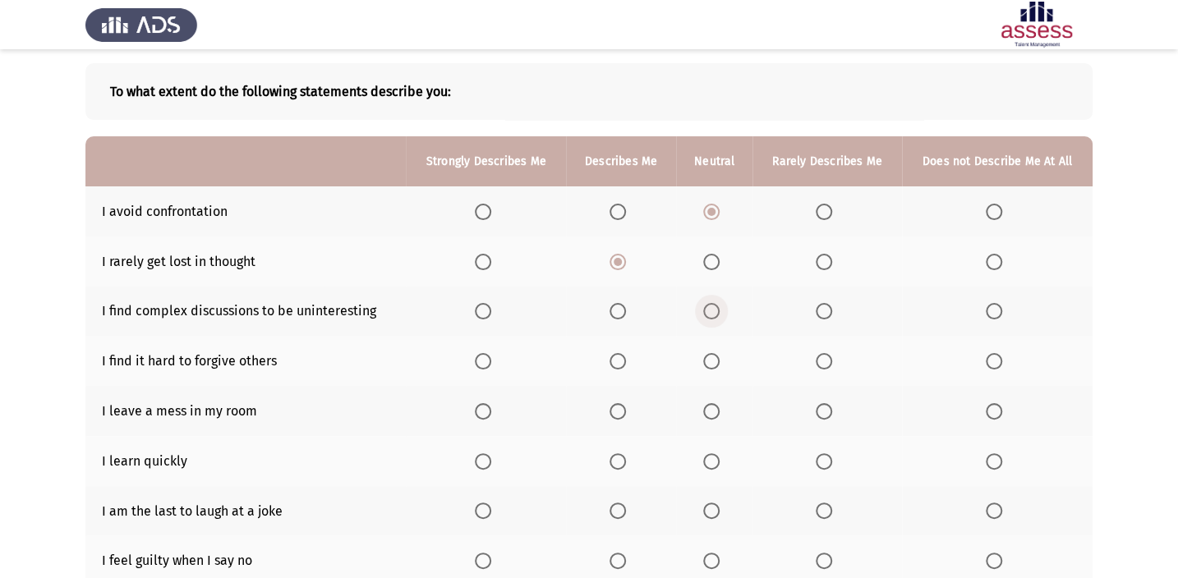
click at [714, 316] on span "Select an option" at bounding box center [711, 311] width 16 height 16
click at [714, 316] on input "Select an option" at bounding box center [711, 311] width 16 height 16
click at [832, 312] on span "Select an option" at bounding box center [823, 311] width 16 height 16
click at [832, 312] on input "Select an option" at bounding box center [823, 311] width 16 height 16
click at [828, 354] on span "Select an option" at bounding box center [823, 361] width 16 height 16
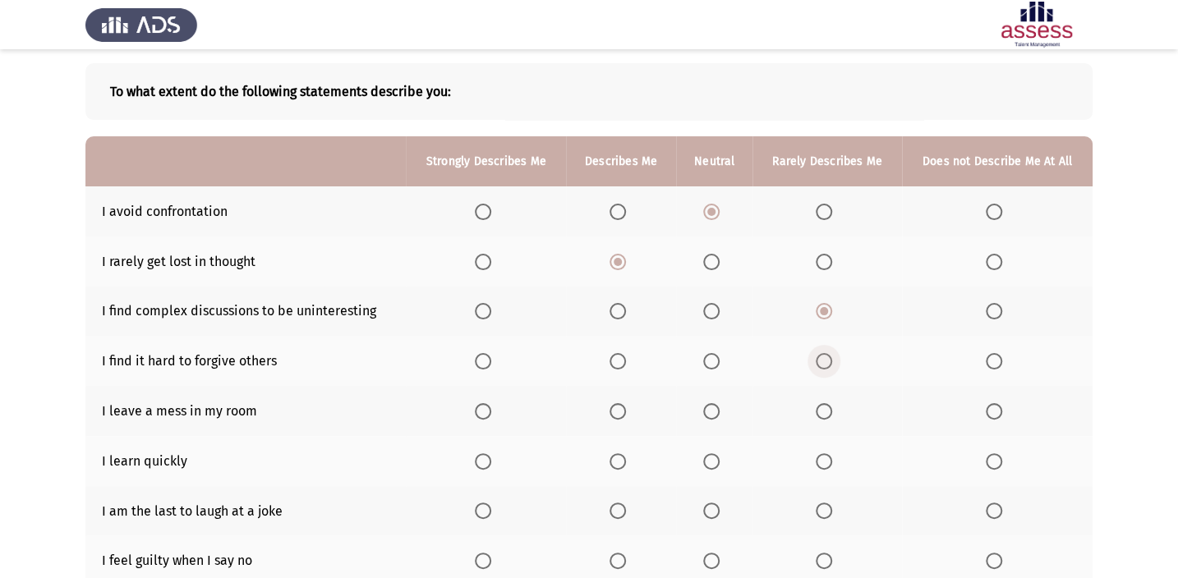
click at [828, 354] on input "Select an option" at bounding box center [823, 361] width 16 height 16
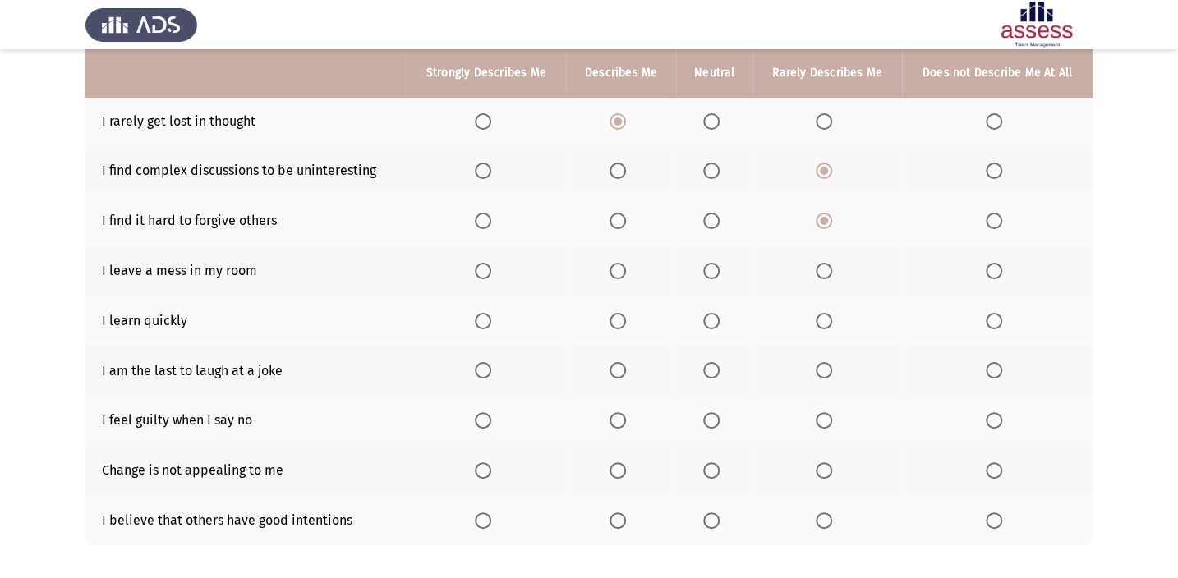
scroll to position [250, 0]
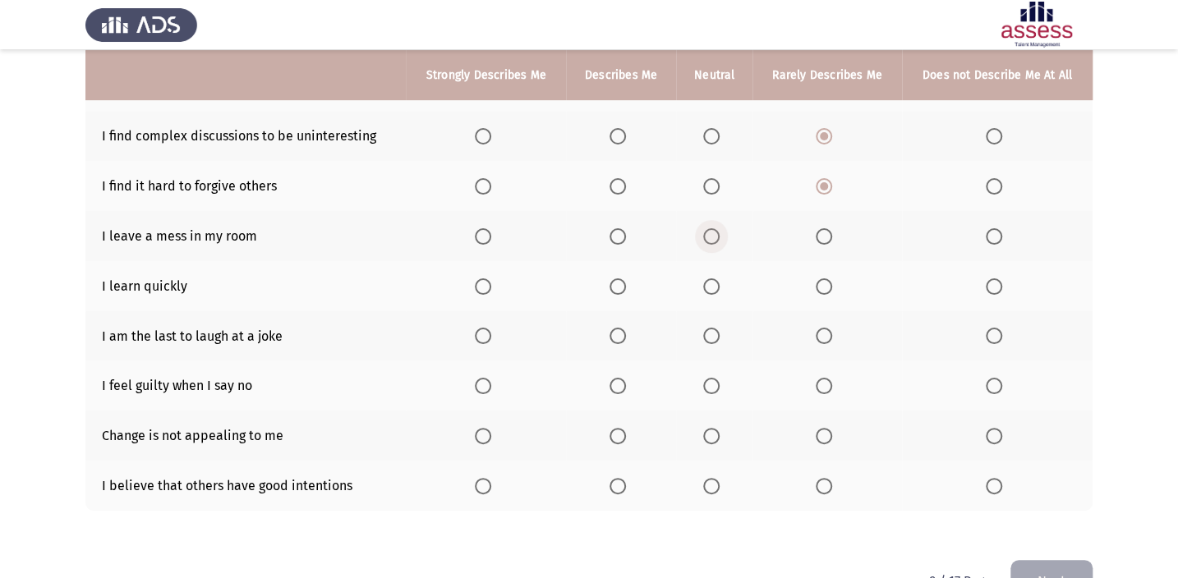
click at [723, 231] on label "Select an option" at bounding box center [714, 236] width 23 height 16
click at [719, 231] on input "Select an option" at bounding box center [711, 236] width 16 height 16
click at [615, 292] on span "Select an option" at bounding box center [617, 286] width 16 height 16
click at [615, 292] on input "Select an option" at bounding box center [617, 286] width 16 height 16
click at [718, 283] on span "Select an option" at bounding box center [711, 286] width 16 height 16
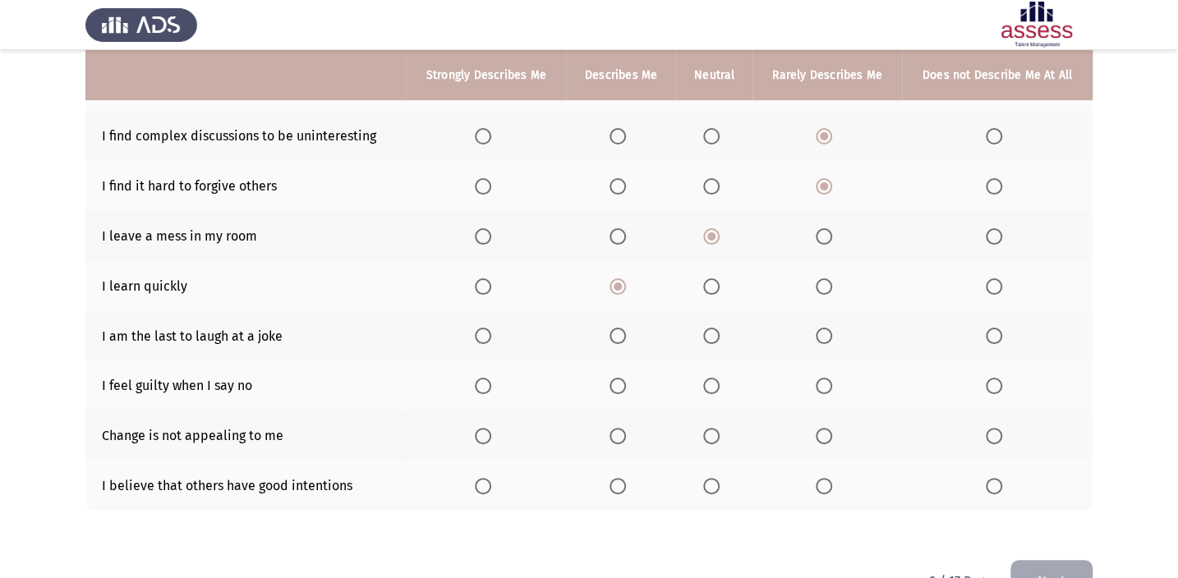
click at [718, 283] on input "Select an option" at bounding box center [711, 286] width 16 height 16
click at [820, 330] on span "Select an option" at bounding box center [823, 336] width 16 height 16
click at [820, 330] on input "Select an option" at bounding box center [823, 336] width 16 height 16
click at [475, 386] on th at bounding box center [485, 385] width 159 height 50
click at [623, 388] on span "Select an option" at bounding box center [617, 386] width 16 height 16
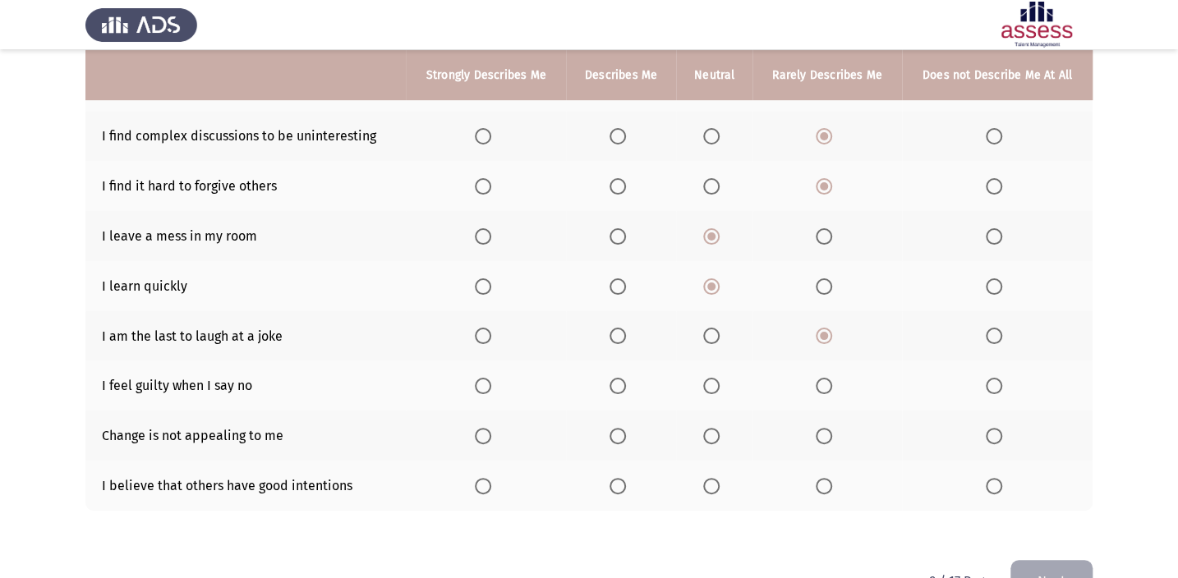
click at [623, 388] on input "Select an option" at bounding box center [617, 386] width 16 height 16
click at [829, 431] on span "Select an option" at bounding box center [823, 436] width 16 height 16
click at [829, 431] on input "Select an option" at bounding box center [823, 436] width 16 height 16
click at [622, 484] on span "Select an option" at bounding box center [617, 486] width 16 height 16
click at [622, 484] on input "Select an option" at bounding box center [617, 486] width 16 height 16
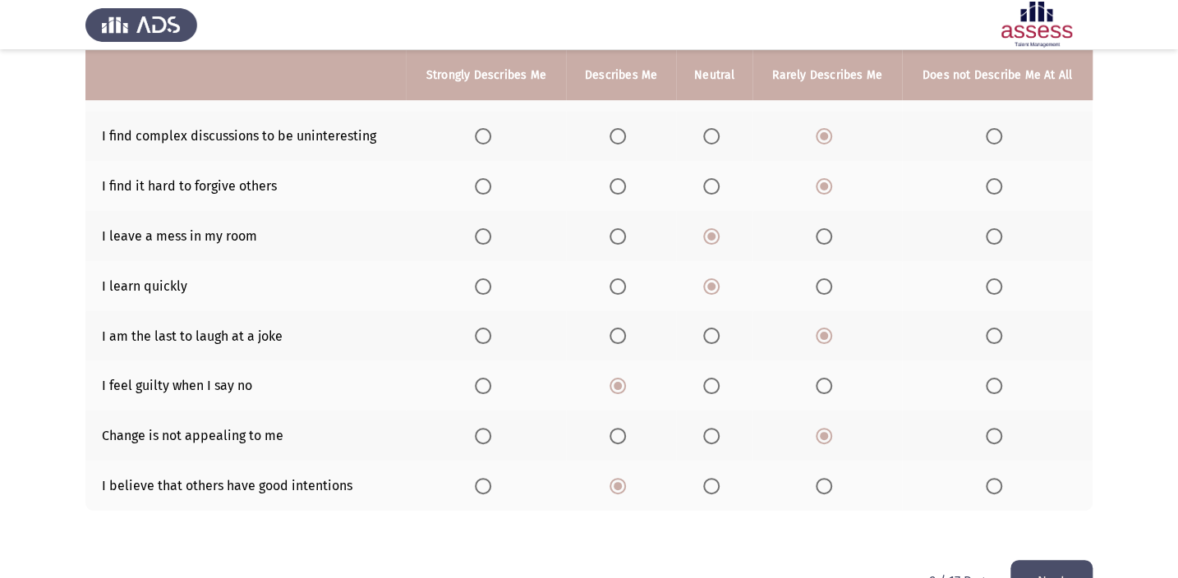
click at [1084, 564] on button "Next" at bounding box center [1051, 581] width 82 height 42
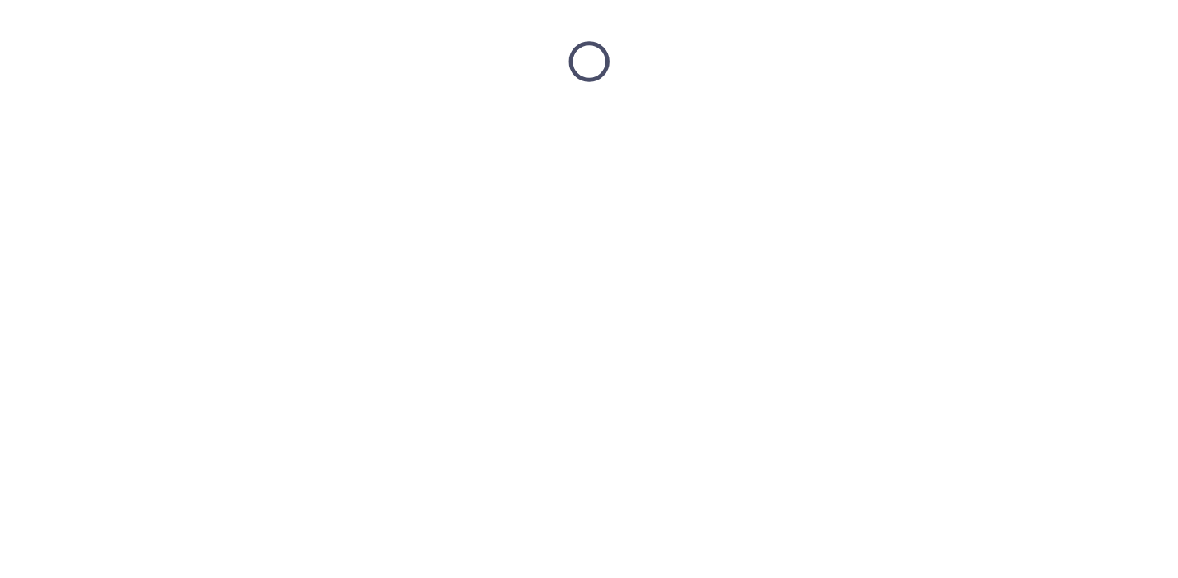
scroll to position [0, 0]
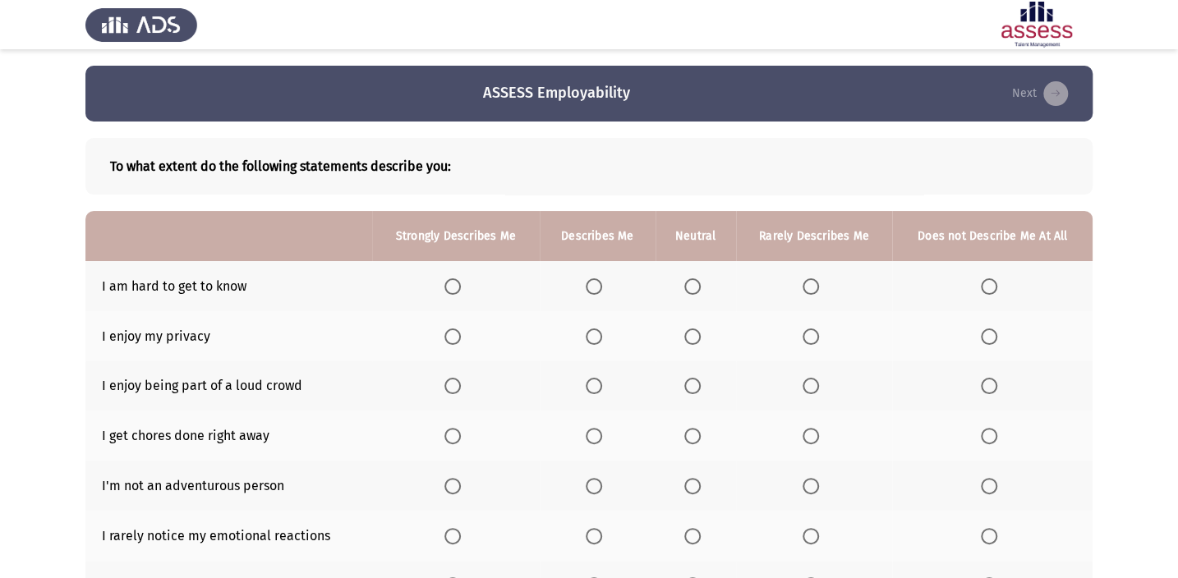
click at [684, 290] on span "Select an option" at bounding box center [692, 286] width 16 height 16
click at [684, 290] on input "Select an option" at bounding box center [692, 286] width 16 height 16
click at [593, 341] on span "Select an option" at bounding box center [593, 336] width 16 height 16
click at [593, 341] on input "Select an option" at bounding box center [593, 336] width 16 height 16
click at [595, 384] on span "Select an option" at bounding box center [593, 386] width 16 height 16
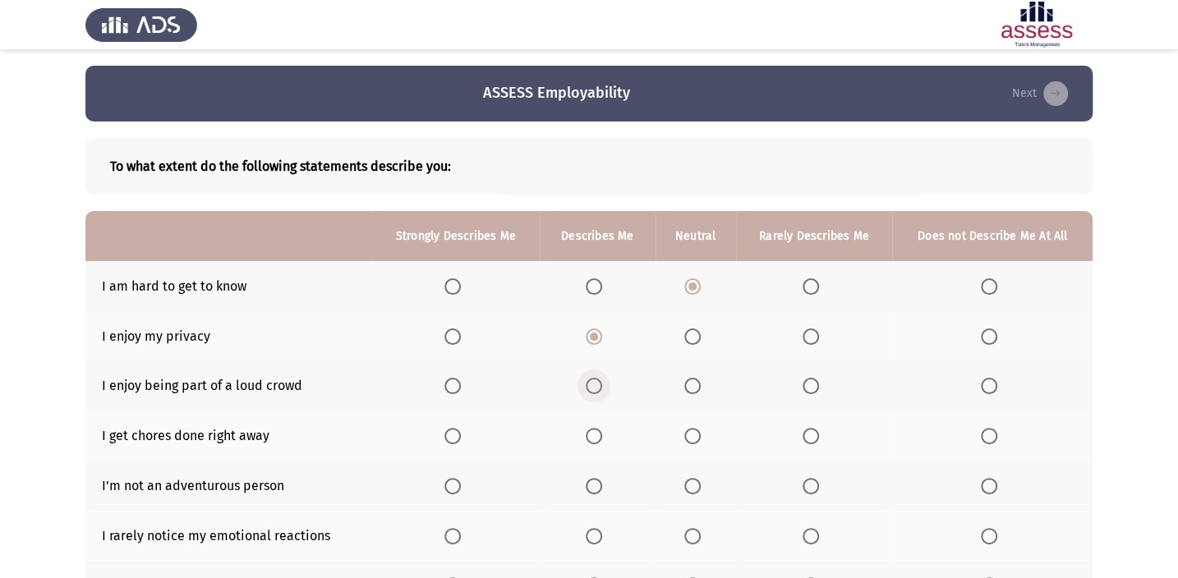
click at [595, 384] on input "Select an option" at bounding box center [593, 386] width 16 height 16
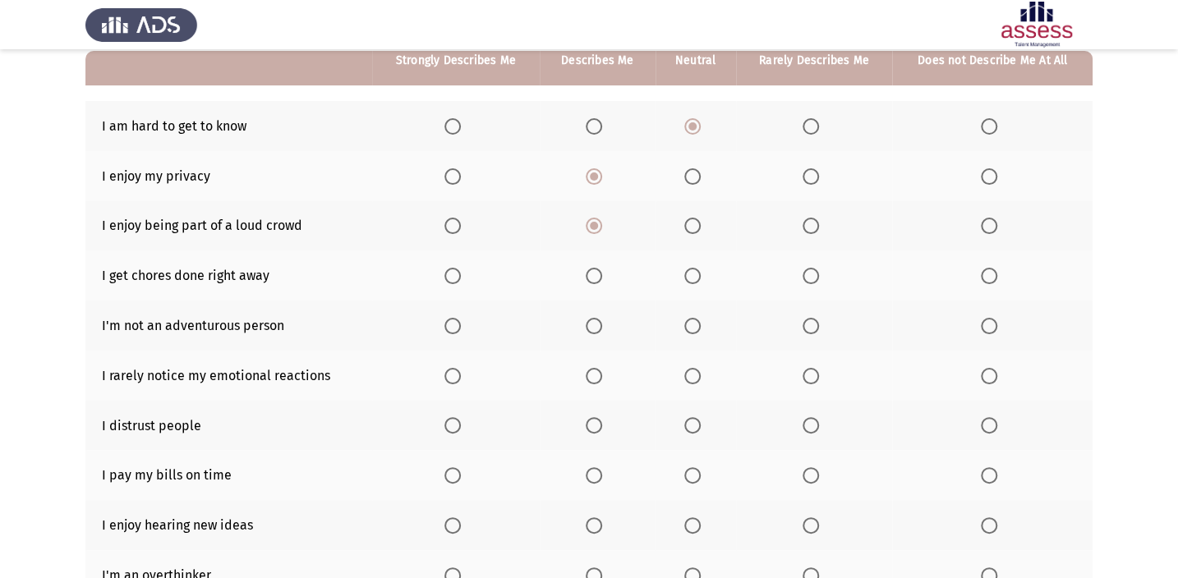
scroll to position [170, 0]
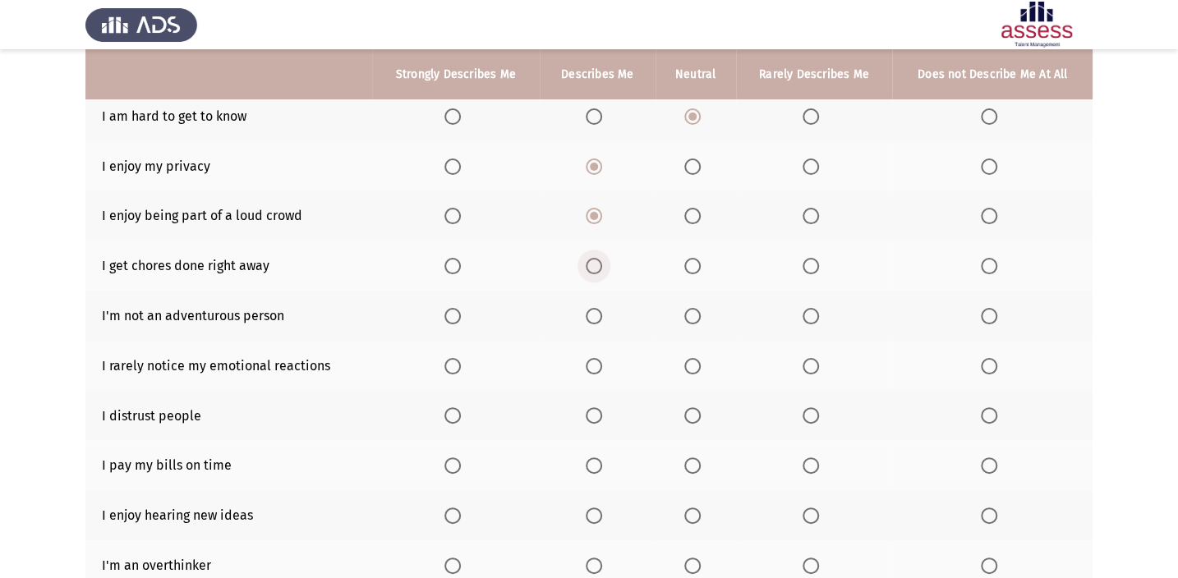
click at [600, 269] on span "Select an option" at bounding box center [593, 266] width 16 height 16
click at [600, 269] on input "Select an option" at bounding box center [593, 266] width 16 height 16
click at [692, 320] on span "Select an option" at bounding box center [692, 316] width 16 height 16
click at [692, 320] on input "Select an option" at bounding box center [692, 316] width 16 height 16
click at [595, 366] on span "Select an option" at bounding box center [593, 366] width 16 height 16
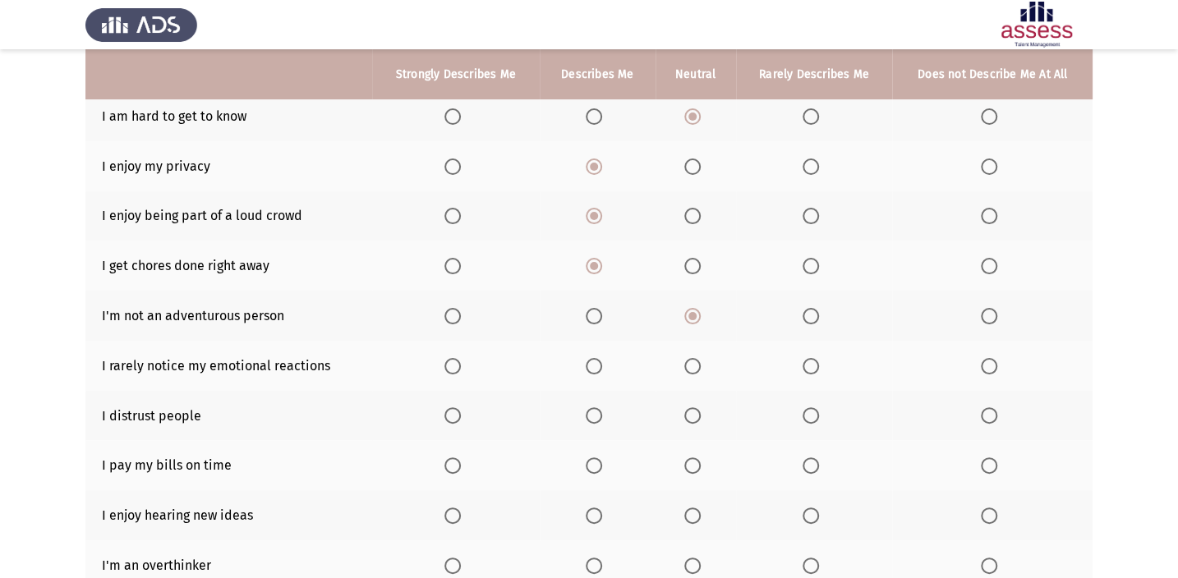
click at [595, 366] on input "Select an option" at bounding box center [593, 366] width 16 height 16
click at [602, 413] on span "Select an option" at bounding box center [593, 415] width 16 height 16
click at [602, 413] on input "Select an option" at bounding box center [593, 415] width 16 height 16
click at [698, 470] on th at bounding box center [695, 465] width 80 height 50
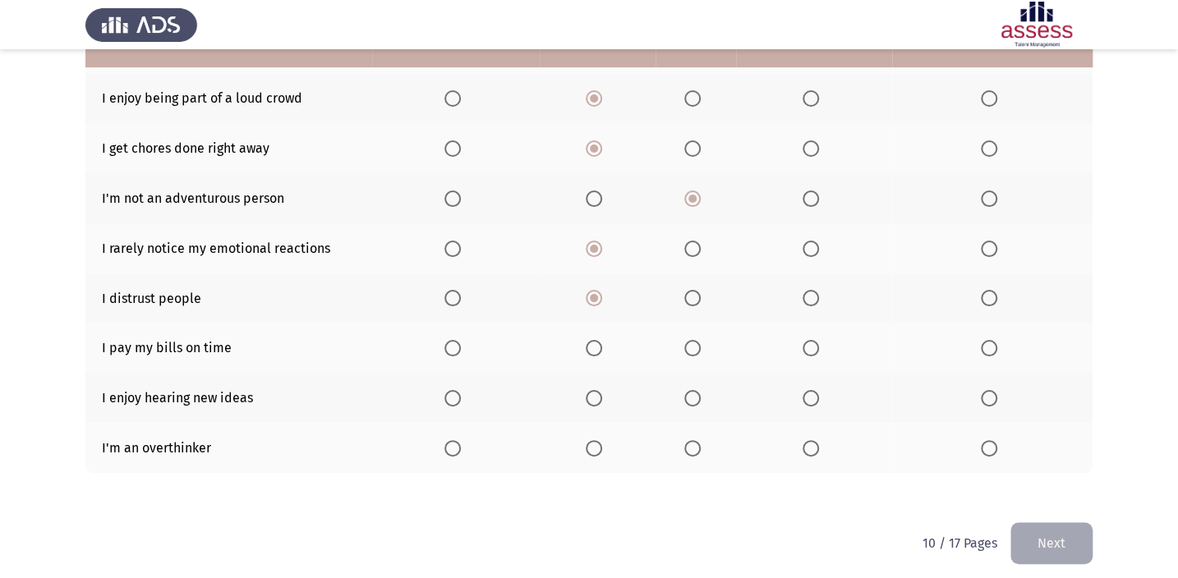
scroll to position [293, 0]
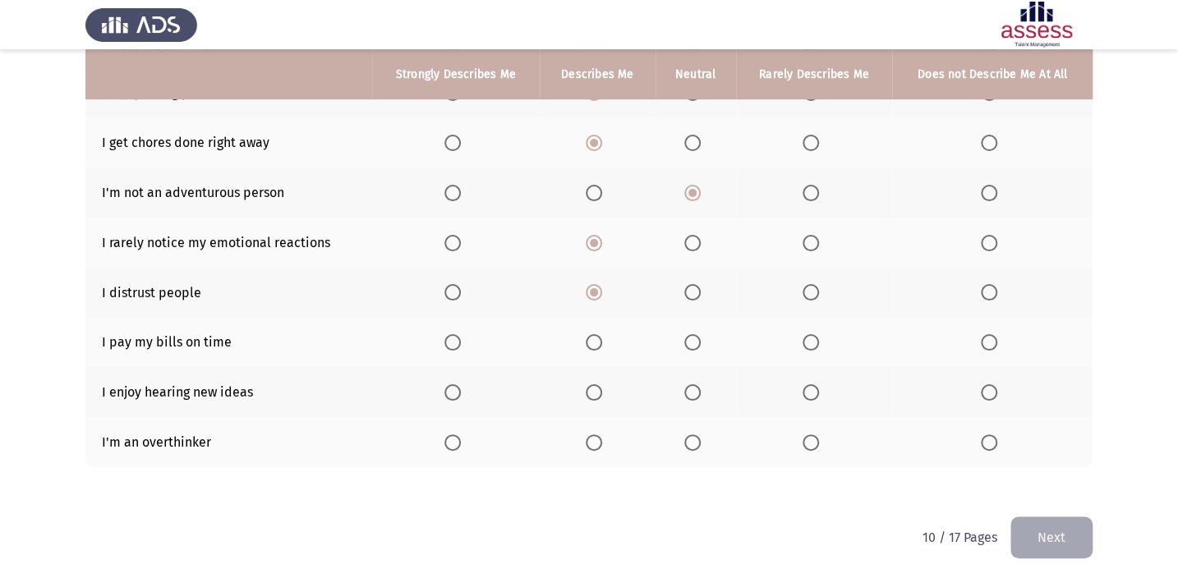
click at [688, 338] on span "Select an option" at bounding box center [692, 342] width 16 height 16
click at [688, 338] on input "Select an option" at bounding box center [692, 342] width 16 height 16
click at [602, 390] on span "Select an option" at bounding box center [593, 392] width 16 height 16
click at [602, 390] on input "Select an option" at bounding box center [593, 392] width 16 height 16
click at [585, 441] on span "Select an option" at bounding box center [593, 442] width 16 height 16
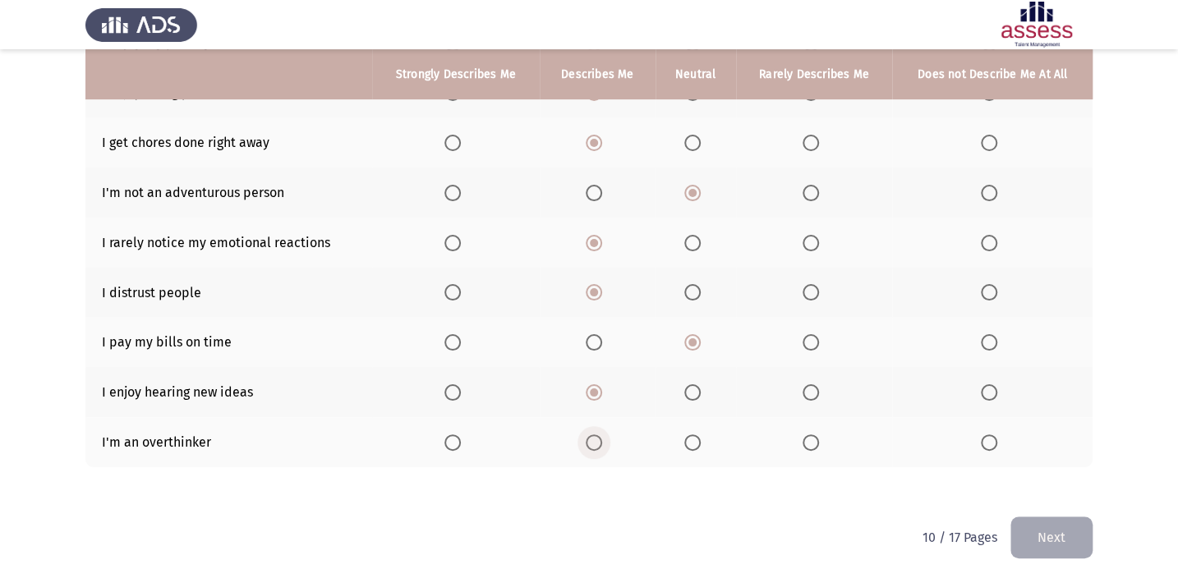
click at [585, 441] on input "Select an option" at bounding box center [593, 442] width 16 height 16
click at [1068, 530] on button "Next" at bounding box center [1051, 538] width 82 height 42
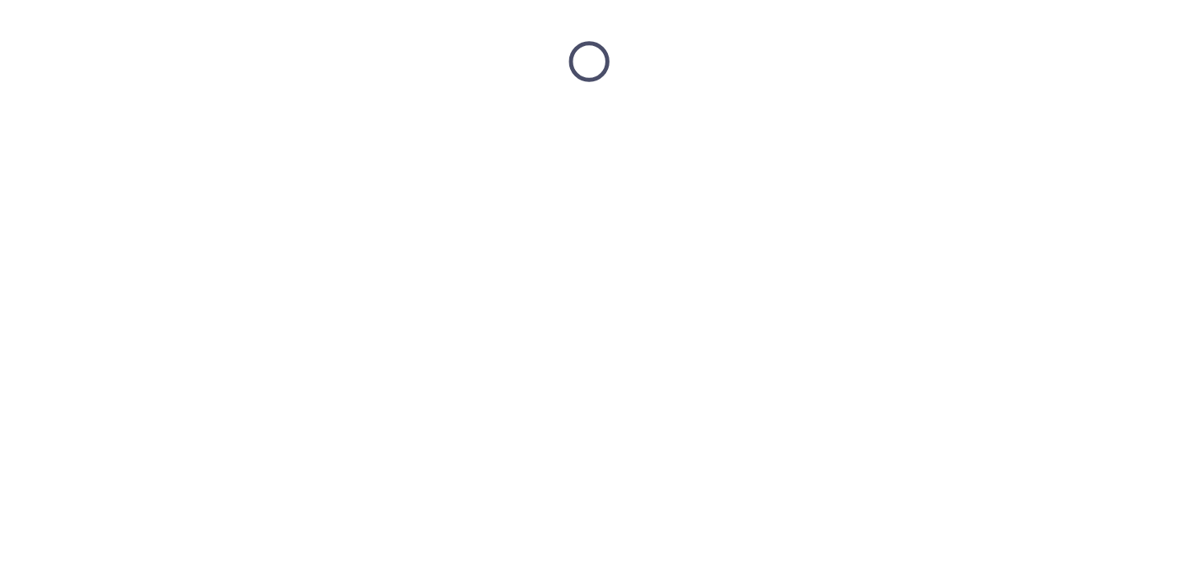
scroll to position [0, 0]
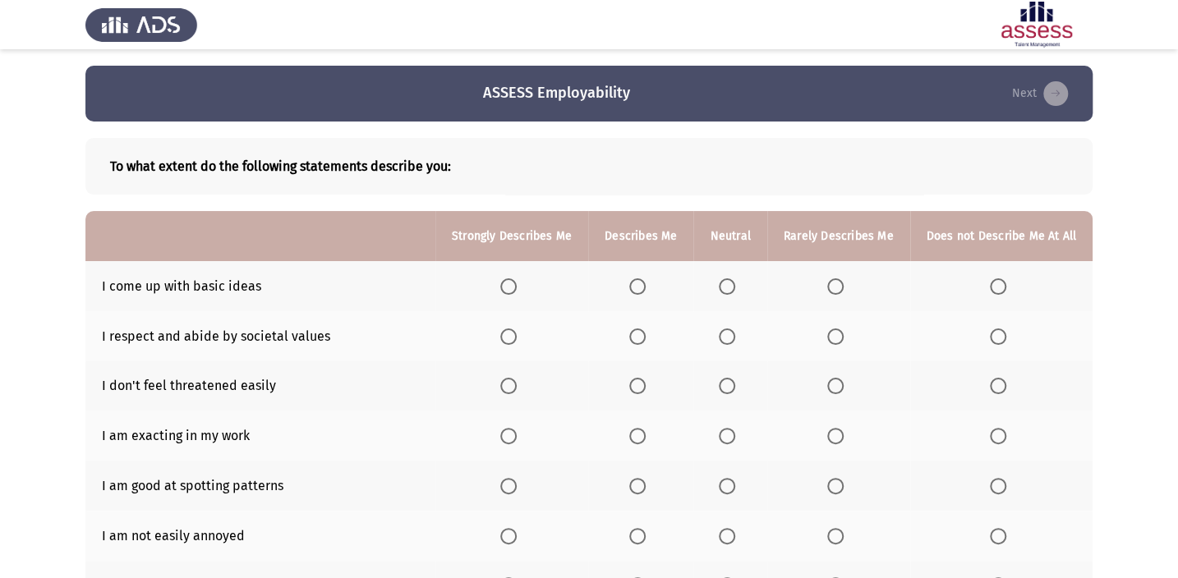
click at [632, 290] on th at bounding box center [640, 286] width 105 height 50
click at [742, 290] on label "Select an option" at bounding box center [730, 286] width 23 height 16
click at [735, 290] on input "Select an option" at bounding box center [727, 286] width 16 height 16
click at [734, 341] on span "Select an option" at bounding box center [727, 336] width 16 height 16
click at [734, 341] on input "Select an option" at bounding box center [727, 336] width 16 height 16
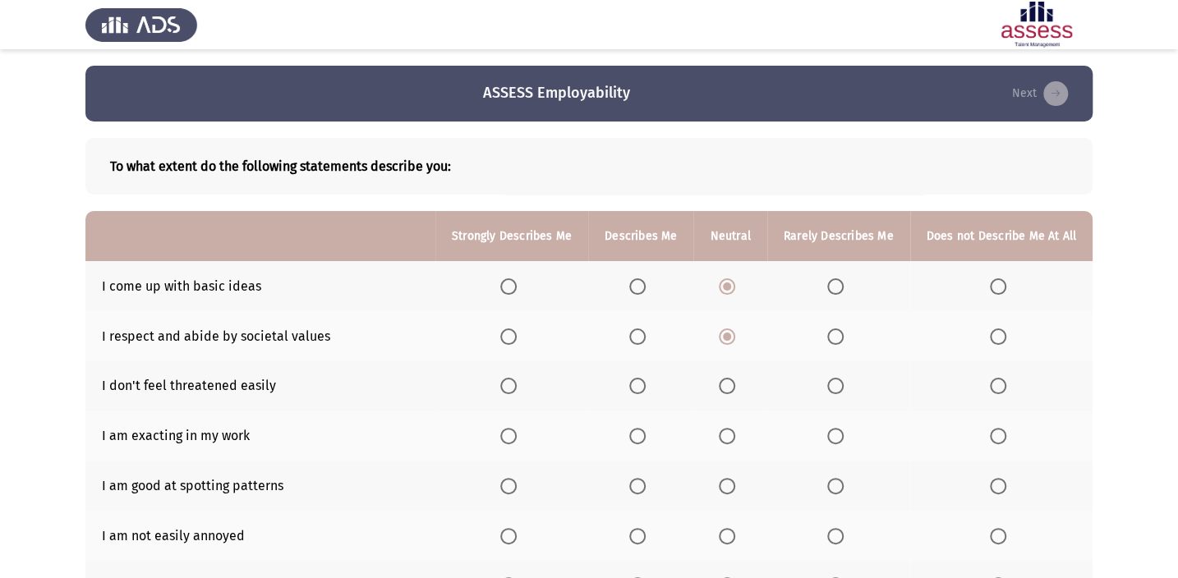
click at [635, 385] on span "Select an option" at bounding box center [637, 386] width 16 height 16
click at [635, 385] on input "Select an option" at bounding box center [637, 386] width 16 height 16
click at [637, 436] on span "Select an option" at bounding box center [637, 436] width 0 height 0
click at [643, 434] on input "Select an option" at bounding box center [637, 436] width 16 height 16
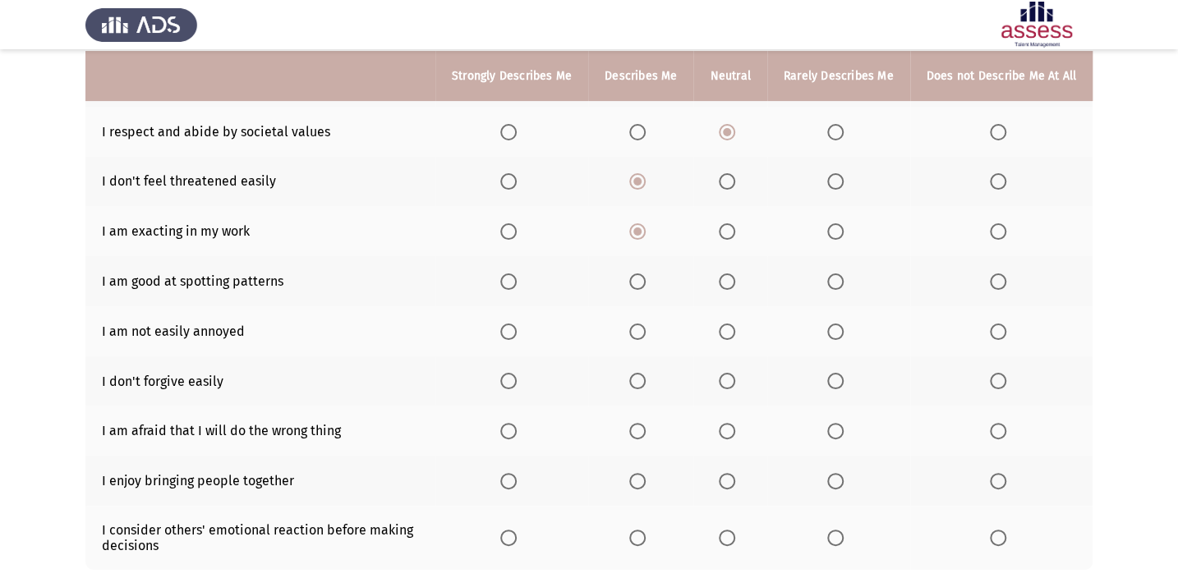
scroll to position [205, 0]
click at [641, 282] on span "Select an option" at bounding box center [637, 281] width 16 height 16
click at [641, 282] on input "Select an option" at bounding box center [637, 281] width 16 height 16
click at [735, 325] on span "Select an option" at bounding box center [727, 331] width 16 height 16
click at [735, 325] on input "Select an option" at bounding box center [727, 331] width 16 height 16
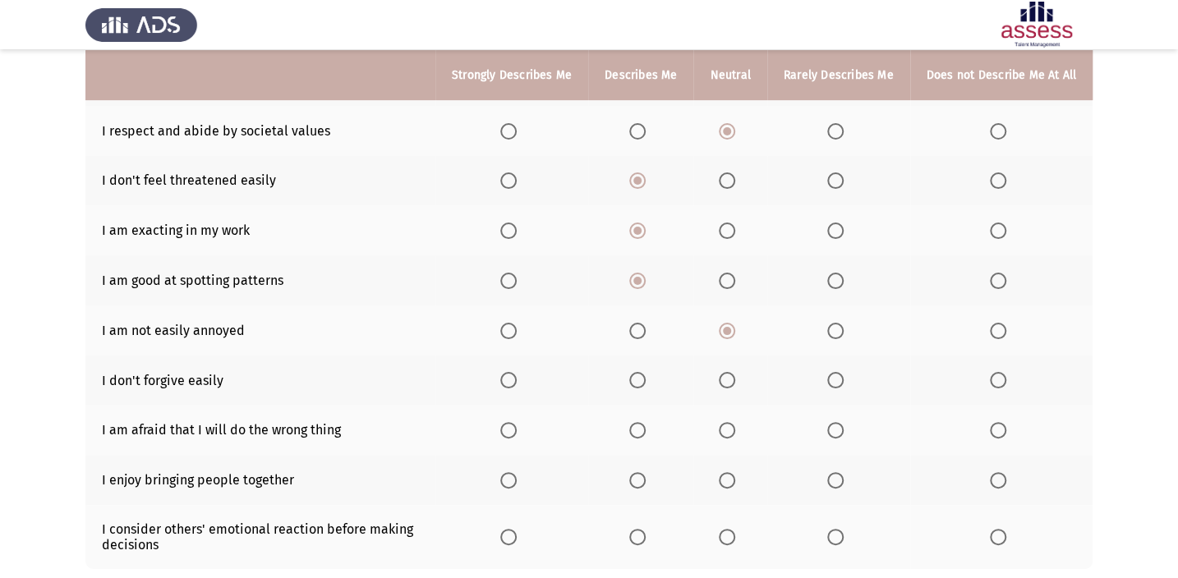
click at [645, 379] on span "Select an option" at bounding box center [637, 380] width 16 height 16
click at [645, 379] on input "Select an option" at bounding box center [637, 380] width 16 height 16
click at [645, 484] on span "Select an option" at bounding box center [637, 480] width 16 height 16
click at [645, 484] on input "Select an option" at bounding box center [637, 480] width 16 height 16
click at [735, 428] on span "Select an option" at bounding box center [727, 430] width 16 height 16
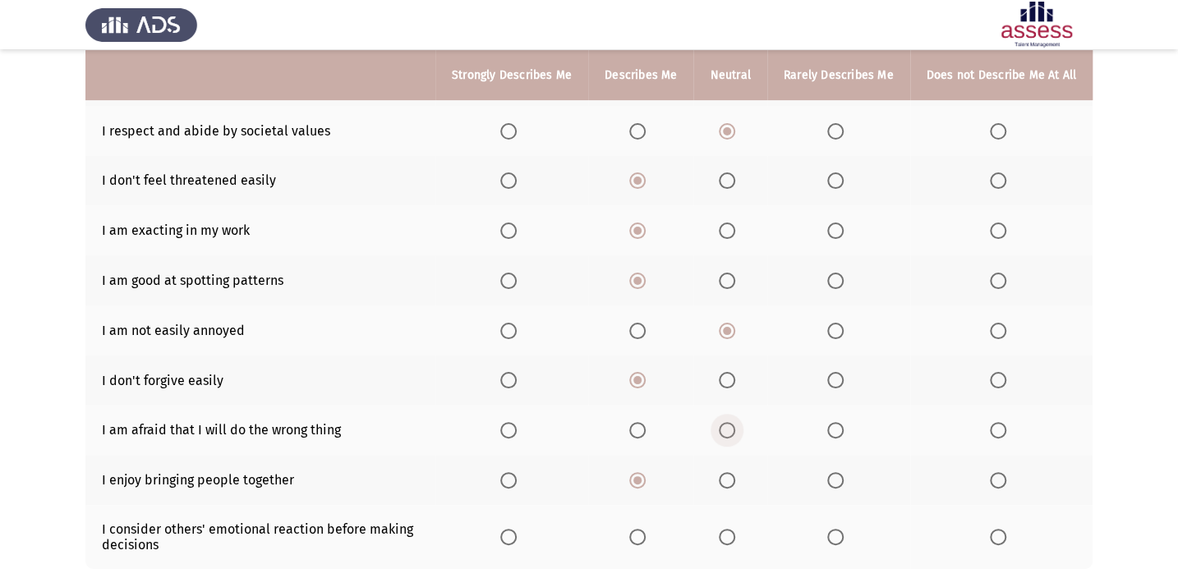
click at [735, 428] on input "Select an option" at bounding box center [727, 430] width 16 height 16
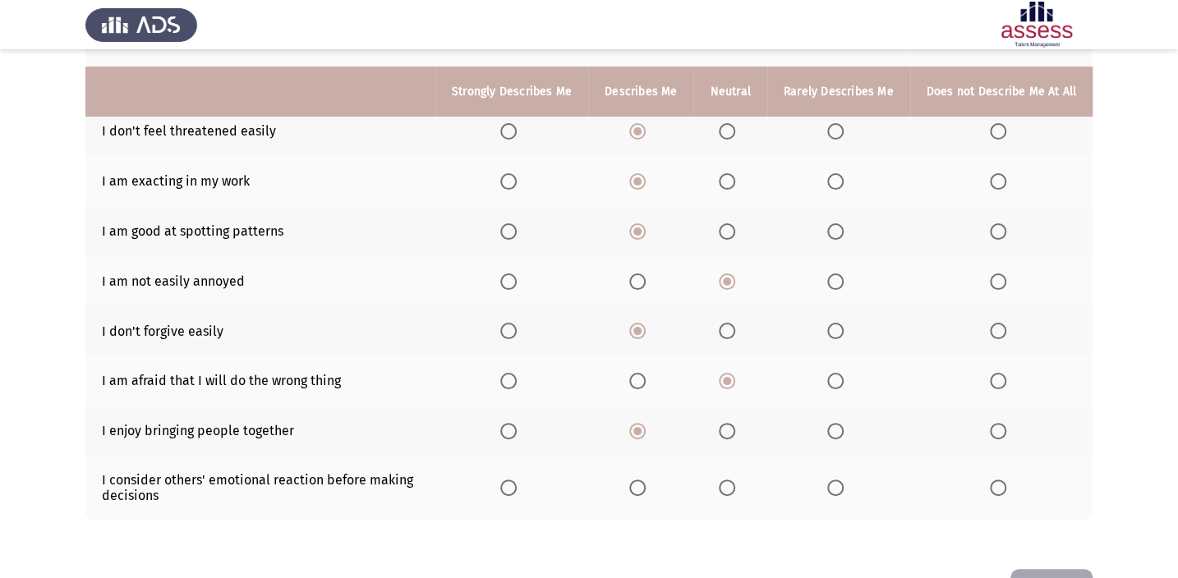
scroll to position [280, 0]
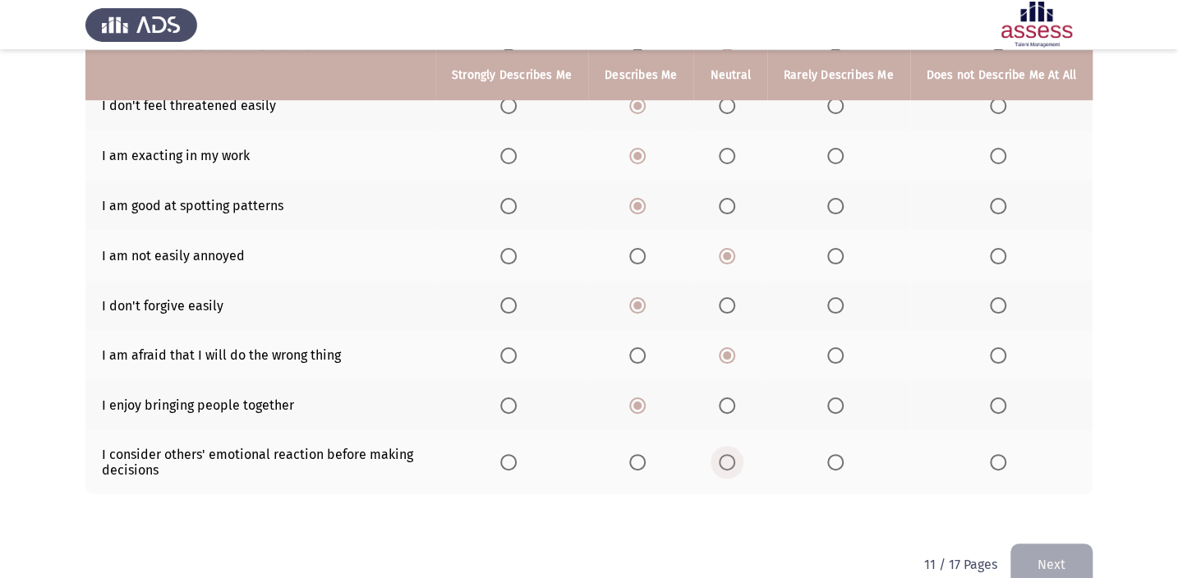
click at [732, 461] on span "Select an option" at bounding box center [727, 462] width 16 height 16
click at [732, 461] on input "Select an option" at bounding box center [727, 462] width 16 height 16
click at [1057, 558] on button "Next" at bounding box center [1051, 565] width 82 height 42
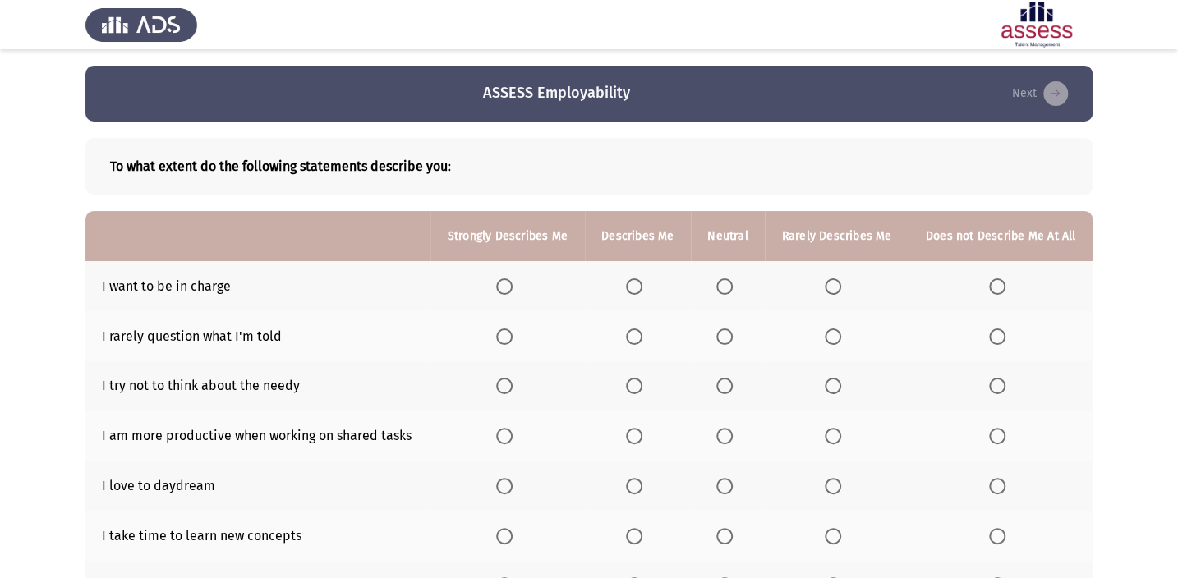
click at [631, 290] on span "Select an option" at bounding box center [634, 286] width 16 height 16
click at [631, 290] on input "Select an option" at bounding box center [634, 286] width 16 height 16
click at [730, 342] on span "Select an option" at bounding box center [724, 336] width 16 height 16
click at [730, 342] on input "Select an option" at bounding box center [724, 336] width 16 height 16
click at [723, 386] on span "Select an option" at bounding box center [724, 386] width 16 height 16
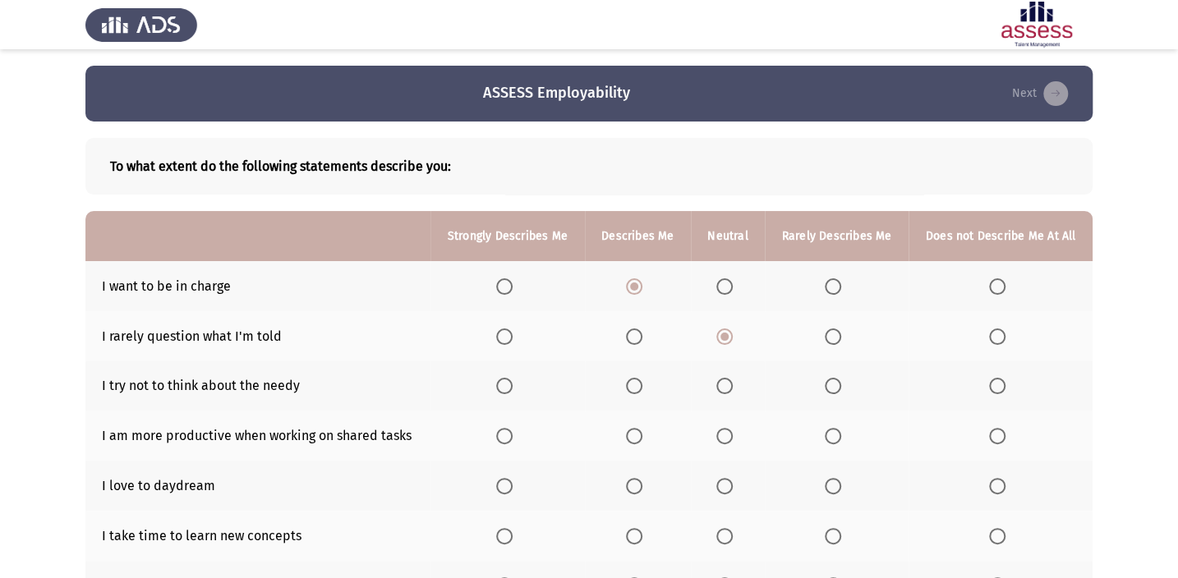
click at [723, 386] on input "Select an option" at bounding box center [724, 386] width 16 height 16
click at [629, 434] on span "Select an option" at bounding box center [634, 436] width 16 height 16
click at [629, 434] on input "Select an option" at bounding box center [634, 436] width 16 height 16
click at [641, 484] on span "Select an option" at bounding box center [634, 486] width 16 height 16
click at [641, 484] on input "Select an option" at bounding box center [634, 486] width 16 height 16
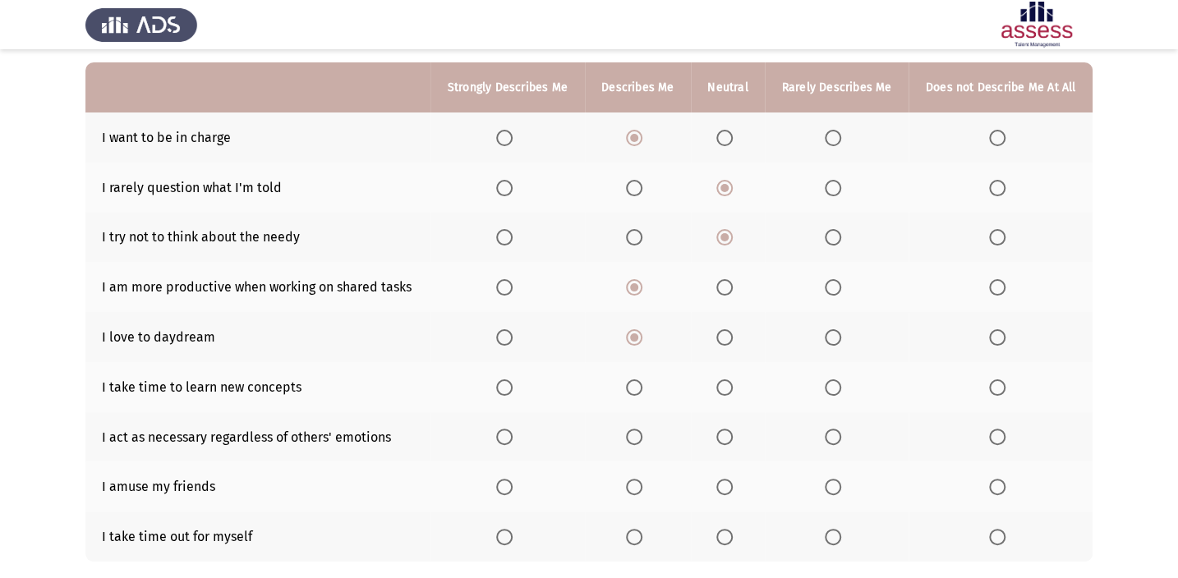
scroll to position [74, 0]
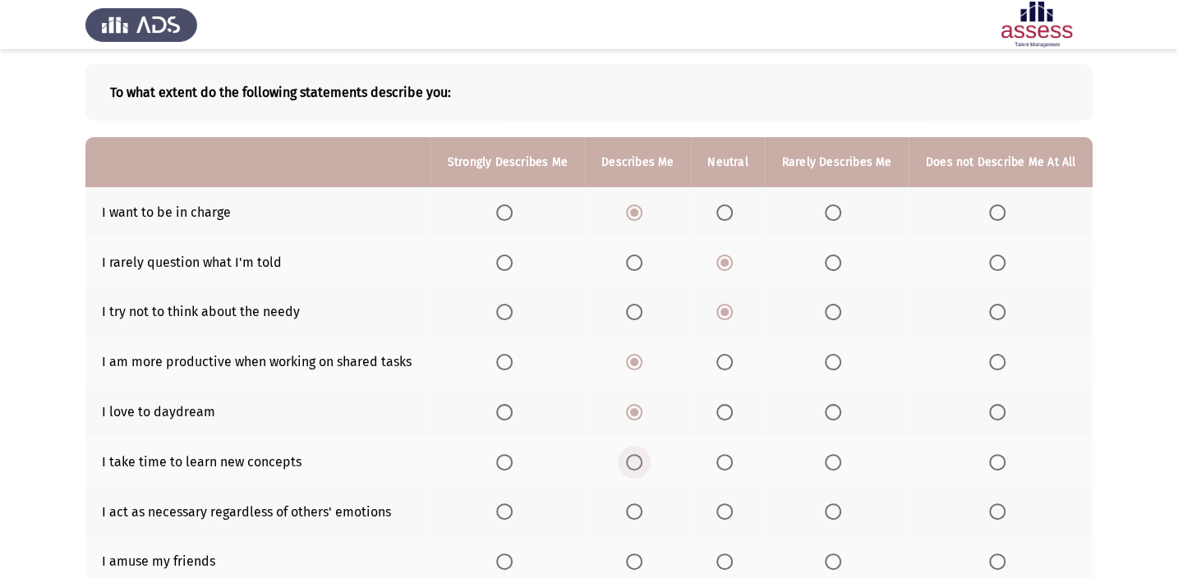
click at [630, 457] on span "Select an option" at bounding box center [634, 462] width 16 height 16
click at [630, 457] on input "Select an option" at bounding box center [634, 462] width 16 height 16
click at [732, 515] on span "Select an option" at bounding box center [724, 511] width 16 height 16
click at [732, 515] on input "Select an option" at bounding box center [724, 511] width 16 height 16
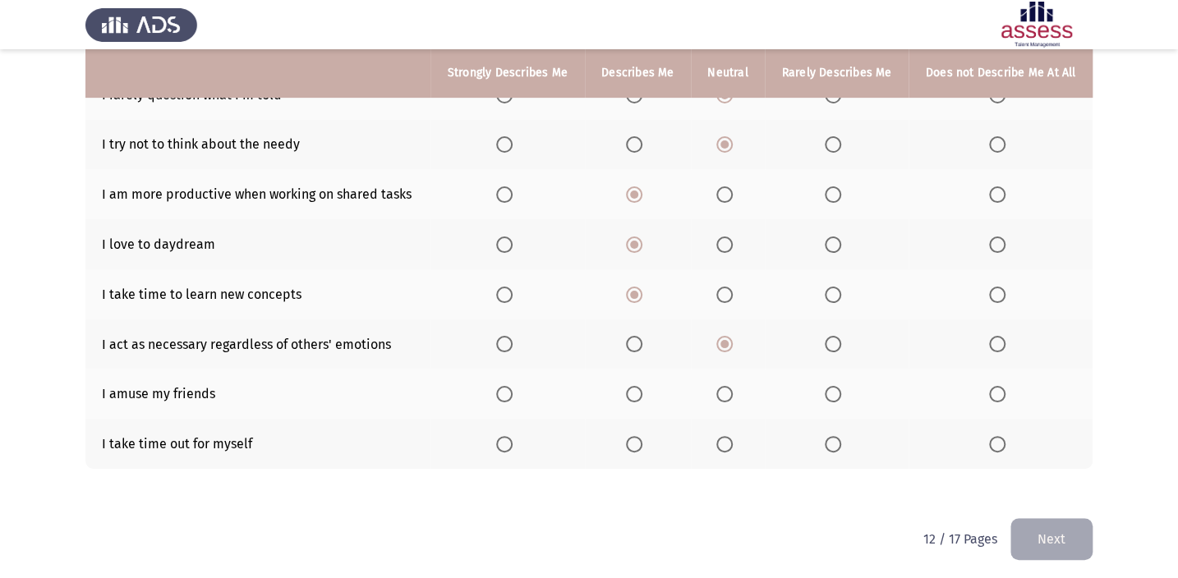
scroll to position [244, 0]
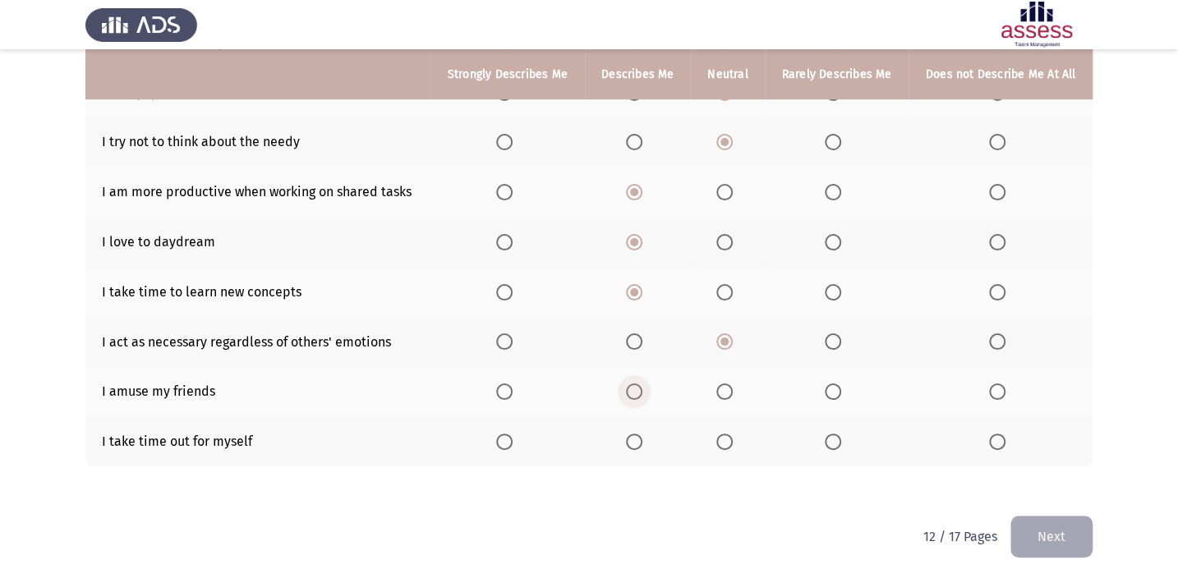
click at [638, 394] on span "Select an option" at bounding box center [634, 391] width 16 height 16
click at [638, 394] on input "Select an option" at bounding box center [634, 391] width 16 height 16
click at [736, 388] on label "Select an option" at bounding box center [727, 391] width 23 height 16
click at [732, 388] on input "Select an option" at bounding box center [724, 391] width 16 height 16
click at [649, 439] on label "Select an option" at bounding box center [637, 442] width 23 height 16
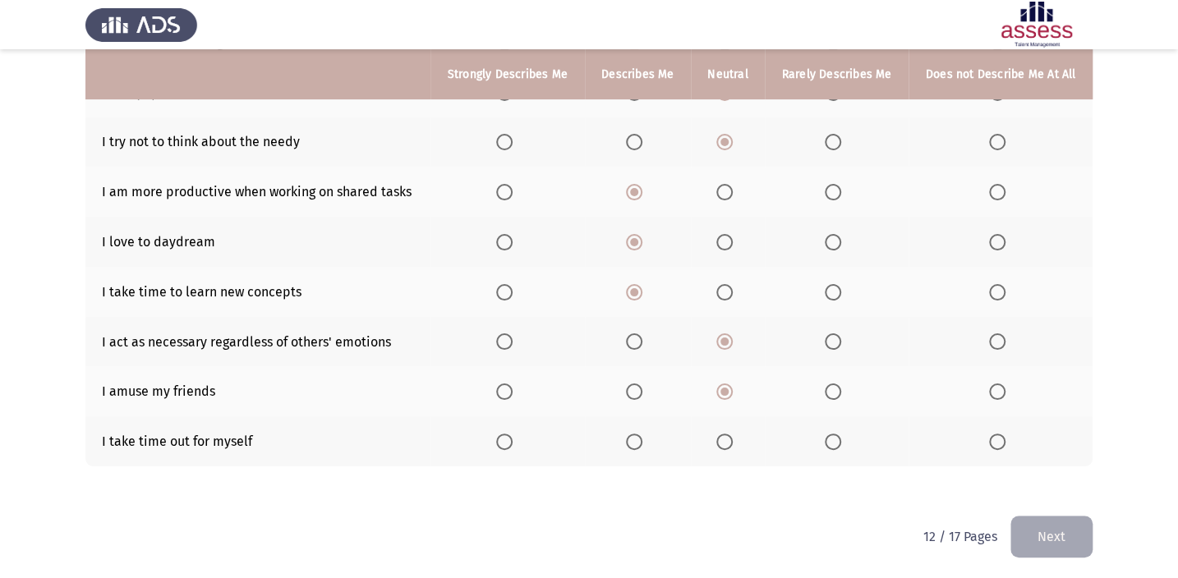
click at [642, 439] on input "Select an option" at bounding box center [634, 442] width 16 height 16
click at [1028, 526] on button "Next" at bounding box center [1051, 537] width 82 height 42
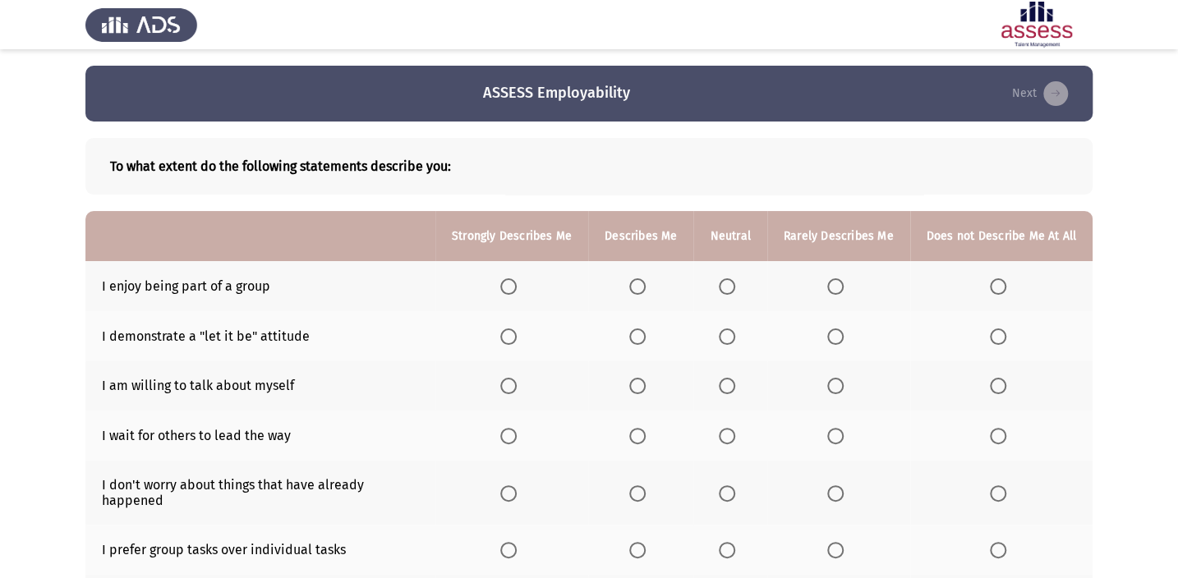
click at [652, 291] on label "Select an option" at bounding box center [640, 286] width 23 height 16
click at [645, 291] on input "Select an option" at bounding box center [637, 286] width 16 height 16
click at [509, 292] on span "Select an option" at bounding box center [508, 286] width 16 height 16
click at [509, 292] on input "Select an option" at bounding box center [508, 286] width 16 height 16
click at [727, 340] on span "Select an option" at bounding box center [727, 336] width 16 height 16
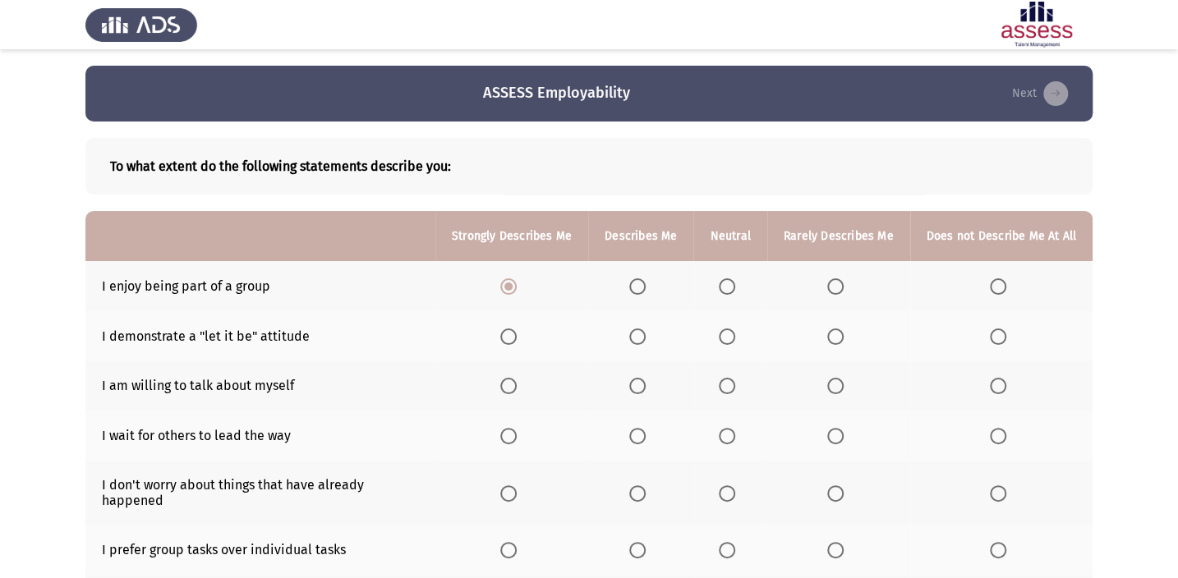
click at [727, 340] on input "Select an option" at bounding box center [727, 336] width 16 height 16
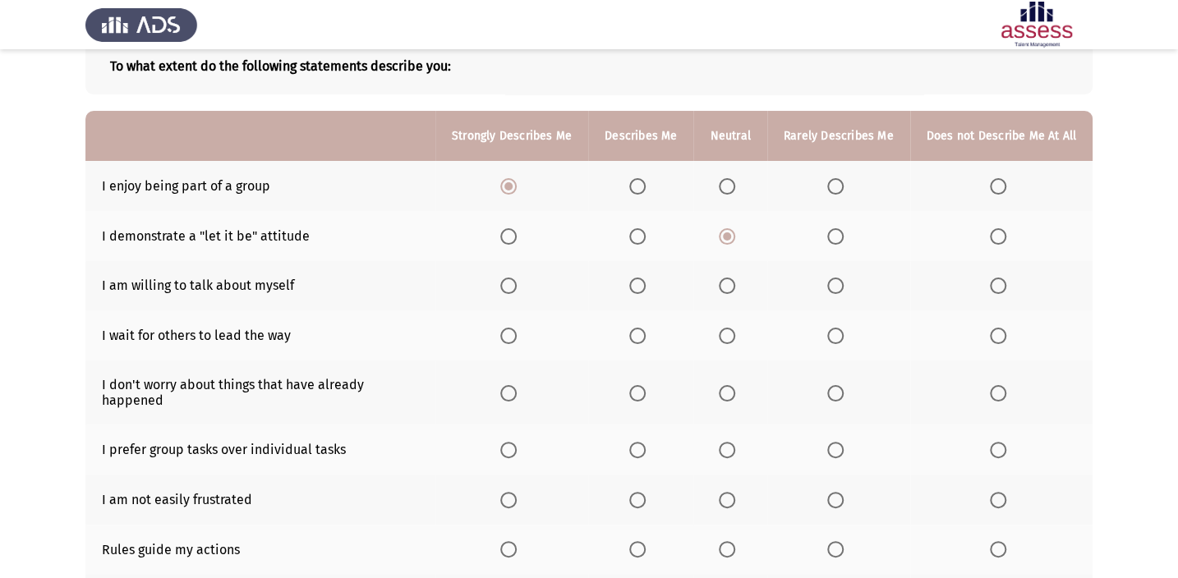
scroll to position [140, 0]
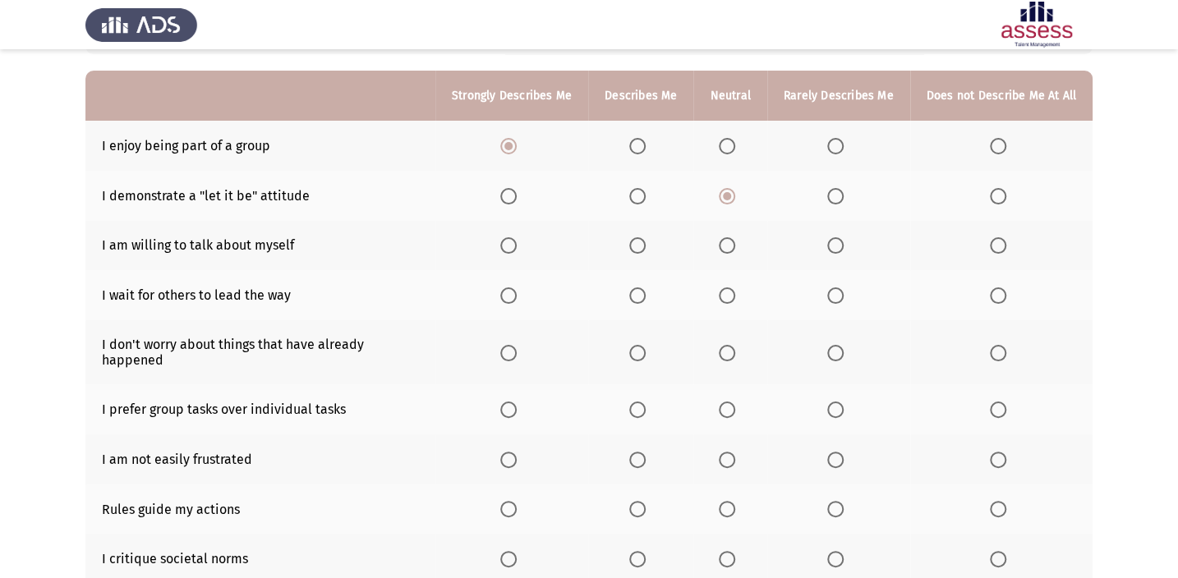
click at [732, 254] on th at bounding box center [729, 246] width 73 height 50
click at [732, 238] on span "Select an option" at bounding box center [727, 245] width 16 height 16
click at [732, 238] on input "Select an option" at bounding box center [727, 245] width 16 height 16
click at [645, 291] on span "Select an option" at bounding box center [637, 295] width 16 height 16
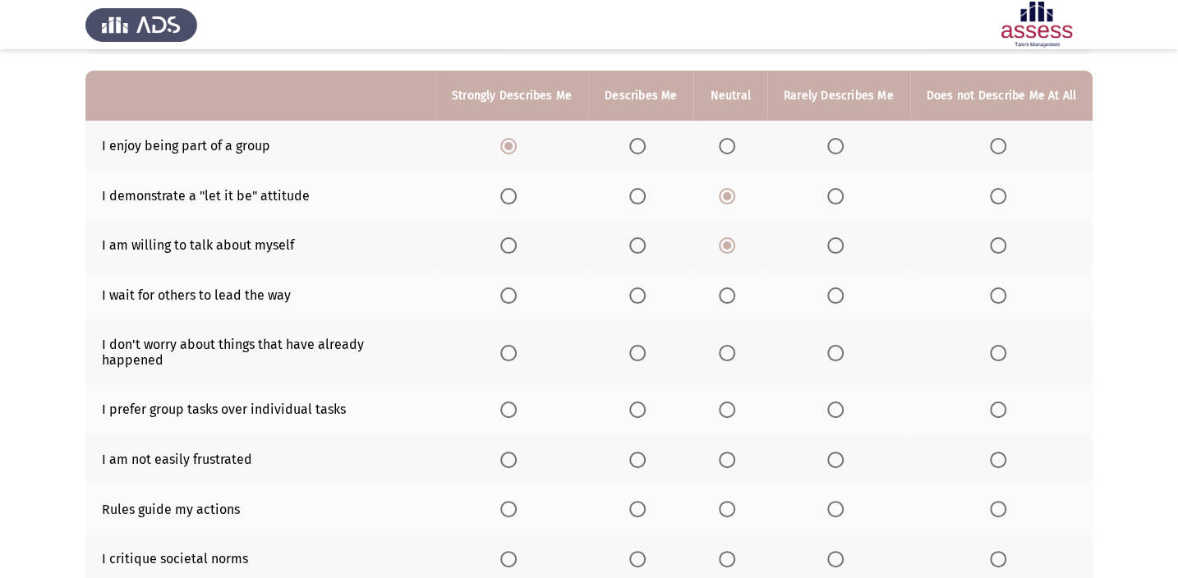
click at [645, 291] on input "Select an option" at bounding box center [637, 295] width 16 height 16
click at [721, 296] on th at bounding box center [729, 295] width 73 height 50
click at [730, 295] on span "Select an option" at bounding box center [727, 295] width 16 height 16
click at [730, 295] on input "Select an option" at bounding box center [727, 295] width 16 height 16
click at [645, 345] on span "Select an option" at bounding box center [637, 353] width 16 height 16
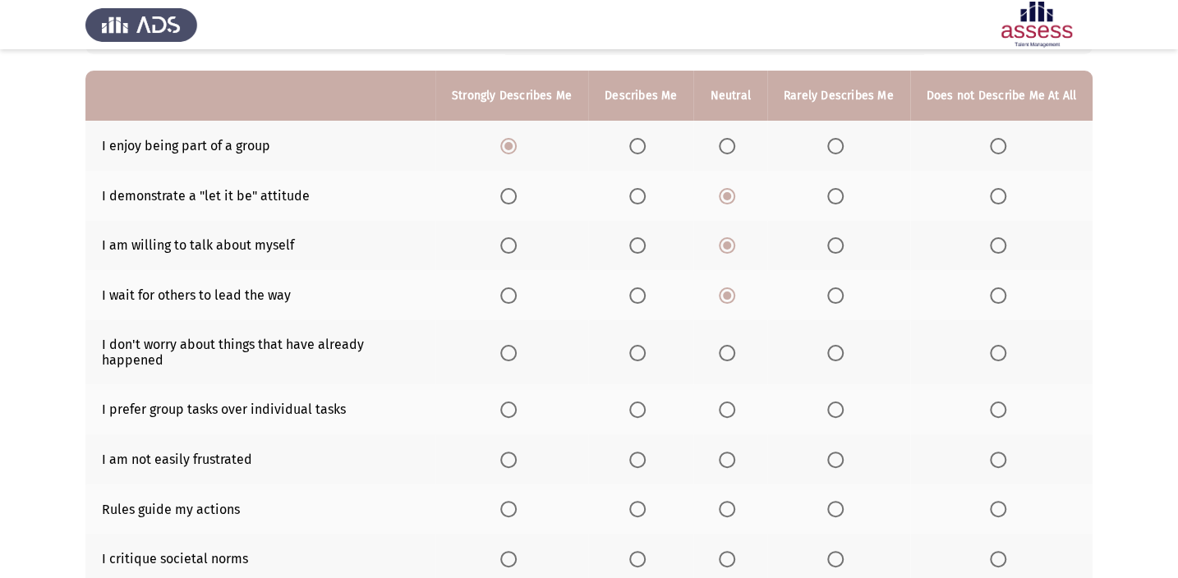
click at [645, 345] on input "Select an option" at bounding box center [637, 353] width 16 height 16
click at [637, 402] on span "Select an option" at bounding box center [637, 410] width 16 height 16
click at [637, 402] on input "Select an option" at bounding box center [637, 410] width 16 height 16
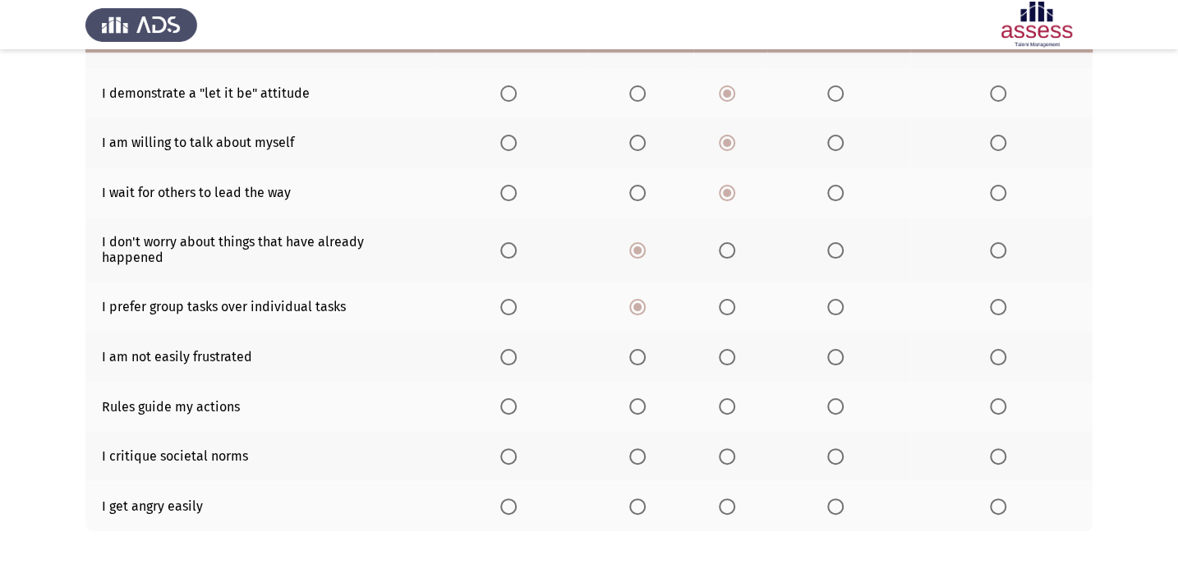
scroll to position [293, 0]
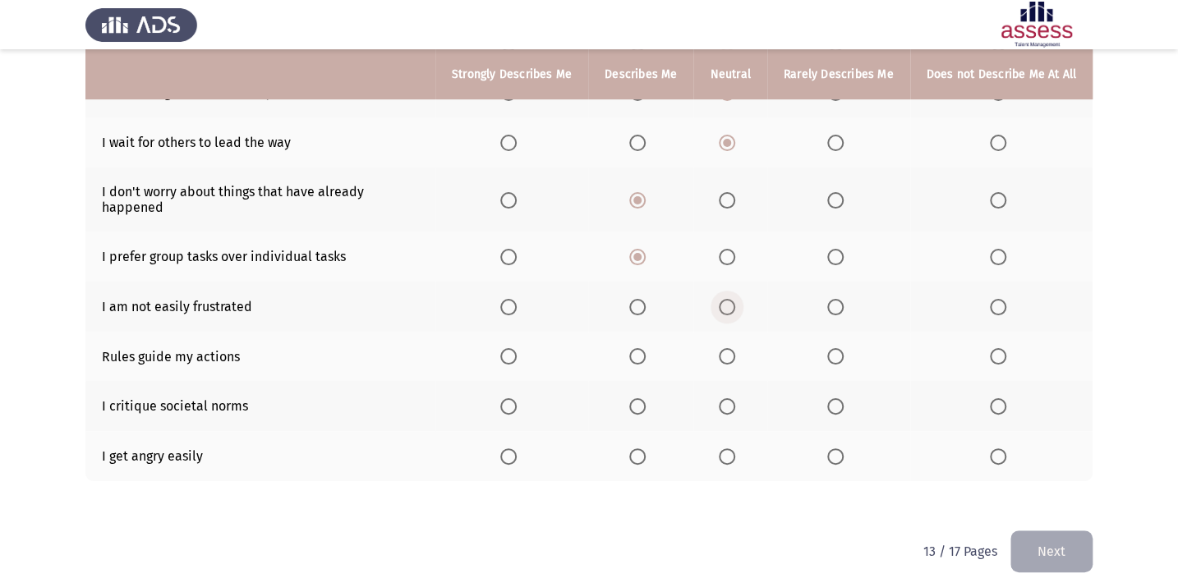
click at [735, 299] on span "Select an option" at bounding box center [727, 307] width 16 height 16
click at [735, 299] on input "Select an option" at bounding box center [727, 307] width 16 height 16
click at [652, 348] on label "Select an option" at bounding box center [640, 356] width 23 height 16
click at [645, 348] on input "Select an option" at bounding box center [637, 356] width 16 height 16
click at [833, 398] on span "Select an option" at bounding box center [835, 406] width 16 height 16
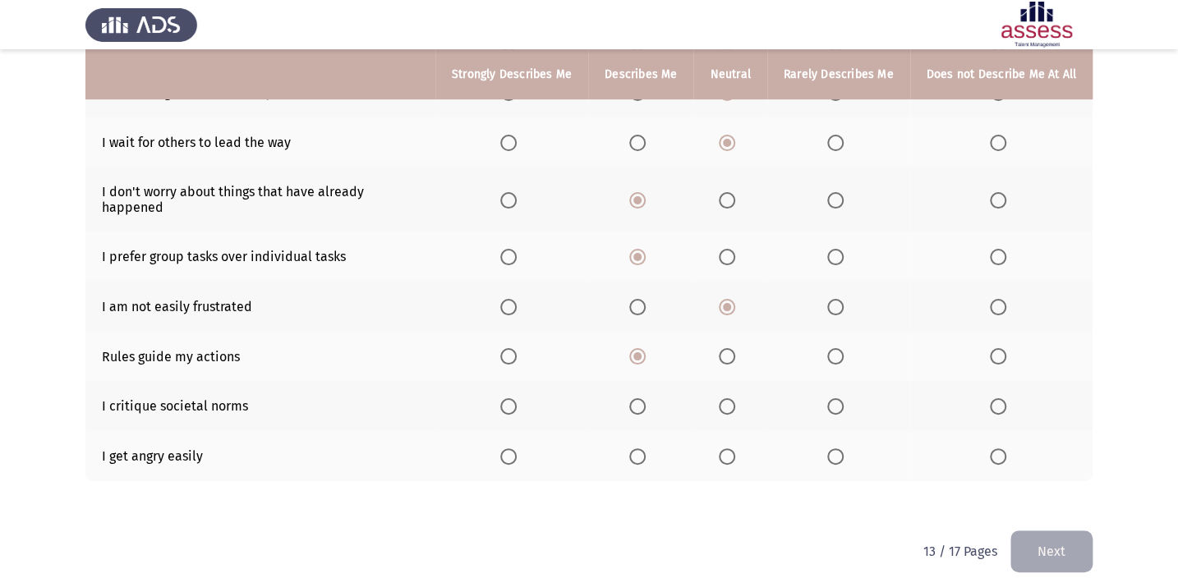
click at [833, 398] on input "Select an option" at bounding box center [835, 406] width 16 height 16
click at [833, 448] on span "Select an option" at bounding box center [835, 456] width 16 height 16
click at [833, 448] on input "Select an option" at bounding box center [835, 456] width 16 height 16
click at [645, 398] on span "Select an option" at bounding box center [637, 406] width 16 height 16
click at [645, 398] on input "Select an option" at bounding box center [637, 406] width 16 height 16
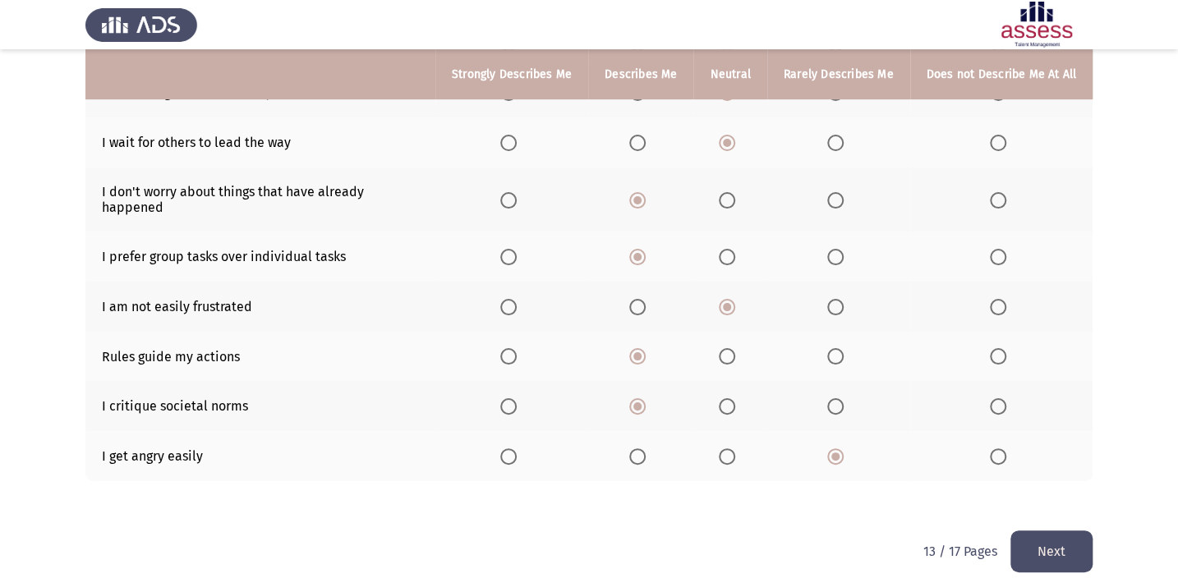
drag, startPoint x: 1058, startPoint y: 531, endPoint x: 1040, endPoint y: 510, distance: 28.0
click at [1057, 530] on button "Next" at bounding box center [1051, 551] width 82 height 42
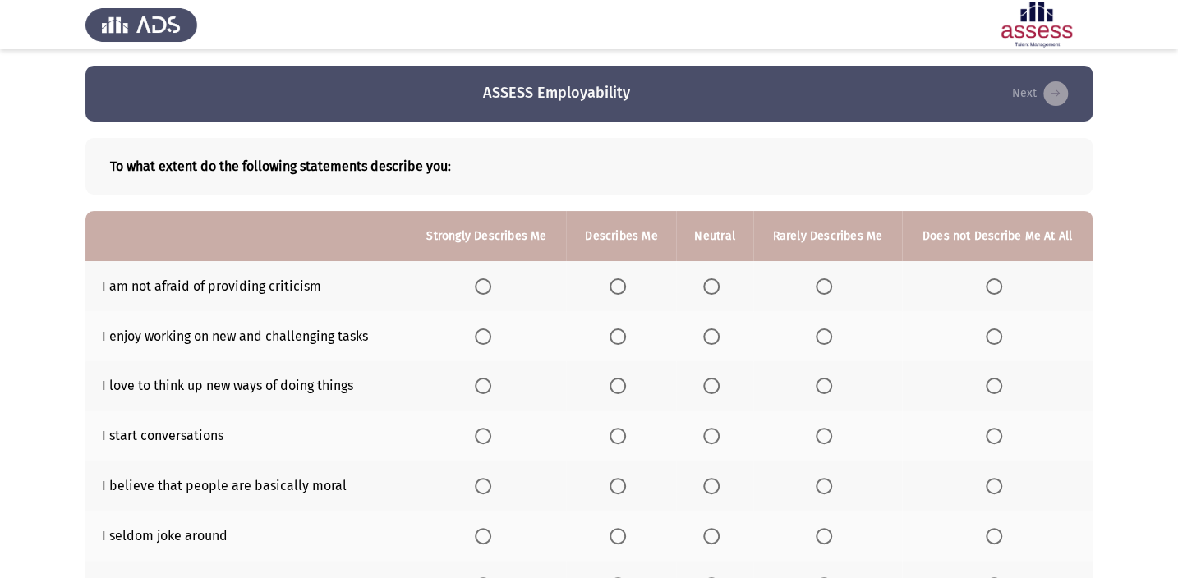
click at [714, 282] on span "Select an option" at bounding box center [711, 286] width 16 height 16
click at [714, 282] on input "Select an option" at bounding box center [711, 286] width 16 height 16
click at [617, 337] on span "Select an option" at bounding box center [617, 336] width 16 height 16
click at [617, 337] on input "Select an option" at bounding box center [617, 336] width 16 height 16
click at [479, 393] on span "Select an option" at bounding box center [483, 386] width 16 height 16
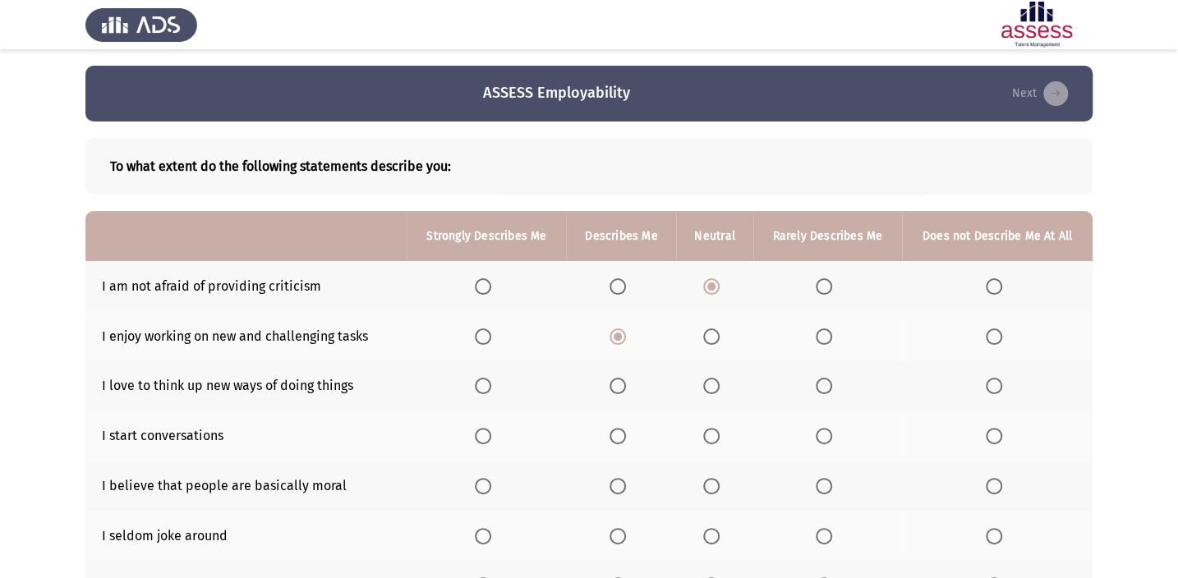
click at [479, 393] on input "Select an option" at bounding box center [483, 386] width 16 height 16
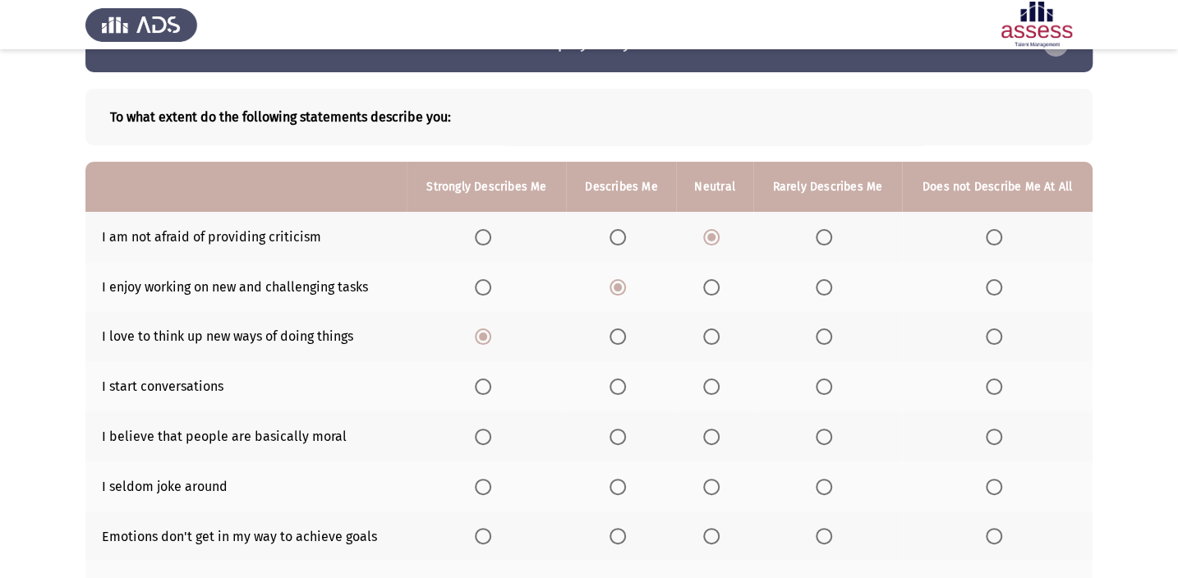
scroll to position [74, 0]
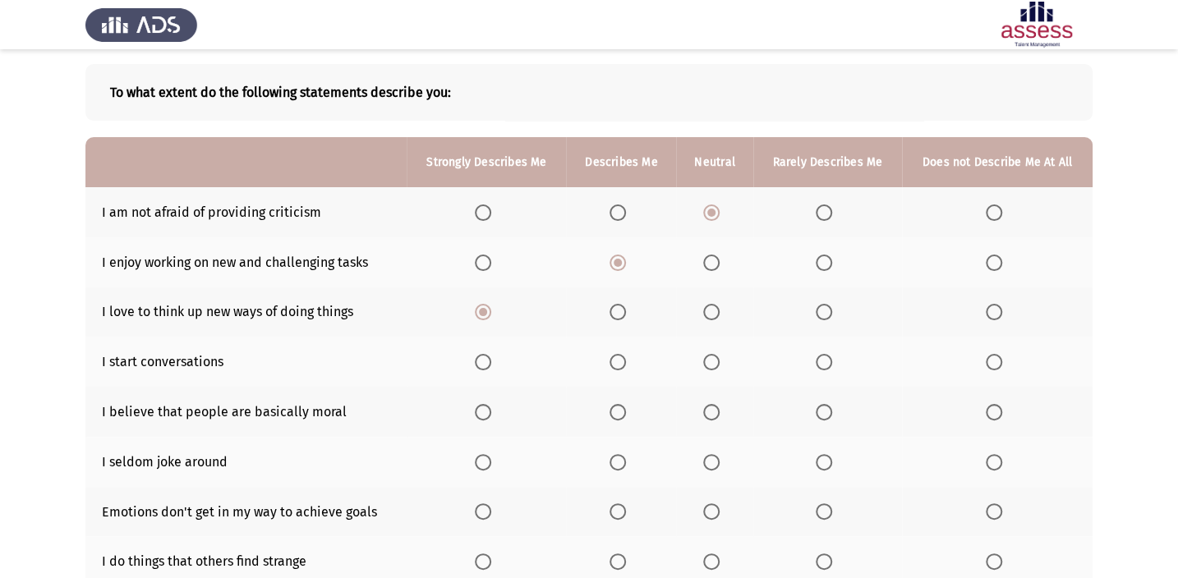
click at [712, 358] on span "Select an option" at bounding box center [711, 362] width 16 height 16
click at [712, 358] on input "Select an option" at bounding box center [711, 362] width 16 height 16
click at [833, 363] on label "Select an option" at bounding box center [826, 362] width 23 height 16
click at [832, 363] on input "Select an option" at bounding box center [823, 362] width 16 height 16
click at [714, 414] on span "Select an option" at bounding box center [711, 412] width 16 height 16
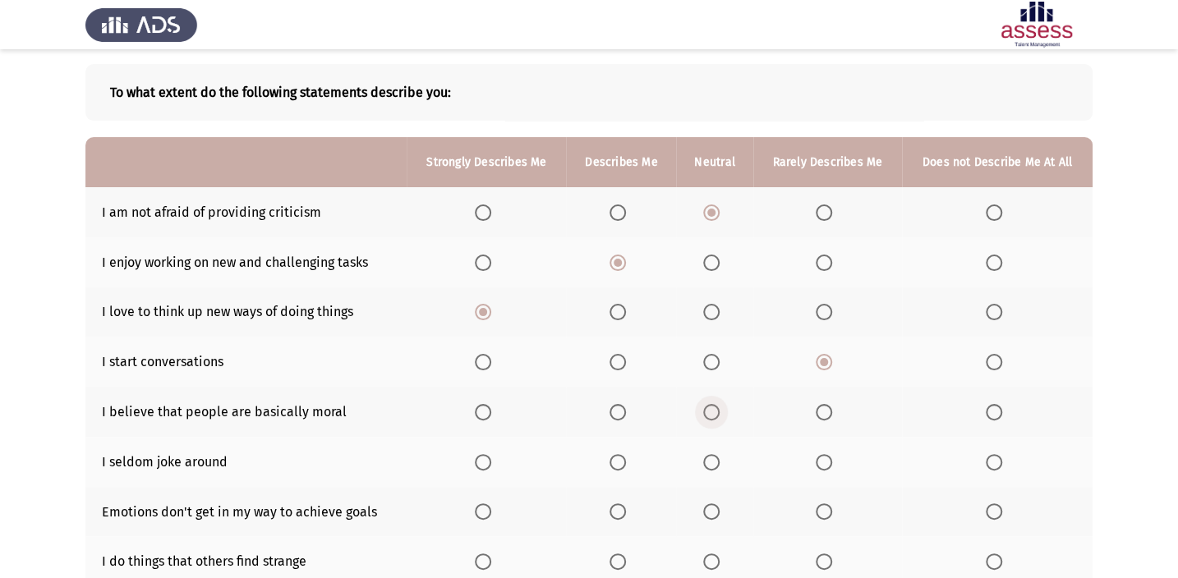
click at [714, 414] on input "Select an option" at bounding box center [711, 412] width 16 height 16
click at [825, 454] on span "Select an option" at bounding box center [823, 462] width 16 height 16
click at [825, 454] on input "Select an option" at bounding box center [823, 462] width 16 height 16
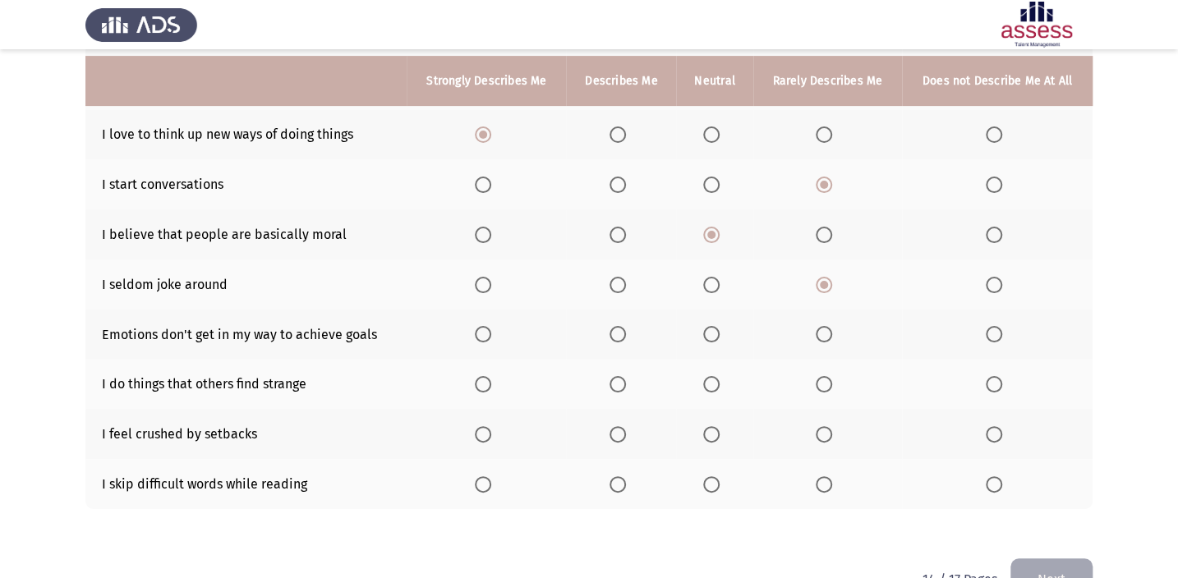
scroll to position [275, 0]
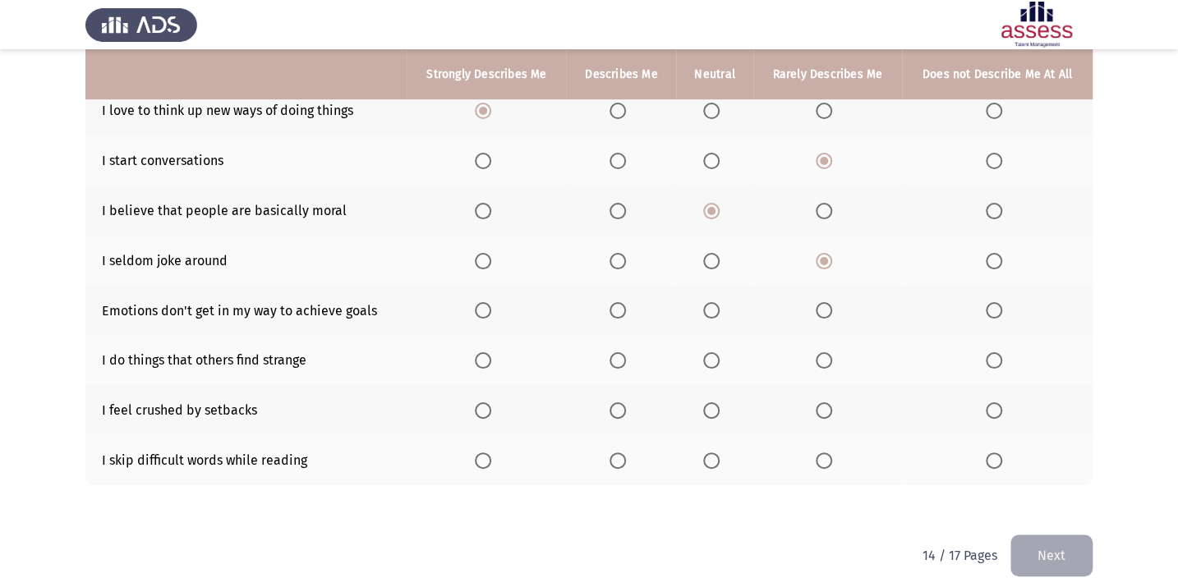
click at [703, 265] on span "Select an option" at bounding box center [711, 261] width 16 height 16
click at [703, 265] on input "Select an option" at bounding box center [711, 261] width 16 height 16
click at [706, 312] on span "Select an option" at bounding box center [711, 310] width 16 height 16
click at [706, 312] on input "Select an option" at bounding box center [711, 310] width 16 height 16
click at [613, 355] on span "Select an option" at bounding box center [617, 360] width 16 height 16
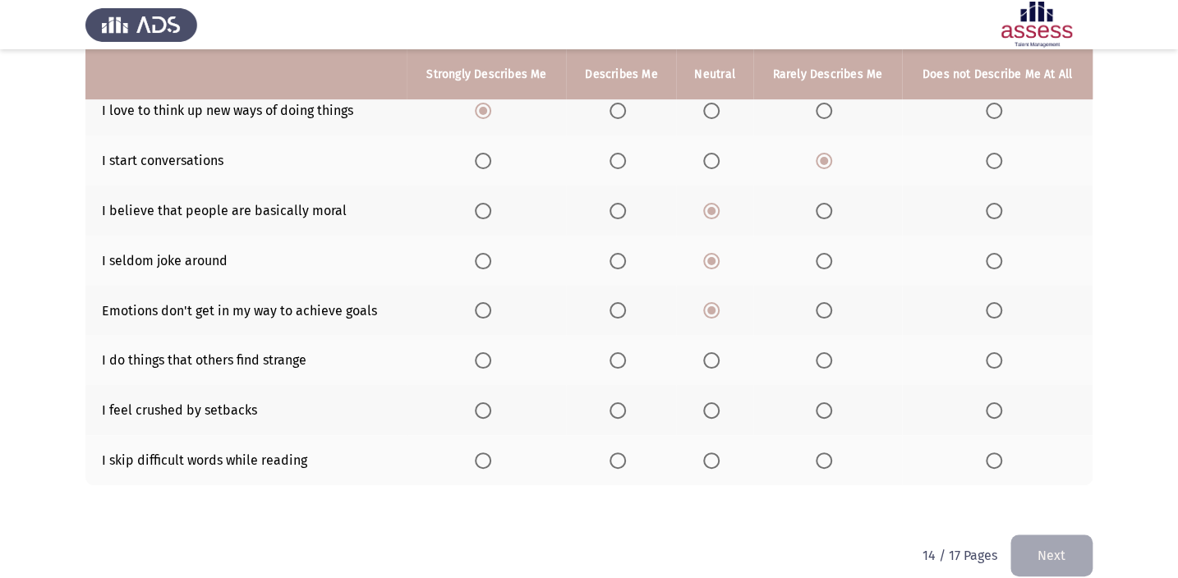
click at [613, 355] on input "Select an option" at bounding box center [617, 360] width 16 height 16
click at [705, 404] on span "Select an option" at bounding box center [711, 410] width 16 height 16
click at [705, 404] on input "Select an option" at bounding box center [711, 410] width 16 height 16
click at [617, 463] on span "Select an option" at bounding box center [617, 460] width 16 height 16
click at [617, 463] on input "Select an option" at bounding box center [617, 460] width 16 height 16
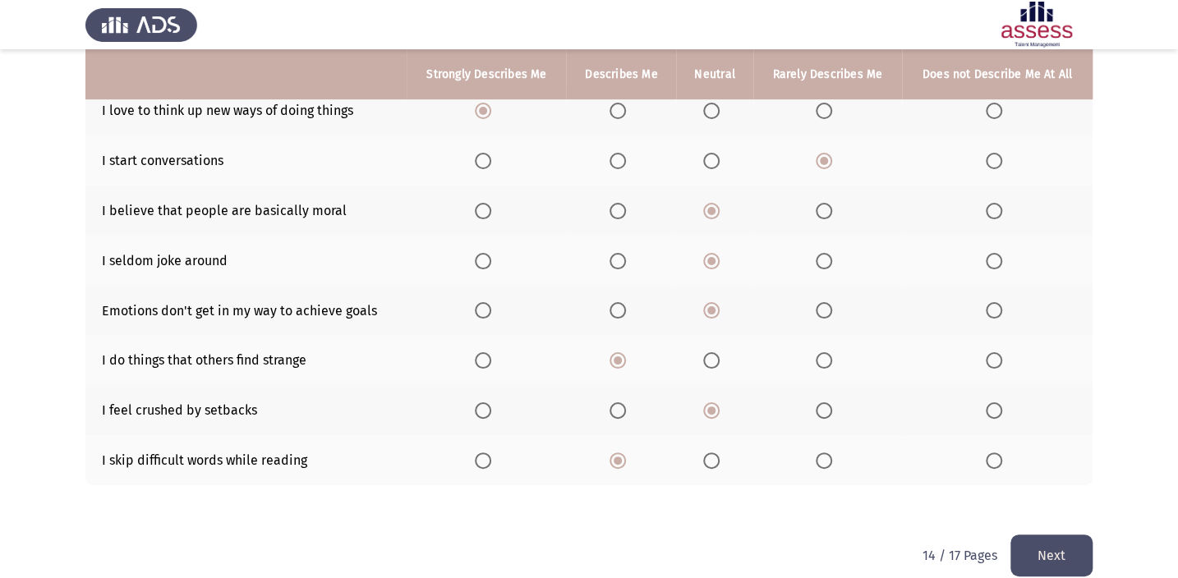
click at [1031, 555] on button "Next" at bounding box center [1051, 556] width 82 height 42
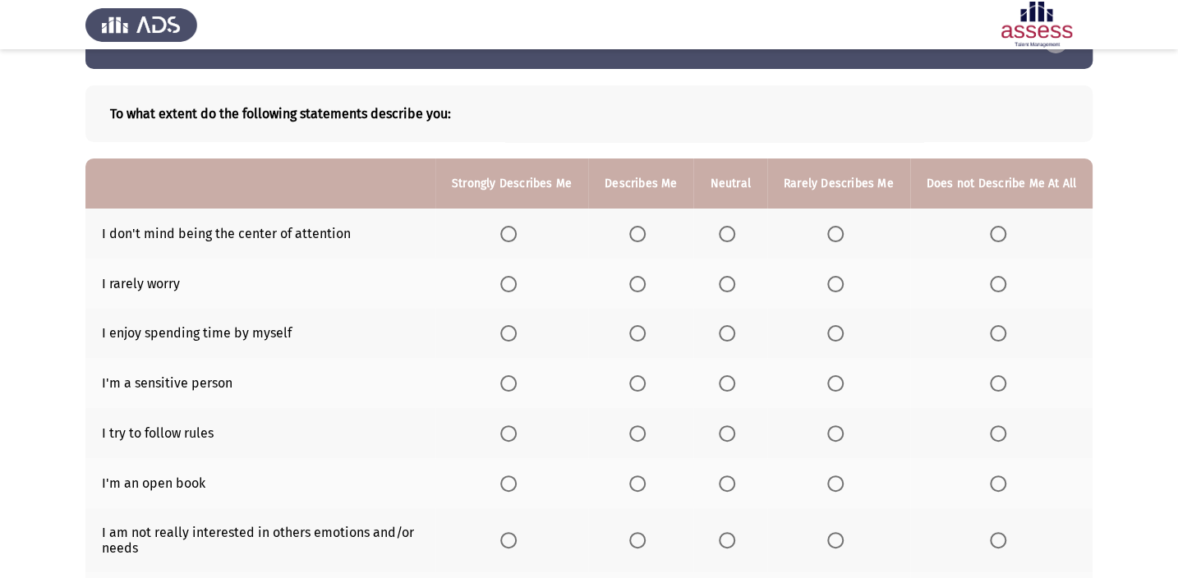
scroll to position [74, 0]
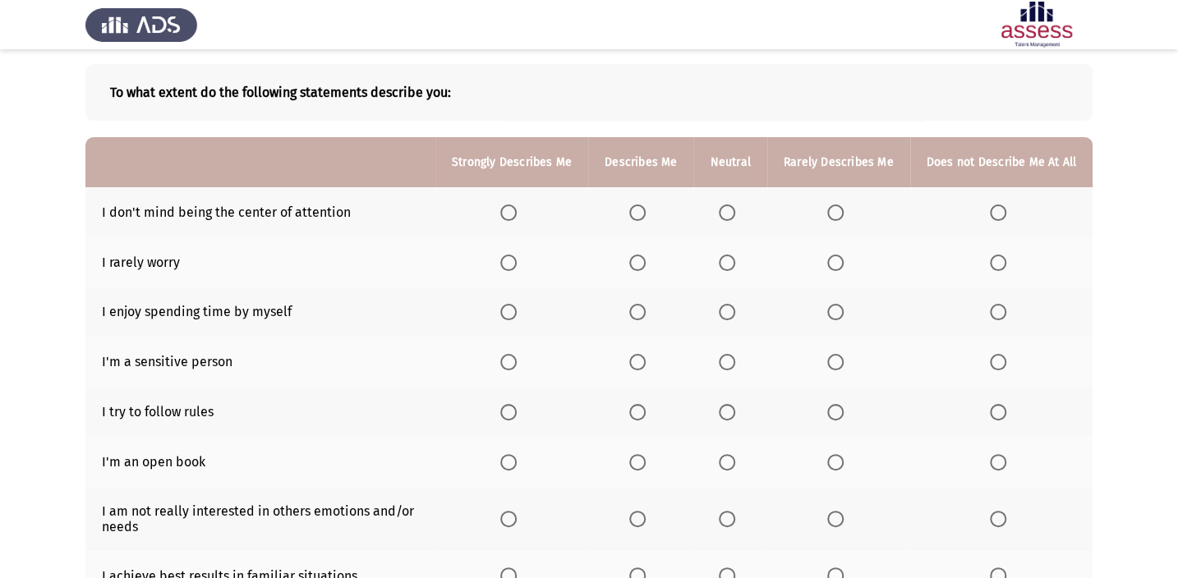
click at [735, 209] on span "Select an option" at bounding box center [727, 212] width 16 height 16
click at [735, 209] on input "Select an option" at bounding box center [727, 212] width 16 height 16
click at [741, 264] on label "Select an option" at bounding box center [730, 263] width 23 height 16
click at [735, 264] on input "Select an option" at bounding box center [727, 263] width 16 height 16
click at [643, 315] on span "Select an option" at bounding box center [637, 312] width 16 height 16
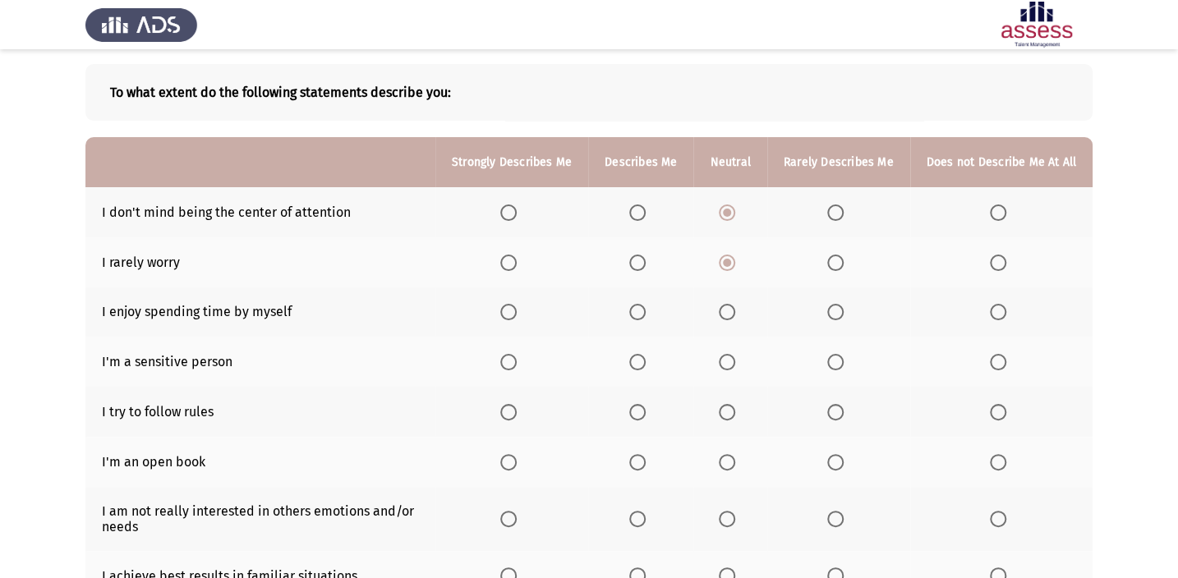
click at [643, 315] on input "Select an option" at bounding box center [637, 312] width 16 height 16
click at [728, 363] on span "Select an option" at bounding box center [727, 362] width 16 height 16
click at [728, 363] on input "Select an option" at bounding box center [727, 362] width 16 height 16
click at [645, 405] on span "Select an option" at bounding box center [637, 412] width 16 height 16
click at [645, 405] on input "Select an option" at bounding box center [637, 412] width 16 height 16
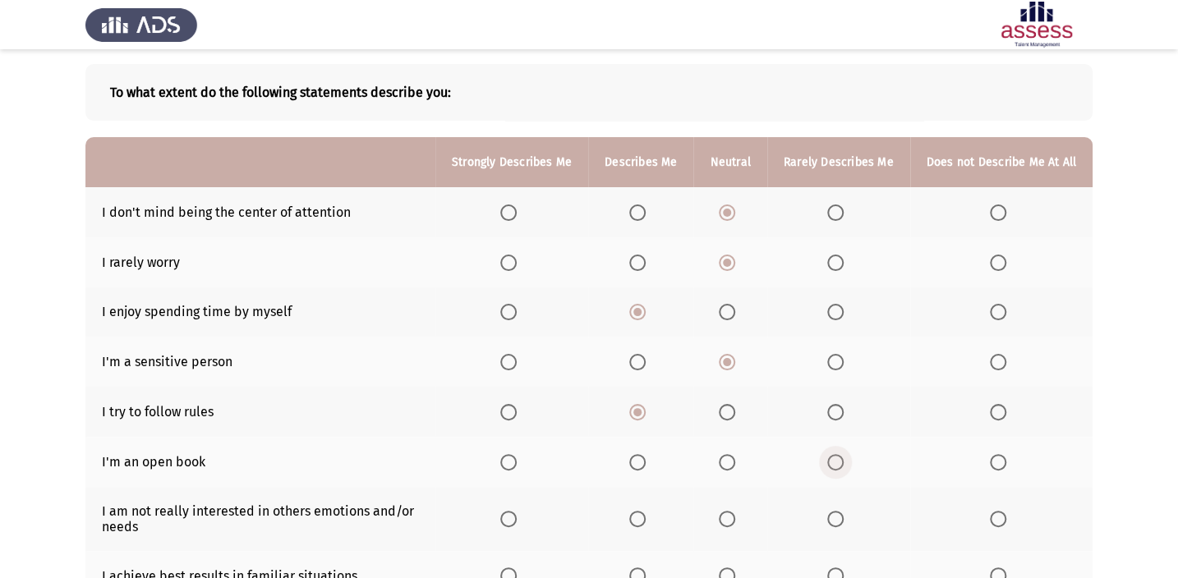
click at [843, 459] on span "Select an option" at bounding box center [835, 462] width 16 height 16
click at [843, 459] on input "Select an option" at bounding box center [835, 462] width 16 height 16
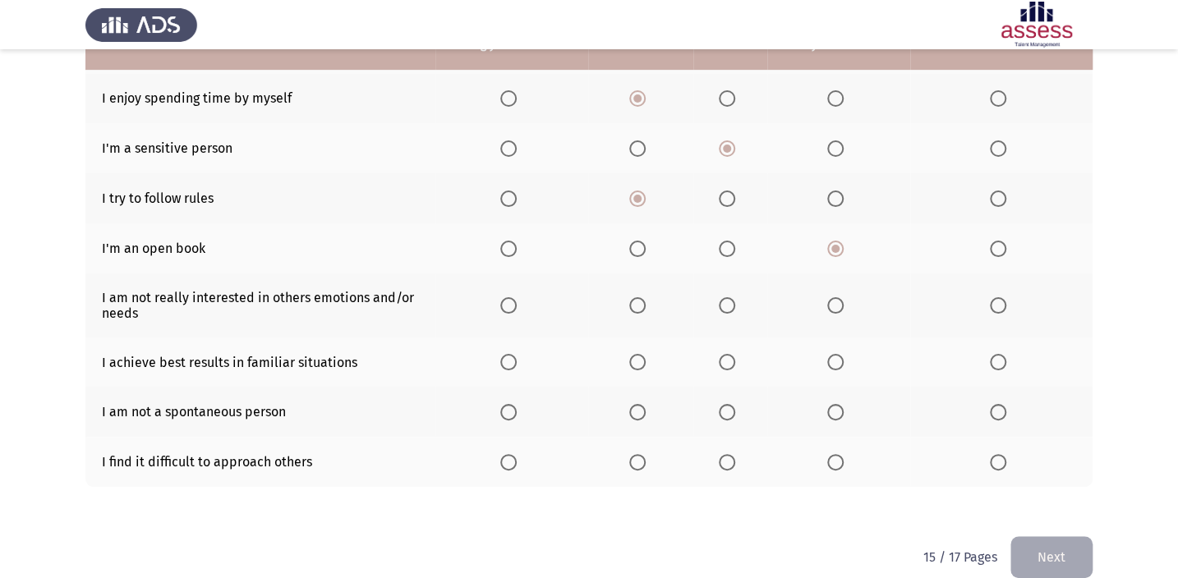
scroll to position [308, 0]
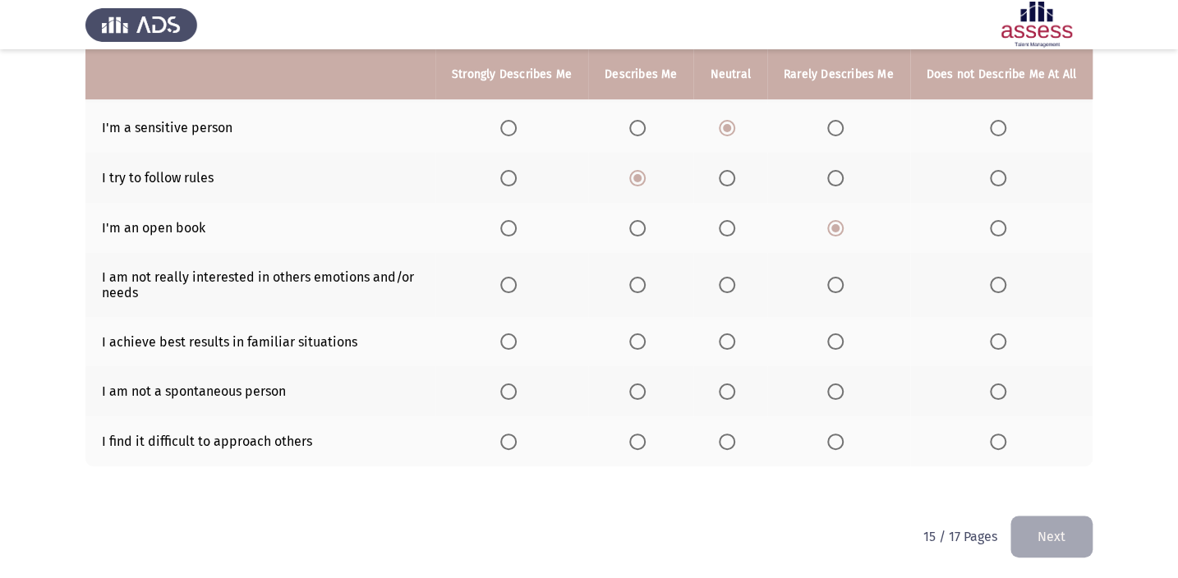
click at [652, 288] on label "Select an option" at bounding box center [640, 285] width 23 height 16
click at [645, 288] on input "Select an option" at bounding box center [637, 285] width 16 height 16
click at [645, 345] on span "Select an option" at bounding box center [637, 341] width 16 height 16
click at [645, 345] on input "Select an option" at bounding box center [637, 341] width 16 height 16
click at [736, 347] on th at bounding box center [729, 342] width 73 height 50
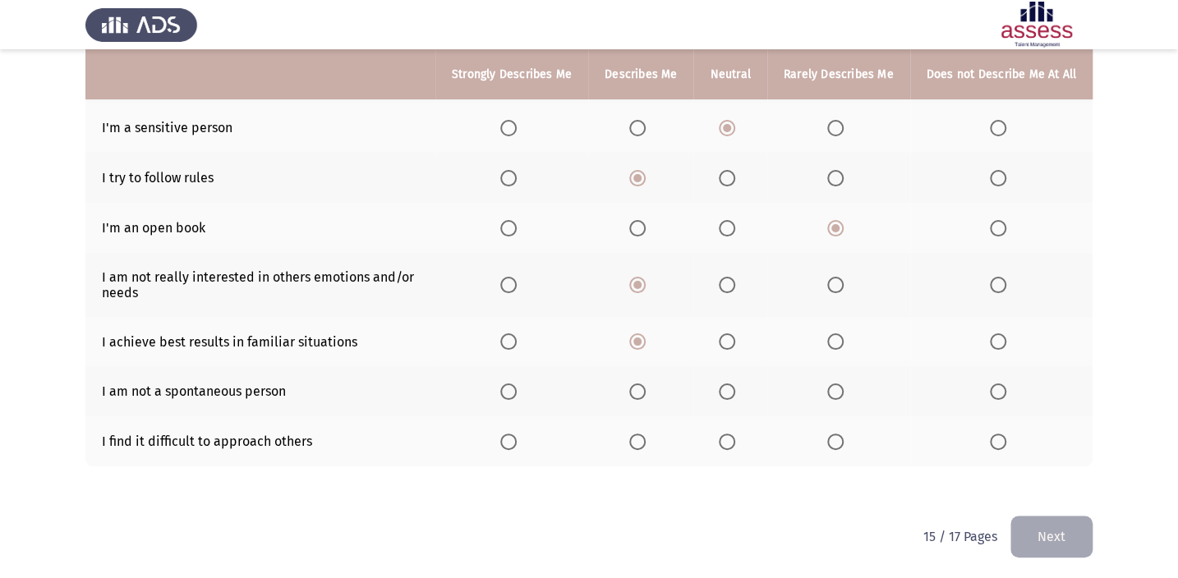
click at [742, 343] on label "Select an option" at bounding box center [730, 341] width 23 height 16
click at [735, 343] on input "Select an option" at bounding box center [727, 341] width 16 height 16
click at [739, 389] on label "Select an option" at bounding box center [730, 391] width 23 height 16
click at [735, 389] on input "Select an option" at bounding box center [727, 391] width 16 height 16
click at [644, 438] on span "Select an option" at bounding box center [637, 442] width 16 height 16
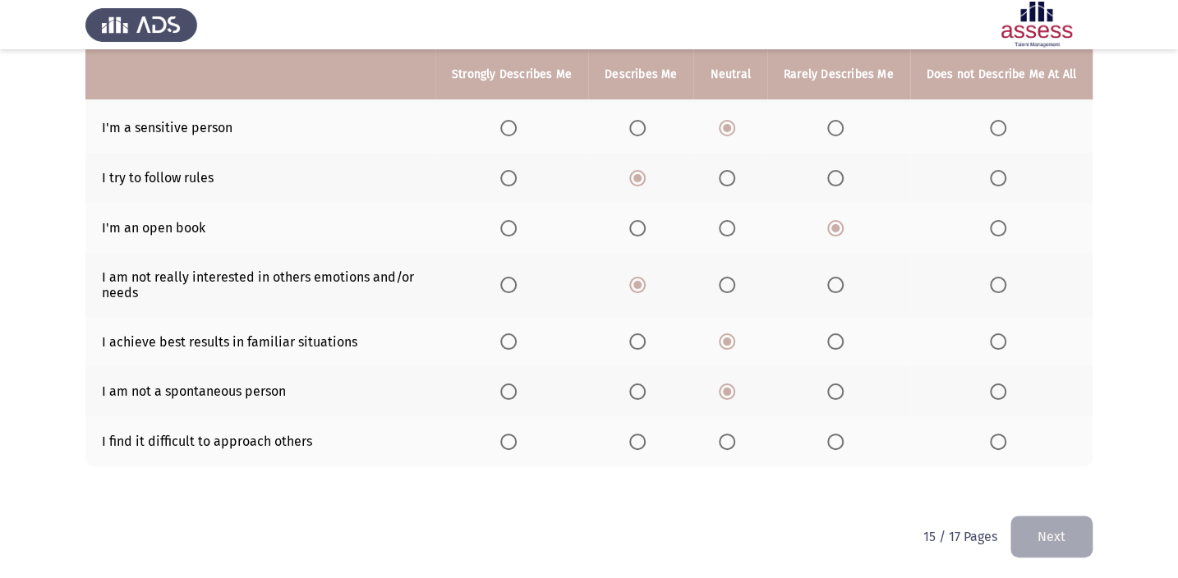
click at [644, 438] on input "Select an option" at bounding box center [637, 442] width 16 height 16
drag, startPoint x: 1040, startPoint y: 528, endPoint x: 1035, endPoint y: 517, distance: 11.8
click at [1041, 525] on button "Next" at bounding box center [1051, 537] width 82 height 42
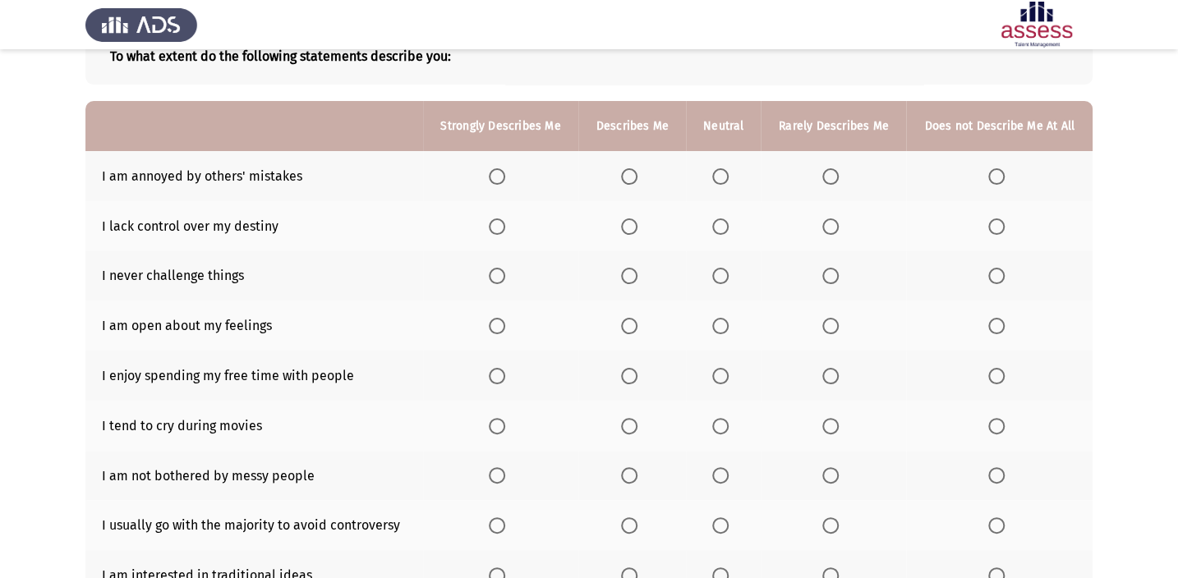
scroll to position [133, 0]
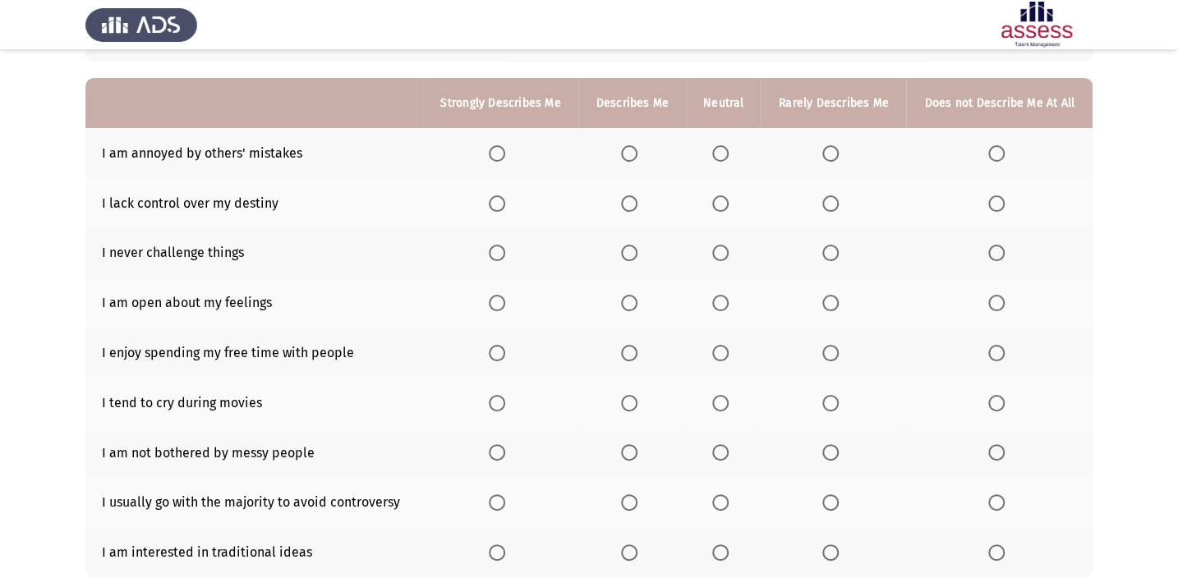
click at [625, 157] on span "Select an option" at bounding box center [629, 153] width 16 height 16
click at [625, 157] on input "Select an option" at bounding box center [629, 153] width 16 height 16
click at [724, 208] on span "Select an option" at bounding box center [720, 203] width 16 height 16
click at [724, 208] on input "Select an option" at bounding box center [720, 203] width 16 height 16
click at [636, 251] on span "Select an option" at bounding box center [629, 253] width 16 height 16
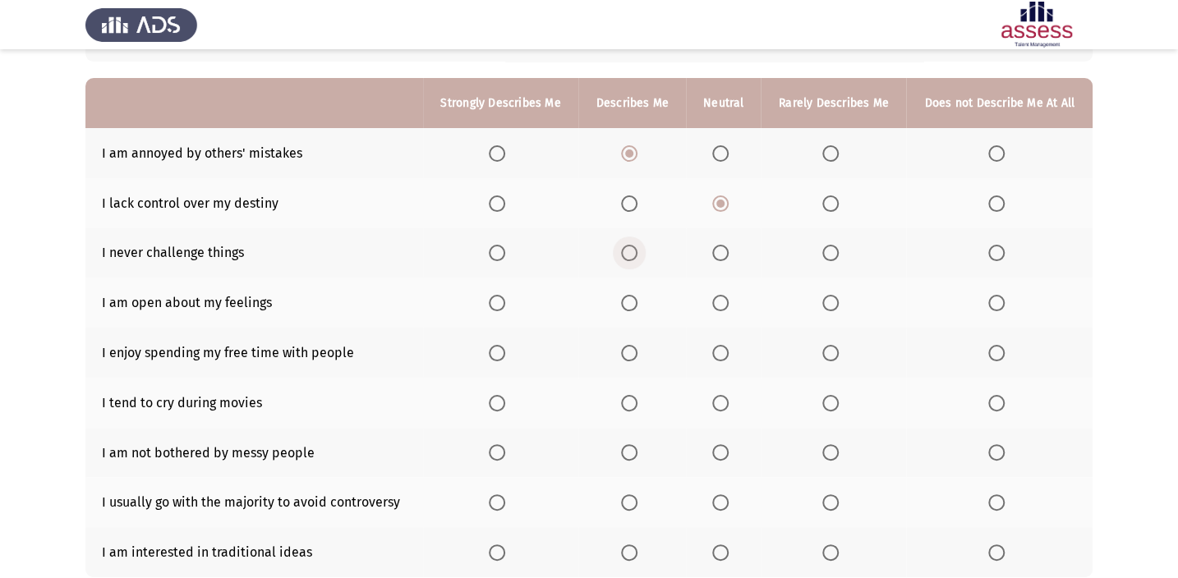
click at [636, 251] on input "Select an option" at bounding box center [629, 253] width 16 height 16
click at [714, 249] on span "Select an option" at bounding box center [720, 253] width 16 height 16
click at [714, 249] on input "Select an option" at bounding box center [720, 253] width 16 height 16
click at [837, 260] on th at bounding box center [832, 253] width 145 height 50
click at [832, 257] on span "Select an option" at bounding box center [830, 253] width 16 height 16
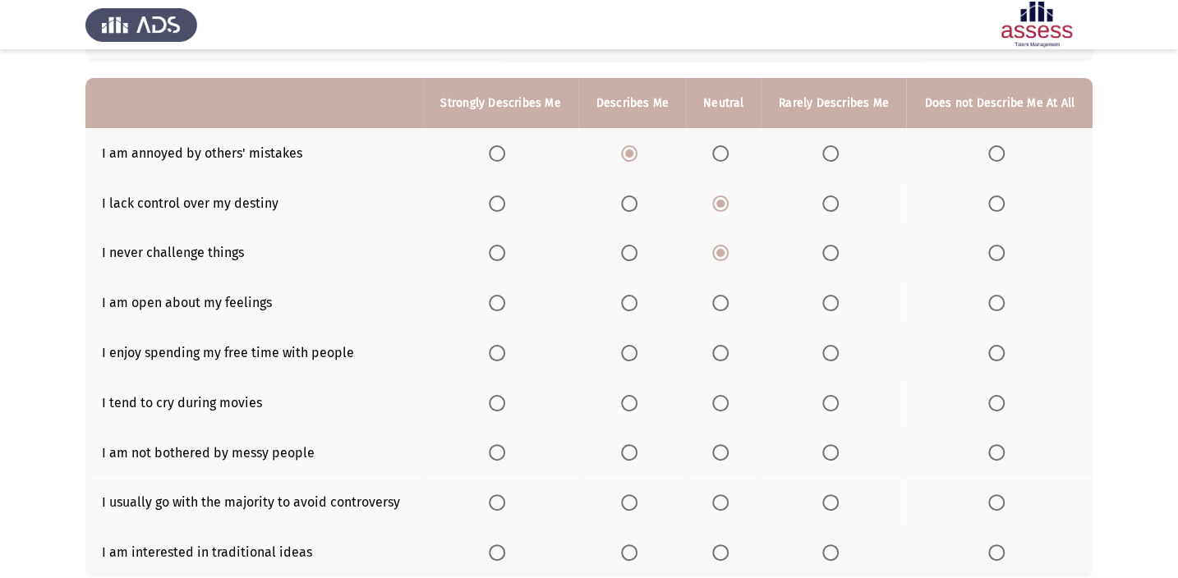
click at [832, 257] on input "Select an option" at bounding box center [830, 253] width 16 height 16
click at [624, 306] on span "Select an option" at bounding box center [629, 303] width 16 height 16
click at [624, 306] on input "Select an option" at bounding box center [629, 303] width 16 height 16
click at [624, 353] on span "Select an option" at bounding box center [629, 353] width 16 height 16
click at [624, 353] on input "Select an option" at bounding box center [629, 353] width 16 height 16
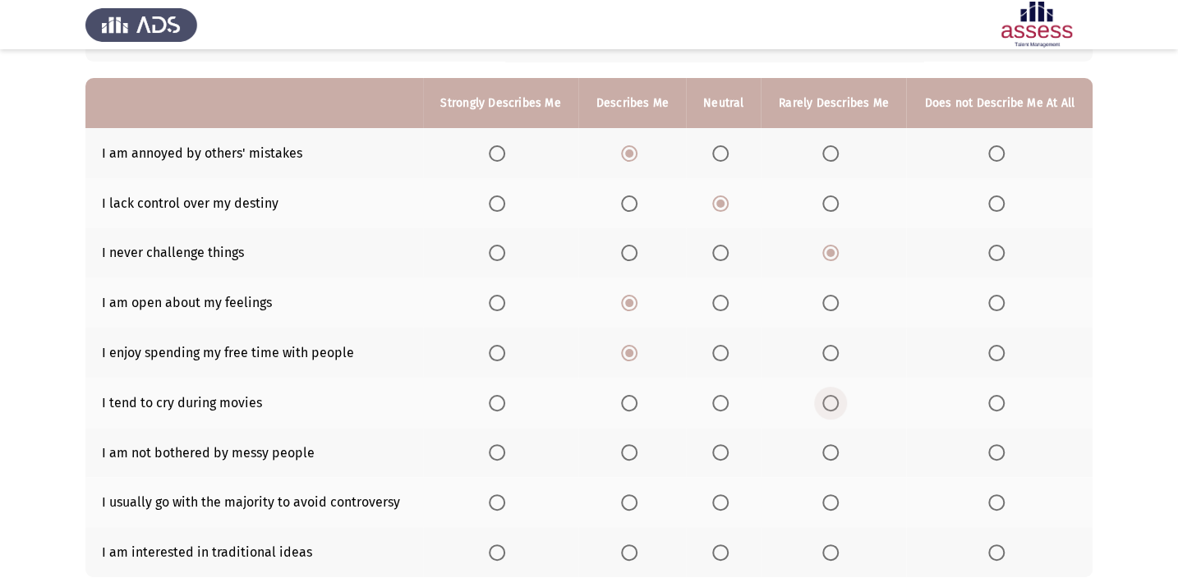
click at [833, 395] on span "Select an option" at bounding box center [830, 403] width 16 height 16
click at [833, 395] on input "Select an option" at bounding box center [830, 403] width 16 height 16
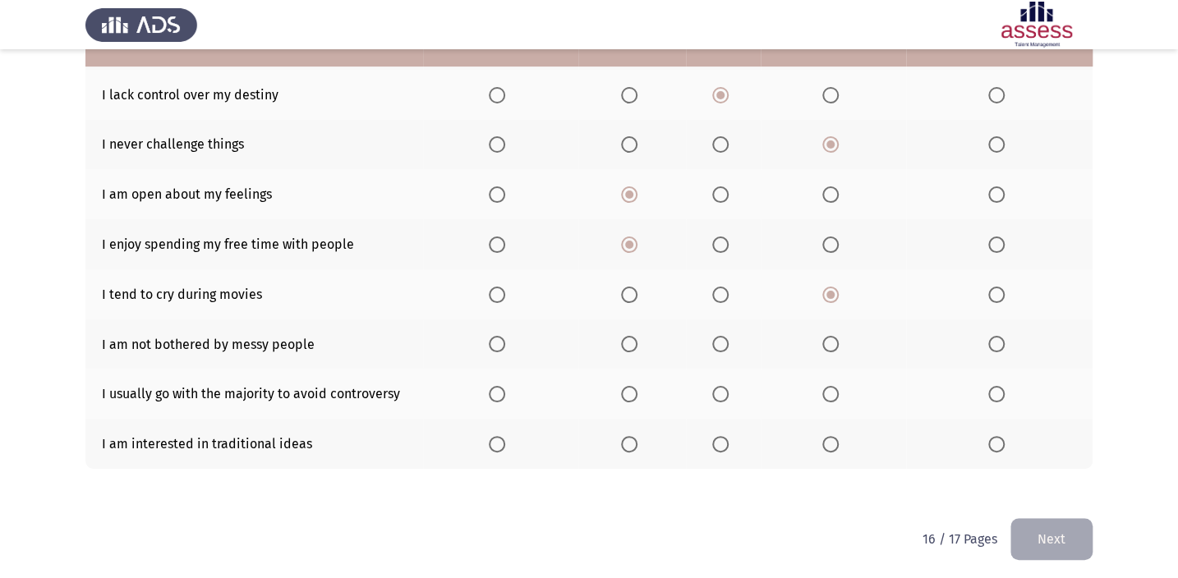
scroll to position [244, 0]
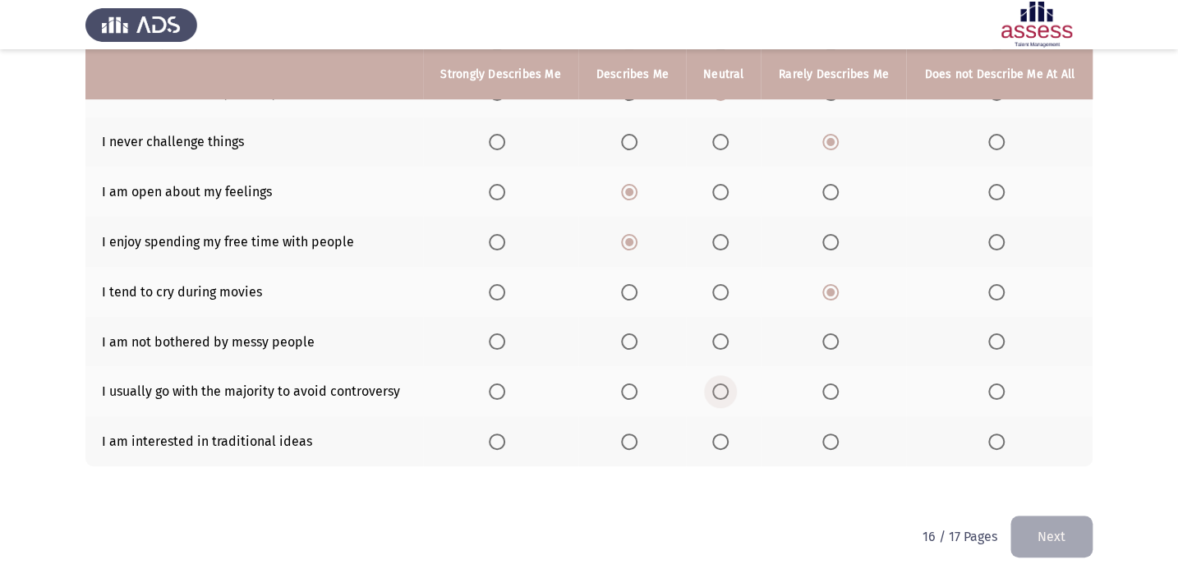
click at [722, 387] on span "Select an option" at bounding box center [720, 391] width 16 height 16
click at [722, 387] on input "Select an option" at bounding box center [720, 391] width 16 height 16
click at [838, 339] on label "Select an option" at bounding box center [833, 341] width 23 height 16
click at [838, 339] on input "Select an option" at bounding box center [830, 341] width 16 height 16
click at [633, 440] on span "Select an option" at bounding box center [629, 442] width 16 height 16
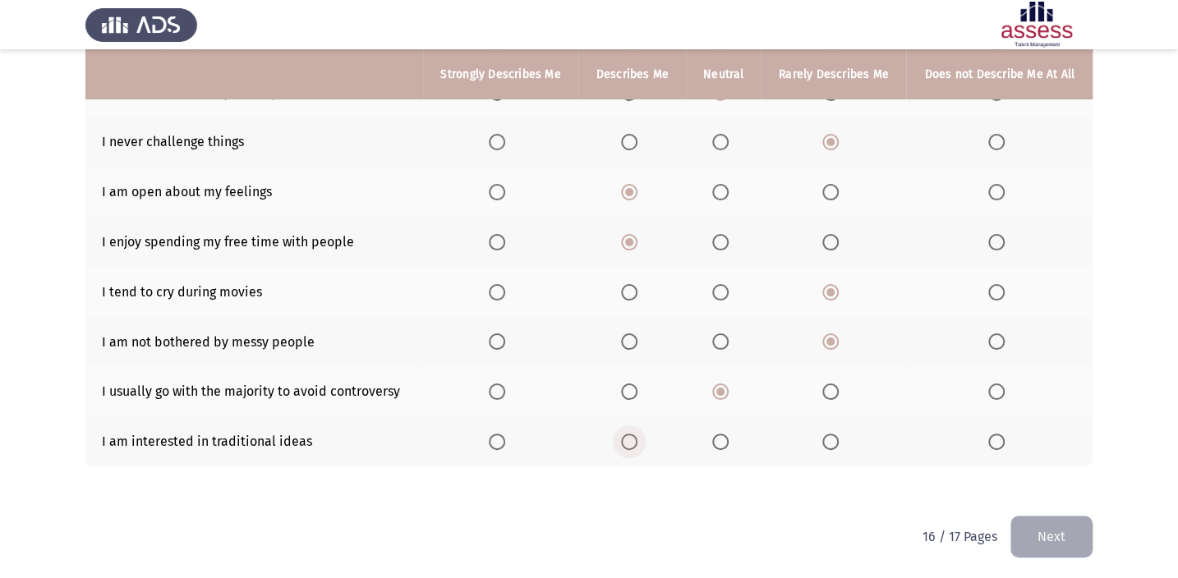
click at [633, 440] on input "Select an option" at bounding box center [629, 442] width 16 height 16
click at [1055, 546] on button "Next" at bounding box center [1051, 537] width 82 height 42
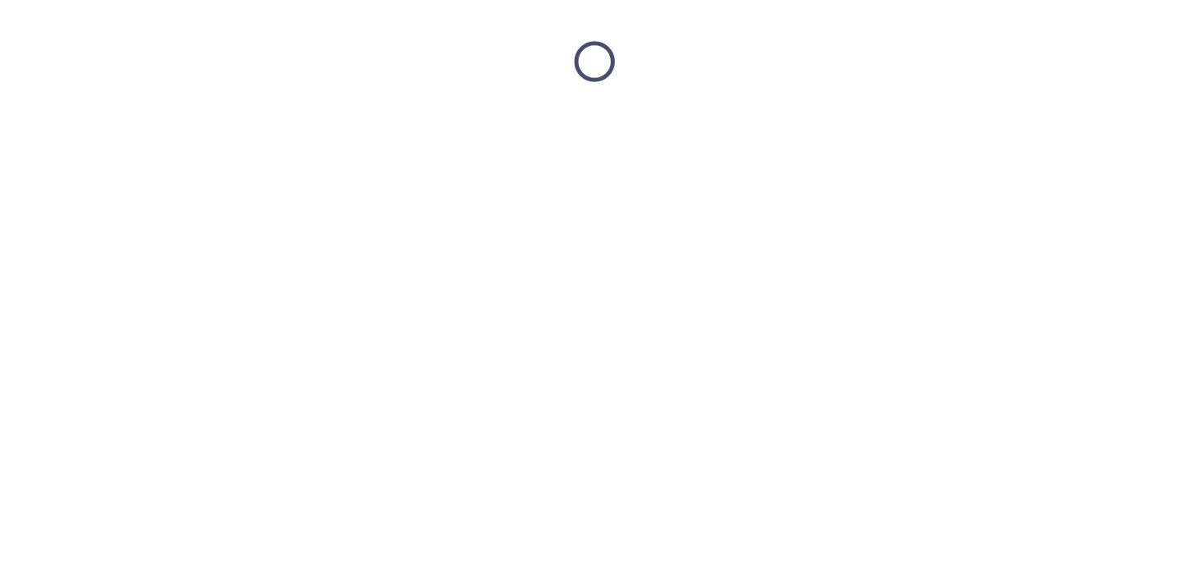
scroll to position [0, 0]
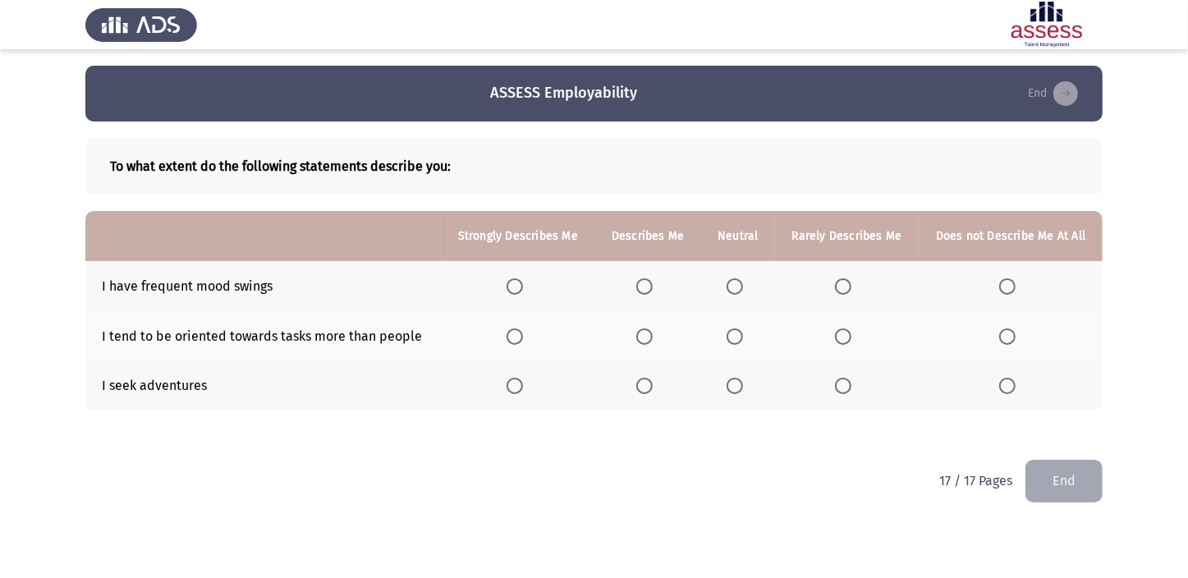
click at [646, 287] on span "Select an option" at bounding box center [644, 286] width 16 height 16
click at [646, 287] on input "Select an option" at bounding box center [644, 286] width 16 height 16
click at [650, 329] on span "Select an option" at bounding box center [644, 336] width 16 height 16
click at [650, 329] on input "Select an option" at bounding box center [644, 336] width 16 height 16
click at [844, 385] on span "Select an option" at bounding box center [843, 386] width 16 height 16
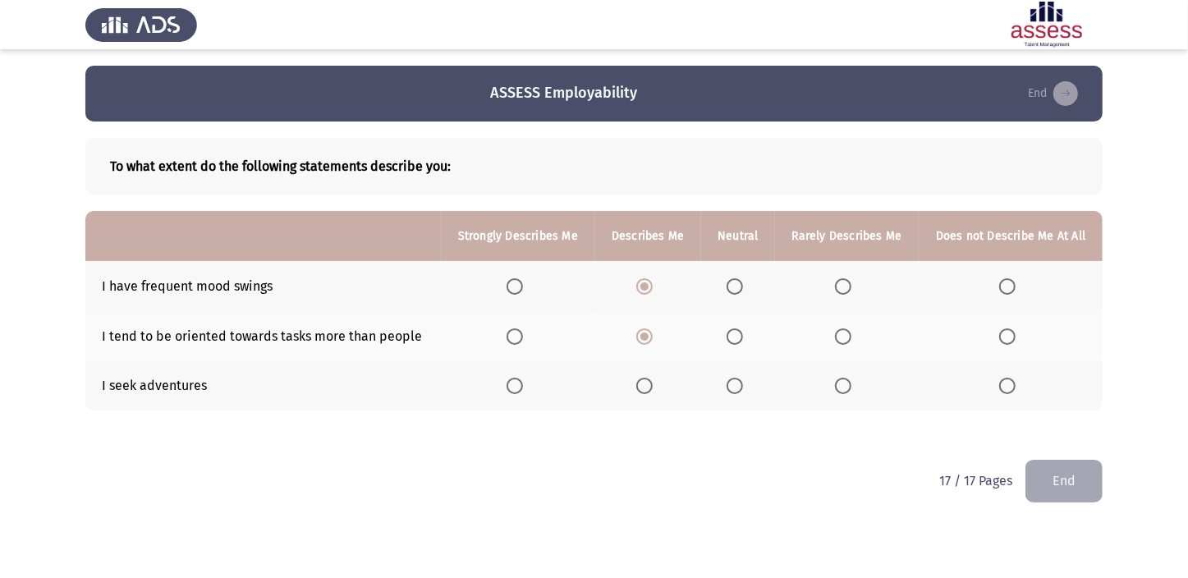
click at [844, 385] on input "Select an option" at bounding box center [843, 386] width 16 height 16
click at [1064, 483] on button "End" at bounding box center [1064, 481] width 77 height 42
